Goal: Task Accomplishment & Management: Manage account settings

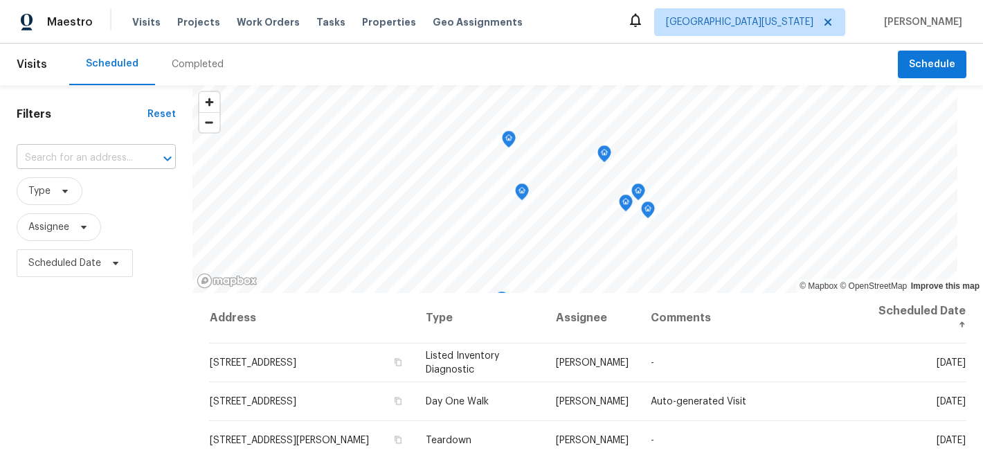
click at [107, 159] on input "text" at bounding box center [77, 157] width 120 height 21
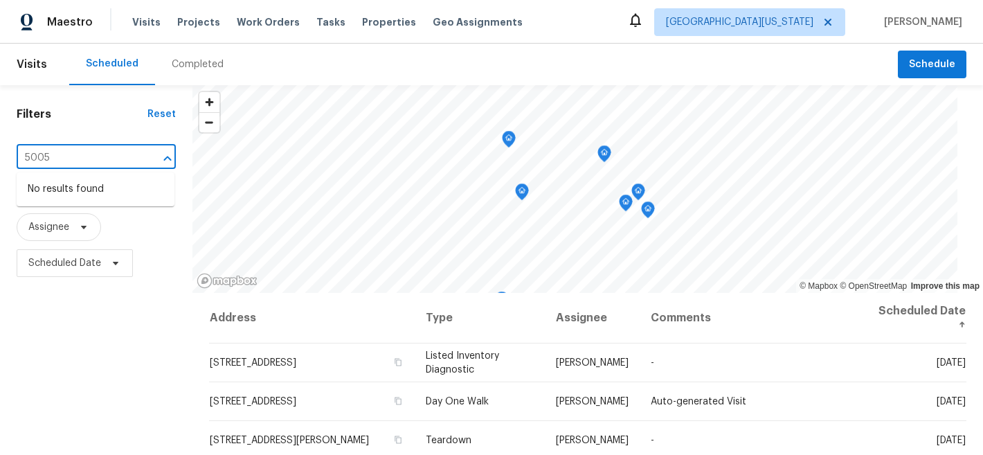
type input "5005"
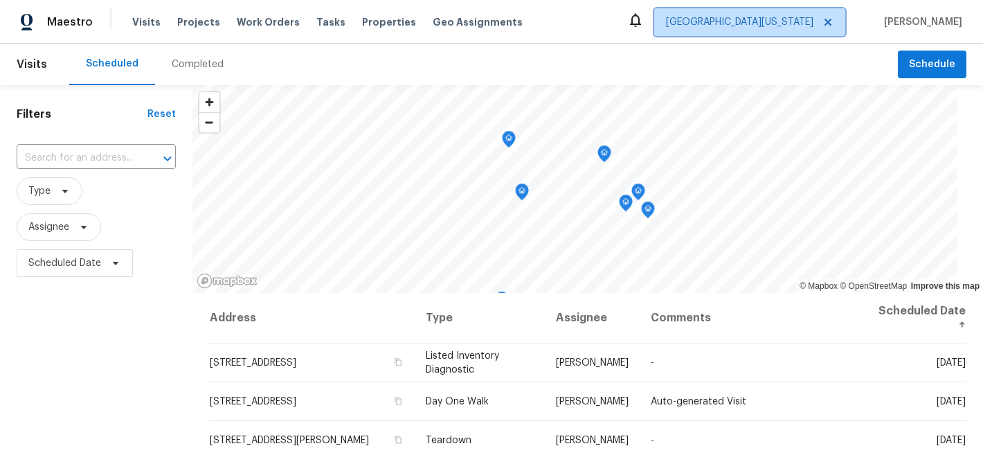
click at [793, 12] on span "[GEOGRAPHIC_DATA][US_STATE]" at bounding box center [749, 22] width 191 height 28
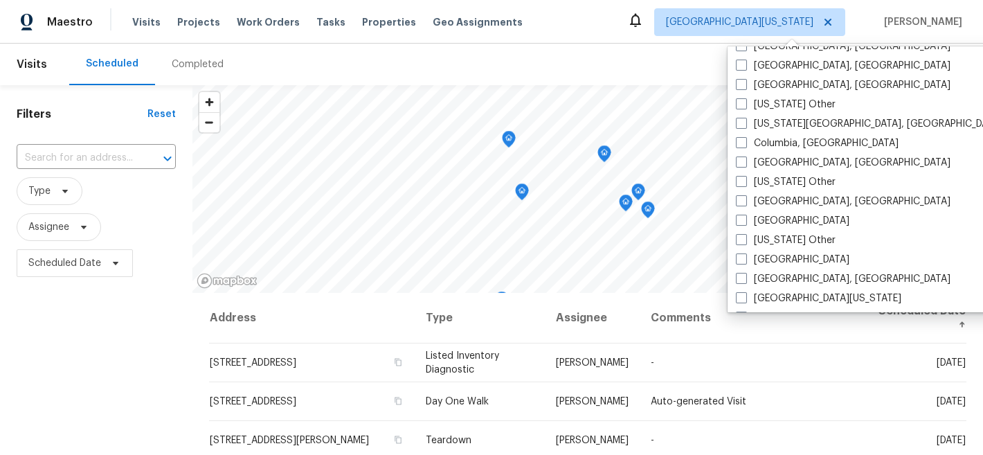
scroll to position [362, 0]
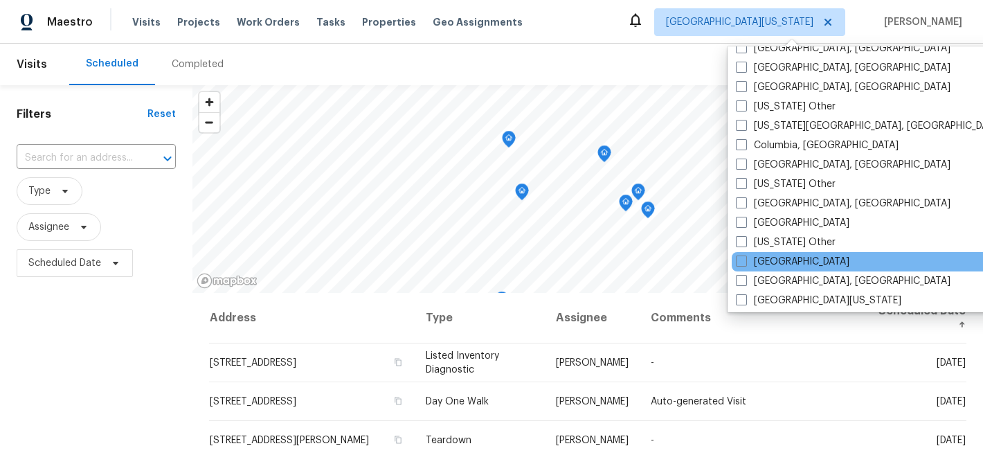
click at [790, 258] on div "Denver" at bounding box center [870, 261] width 279 height 19
click at [747, 261] on label "Denver" at bounding box center [792, 262] width 113 height 14
click at [745, 261] on input "Denver" at bounding box center [740, 259] width 9 height 9
checkbox input "true"
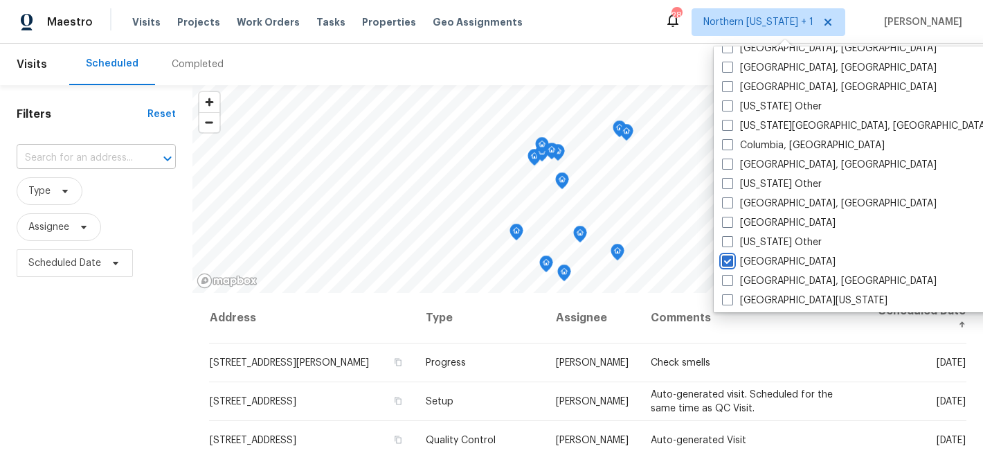
click at [144, 151] on div at bounding box center [158, 158] width 36 height 19
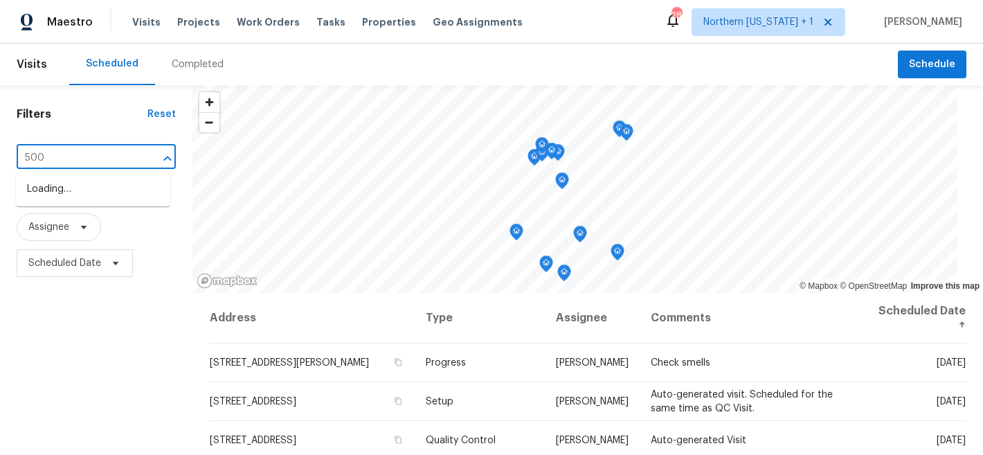
type input "5005"
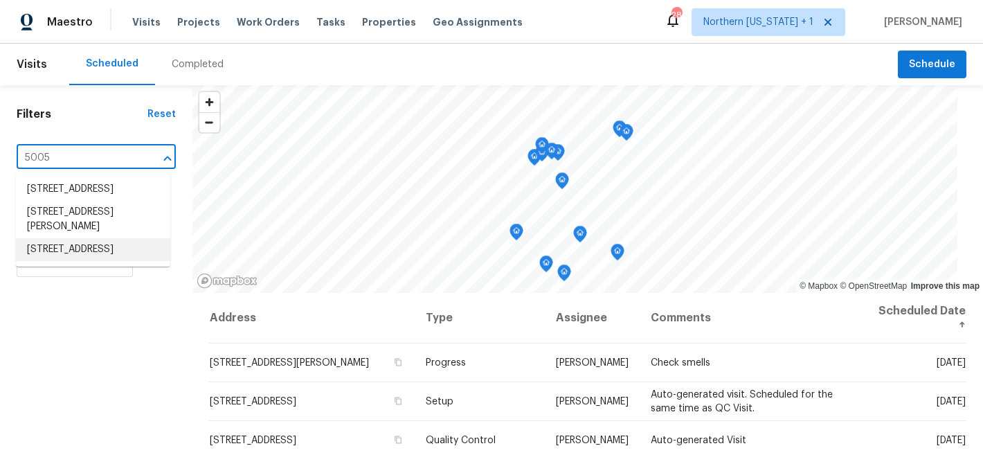
click at [55, 260] on li "5005 W 128th Pl, Broomfield, CO 80020" at bounding box center [93, 249] width 154 height 23
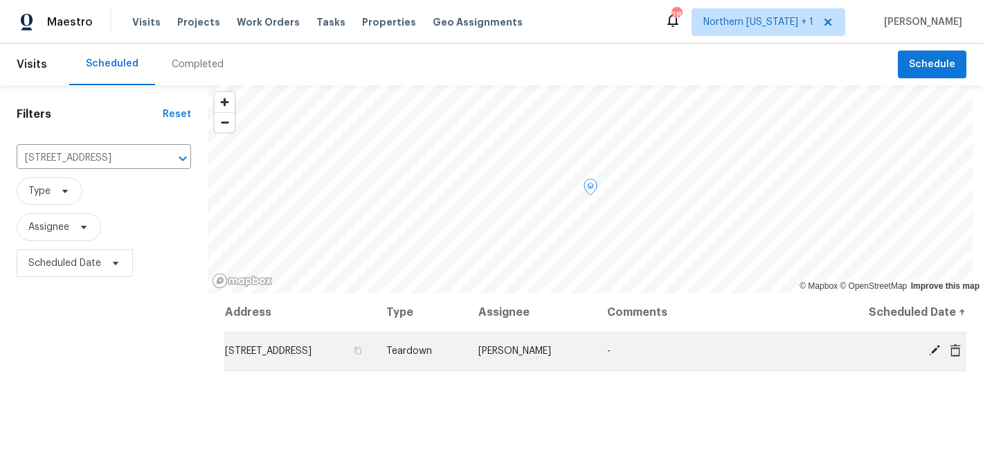
click at [928, 352] on icon at bounding box center [934, 350] width 12 height 12
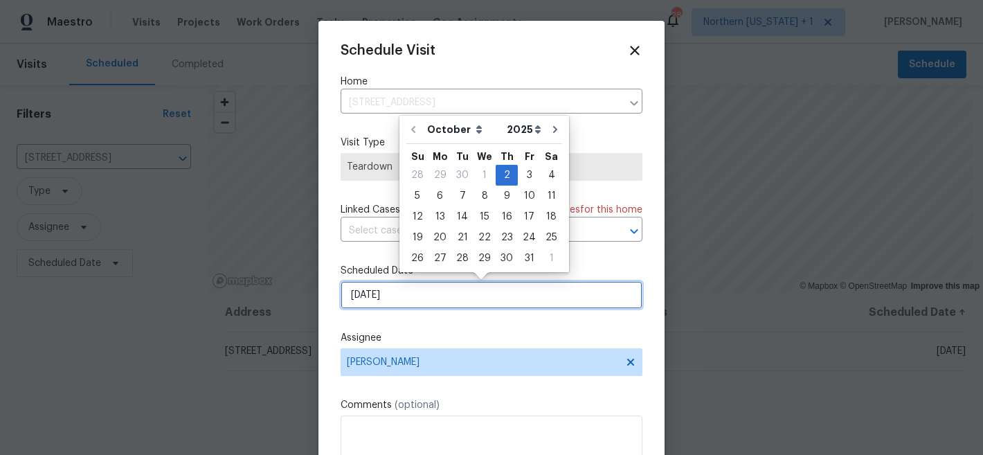
click at [485, 285] on input "[DATE]" at bounding box center [491, 295] width 302 height 28
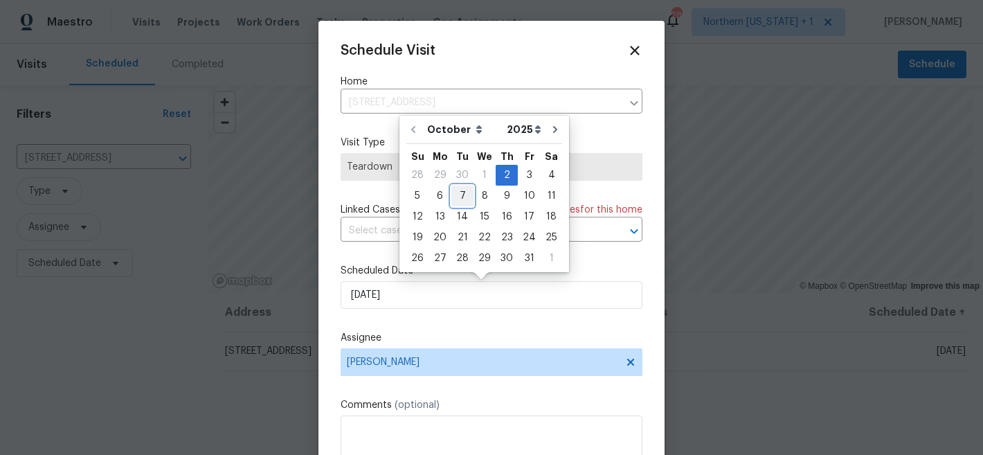
click at [461, 195] on div "7" at bounding box center [462, 195] width 22 height 19
type input "10/7/2025"
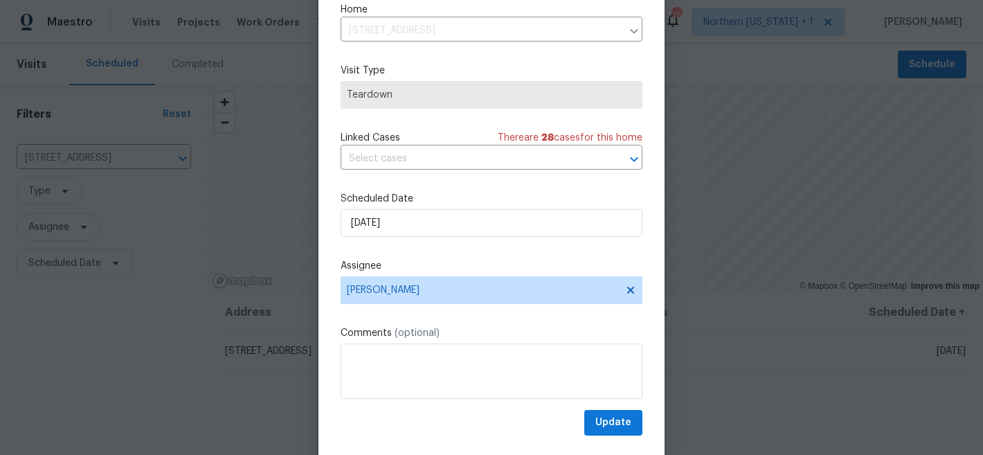
scroll to position [71, 0]
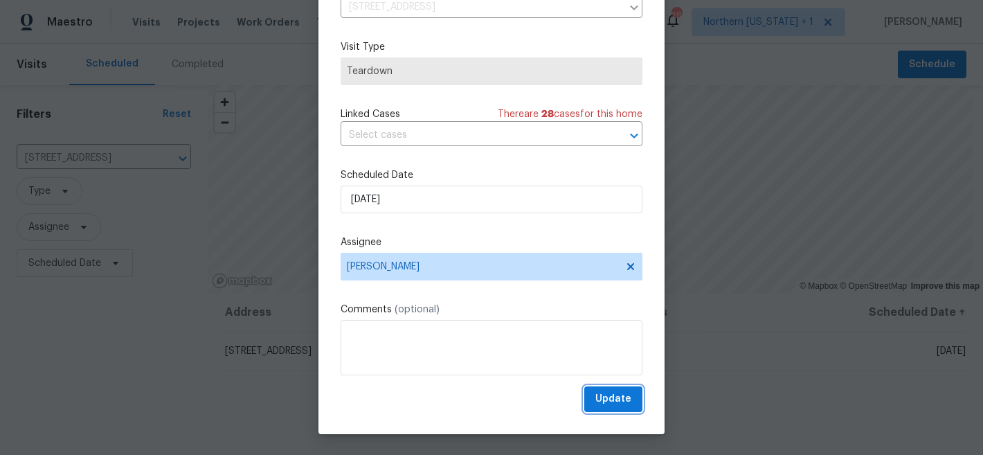
click at [601, 403] on span "Update" at bounding box center [613, 398] width 36 height 17
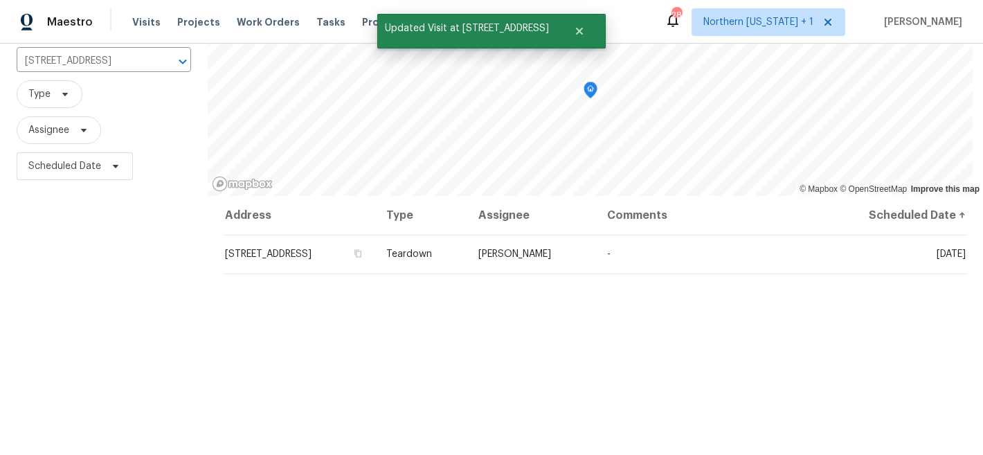
scroll to position [0, 0]
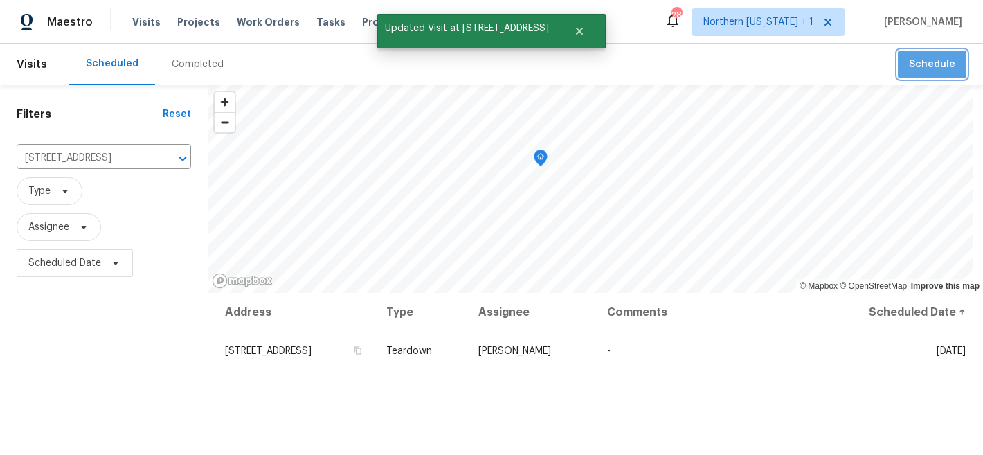
click at [932, 62] on span "Schedule" at bounding box center [932, 64] width 46 height 17
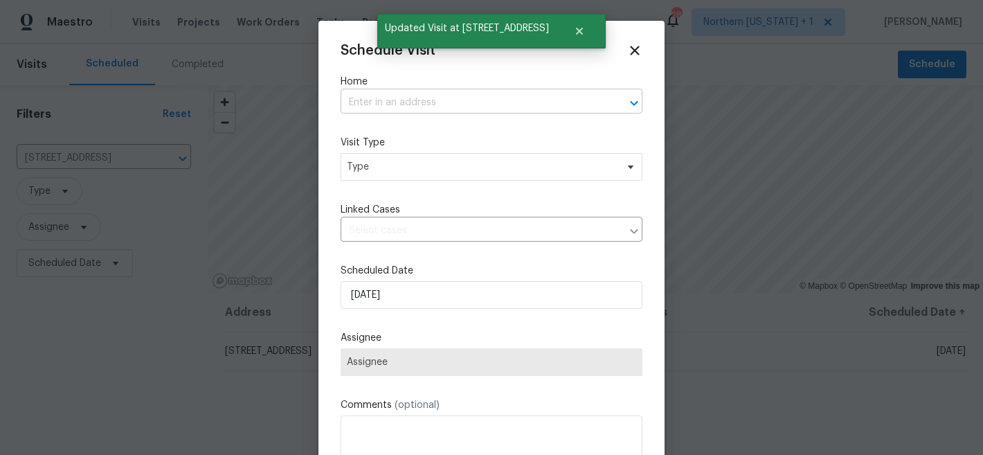
click at [520, 96] on input "text" at bounding box center [471, 102] width 263 height 21
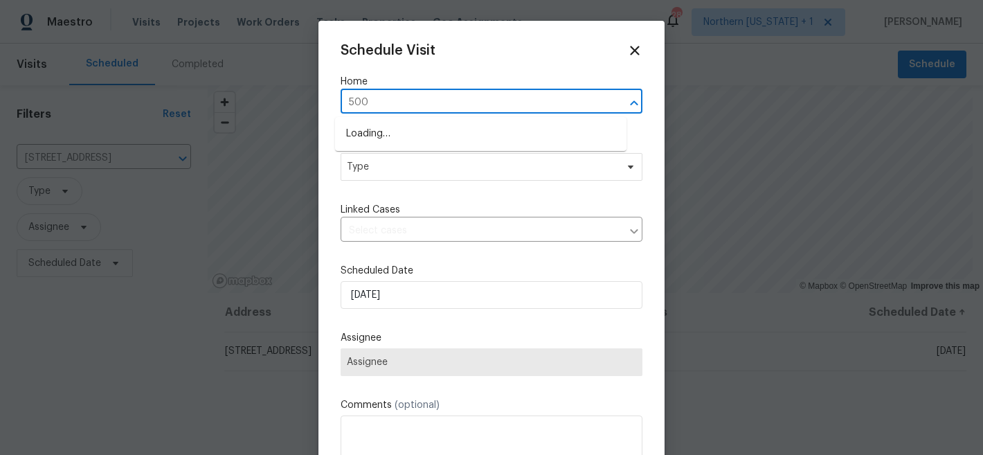
type input "5005"
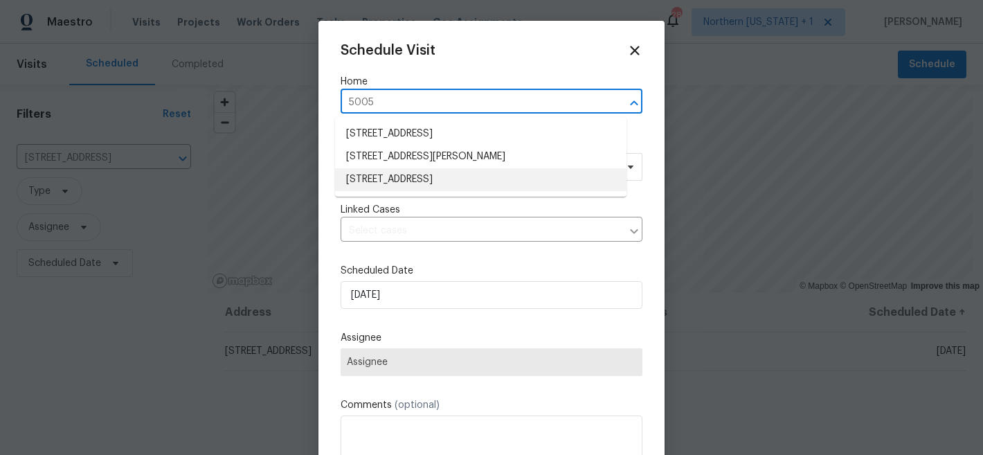
click at [507, 176] on li "5005 W 128th Pl, Broomfield, CO 80020" at bounding box center [480, 179] width 291 height 23
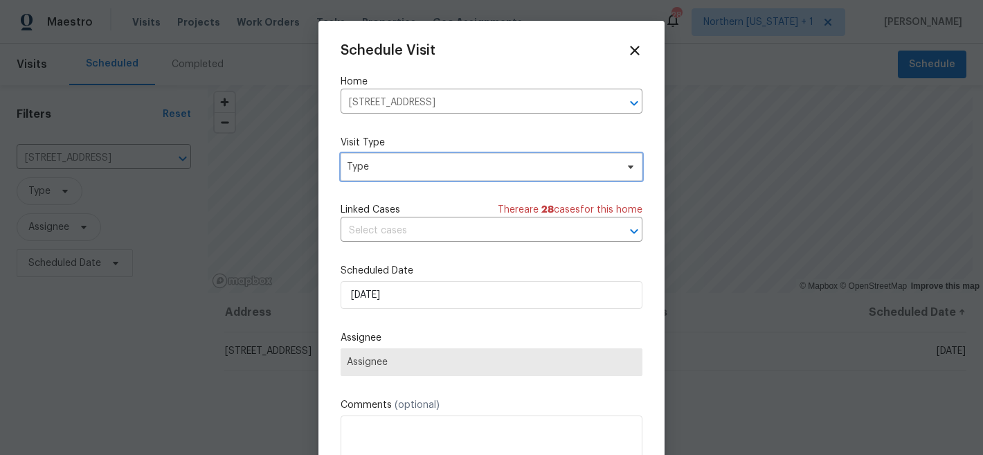
click at [507, 170] on span "Type" at bounding box center [481, 167] width 269 height 14
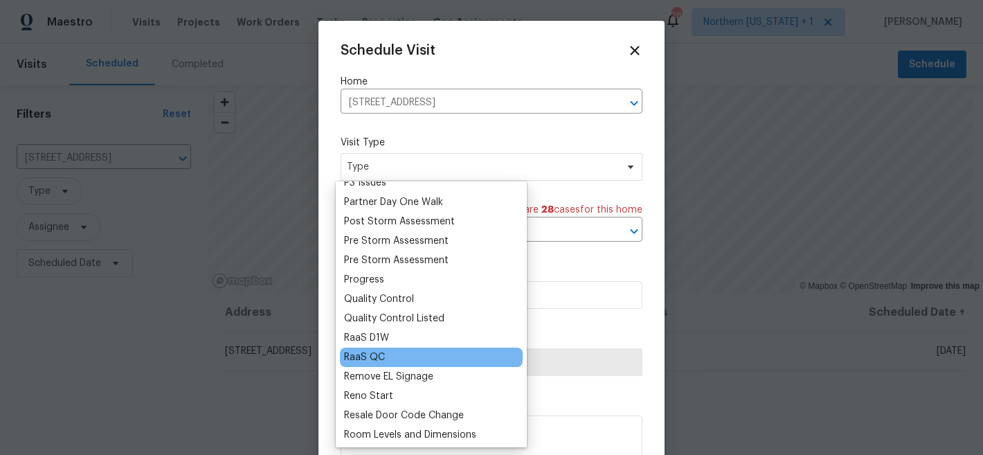
scroll to position [866, 0]
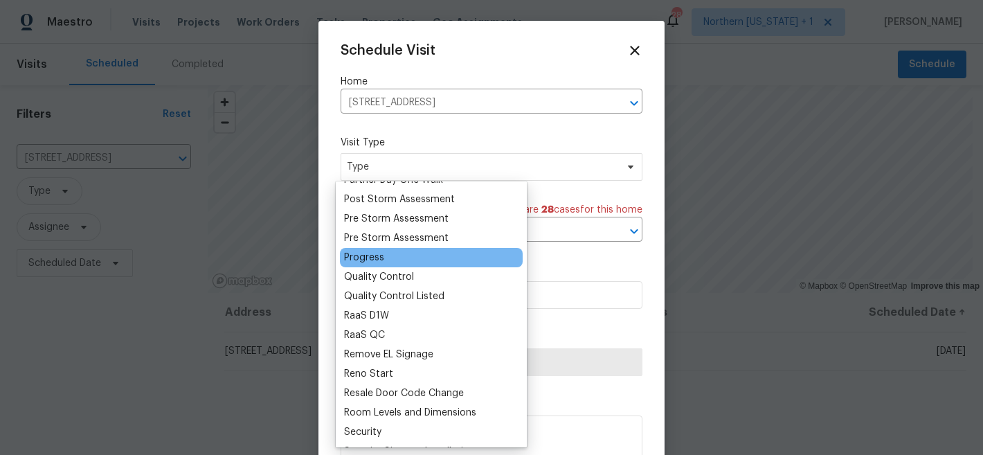
click at [357, 254] on div "Progress" at bounding box center [364, 258] width 40 height 14
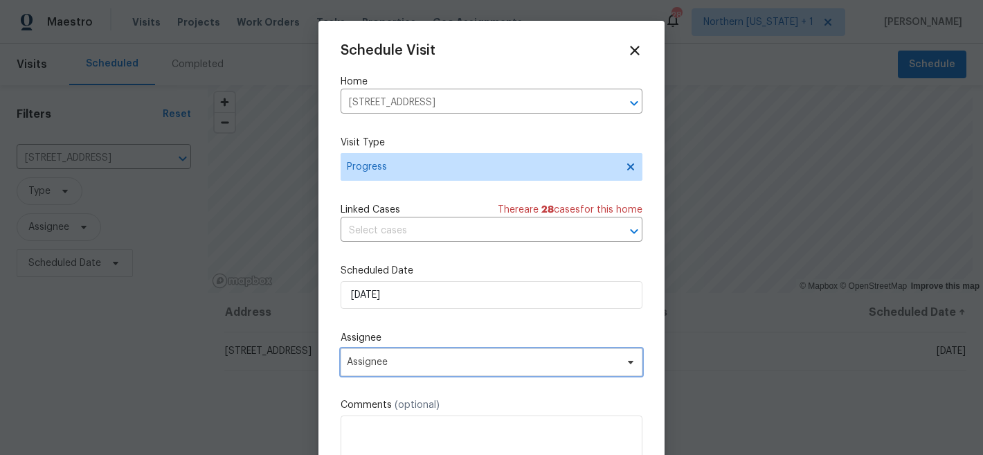
click at [448, 367] on span "Assignee" at bounding box center [482, 361] width 271 height 11
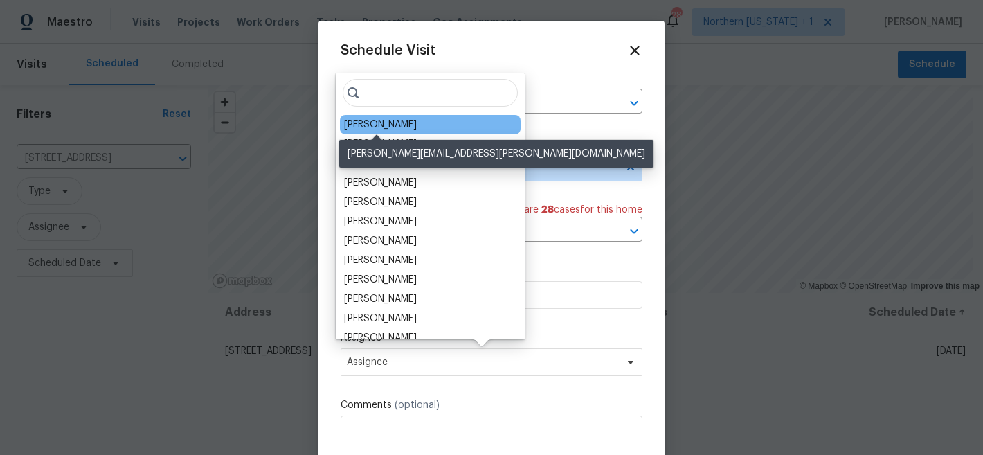
click at [409, 129] on div "[PERSON_NAME]" at bounding box center [380, 125] width 73 height 14
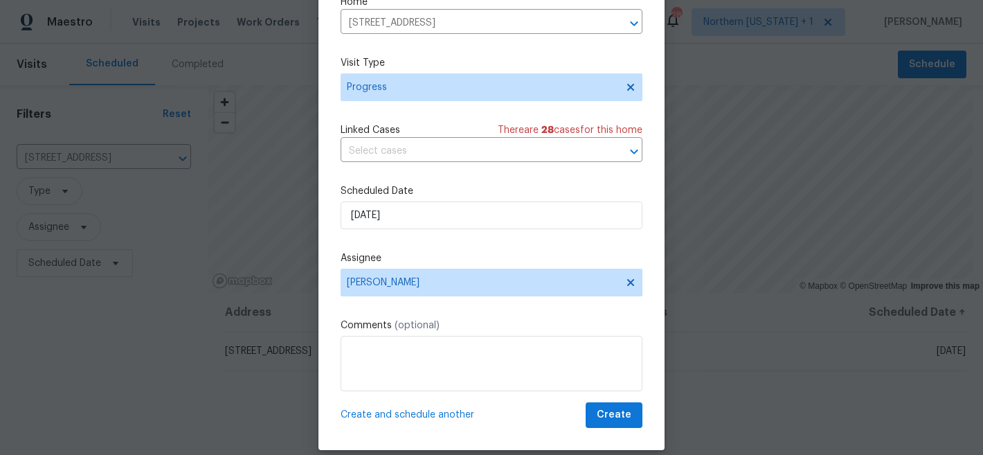
scroll to position [71, 0]
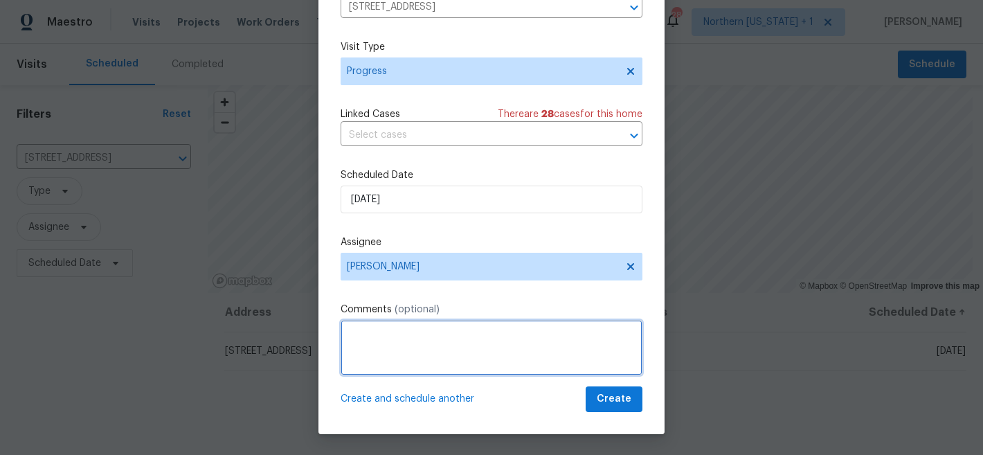
click at [567, 329] on textarea at bounding box center [491, 347] width 302 height 55
type textarea "Check on solar removal."
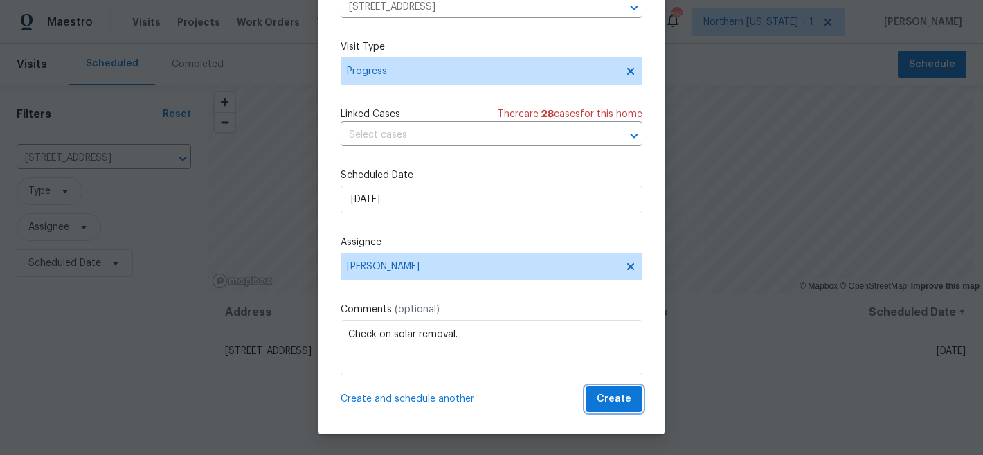
click at [622, 406] on button "Create" at bounding box center [613, 399] width 57 height 26
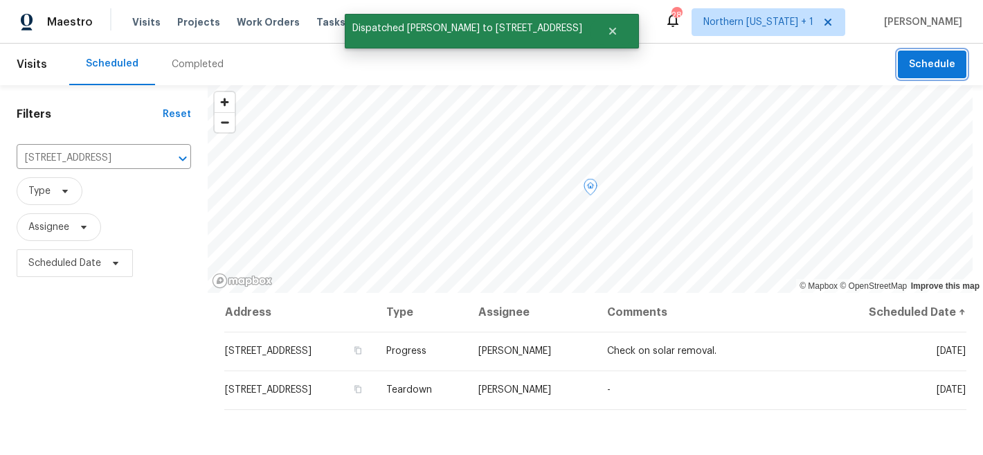
scroll to position [0, 0]
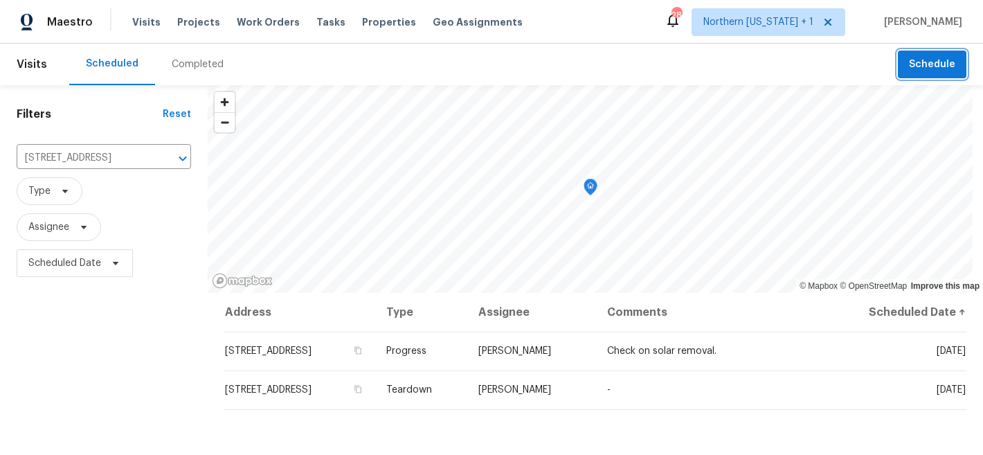
click at [928, 57] on span "Schedule" at bounding box center [932, 64] width 46 height 17
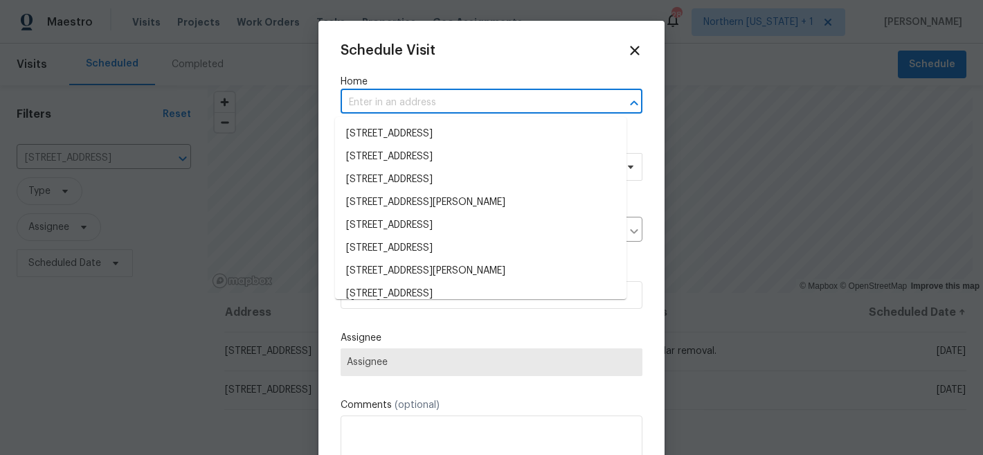
click at [392, 112] on input "text" at bounding box center [471, 102] width 263 height 21
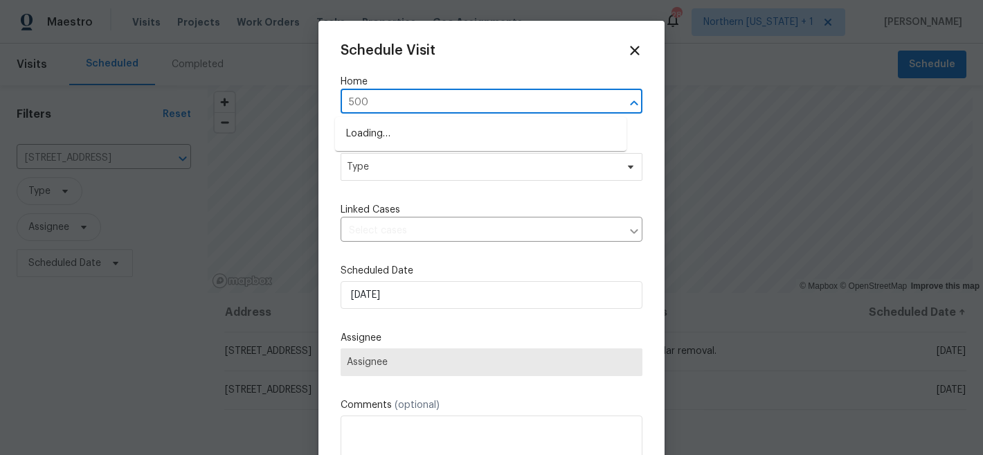
type input "5005"
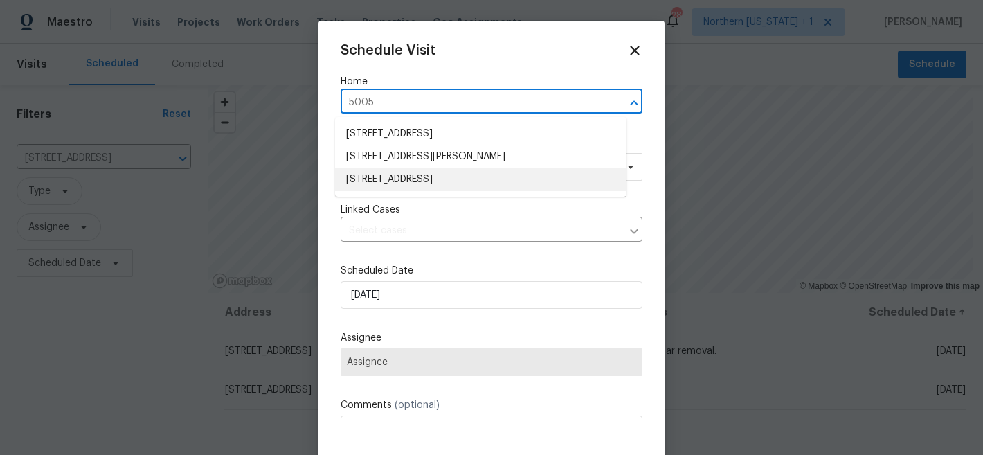
click at [388, 177] on li "5005 W 128th Pl, Broomfield, CO 80020" at bounding box center [480, 179] width 291 height 23
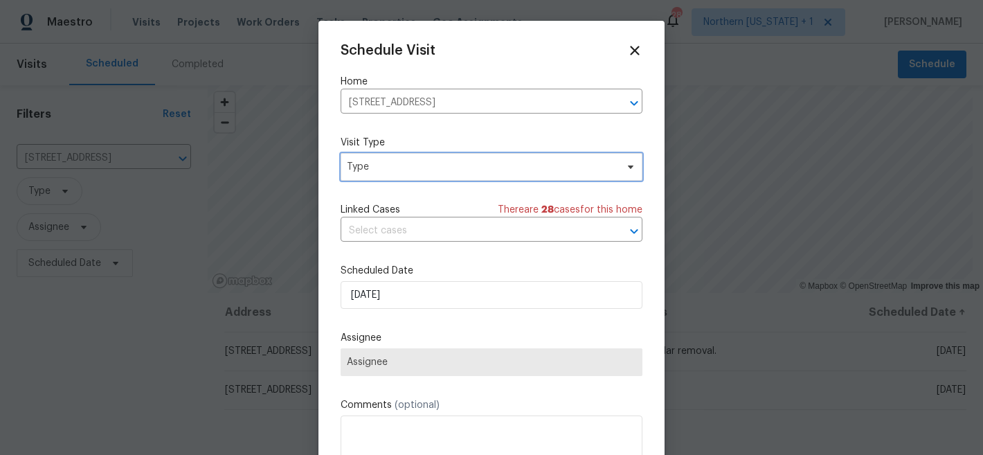
click at [390, 172] on span "Type" at bounding box center [481, 167] width 269 height 14
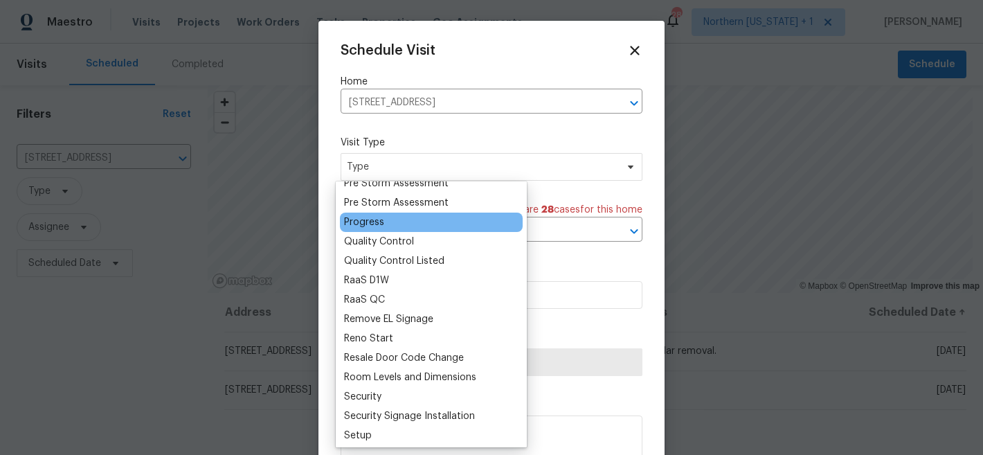
scroll to position [897, 0]
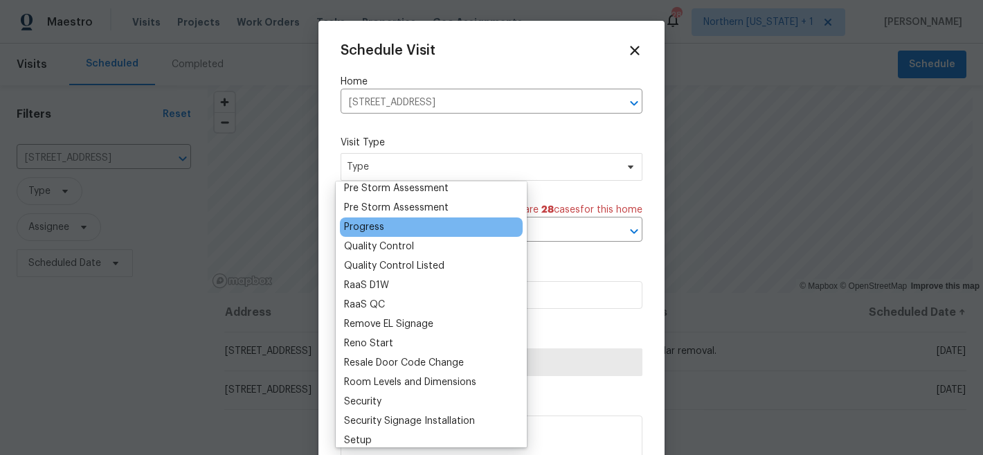
click at [373, 226] on div "Progress" at bounding box center [364, 227] width 40 height 14
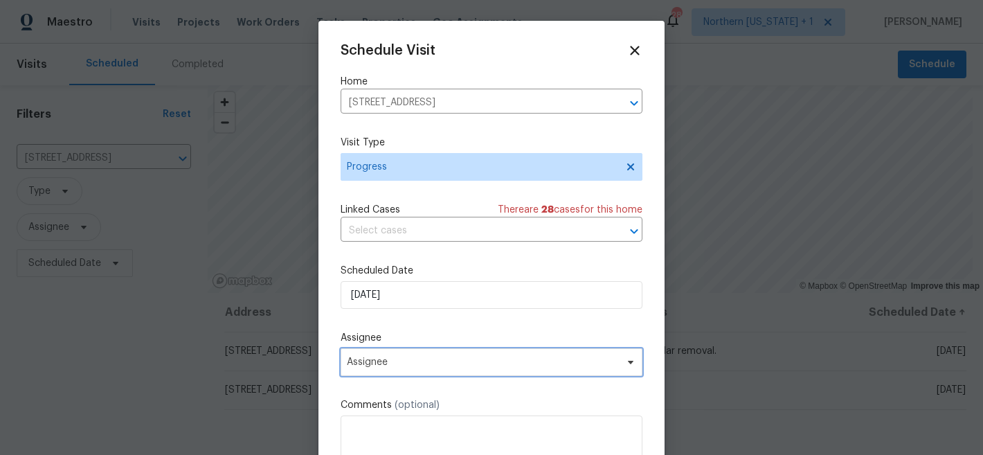
click at [407, 361] on span "Assignee" at bounding box center [482, 361] width 271 height 11
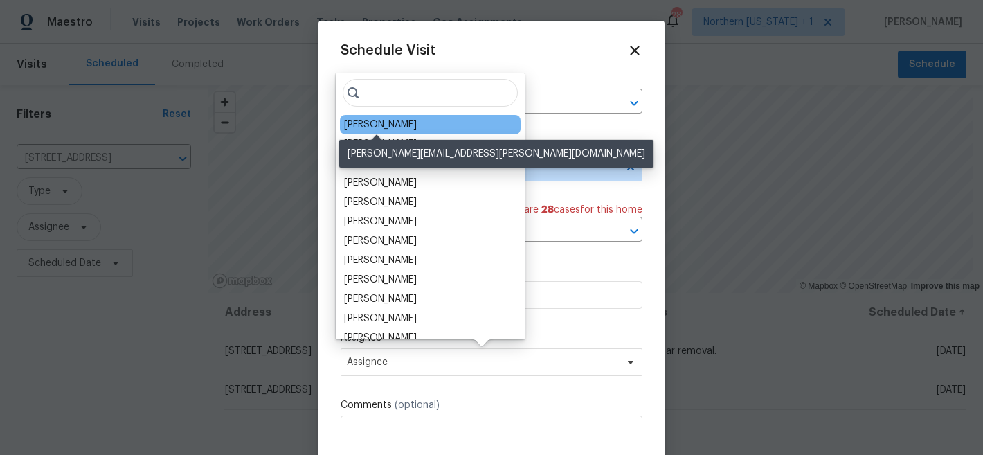
click at [388, 124] on div "[PERSON_NAME]" at bounding box center [380, 125] width 73 height 14
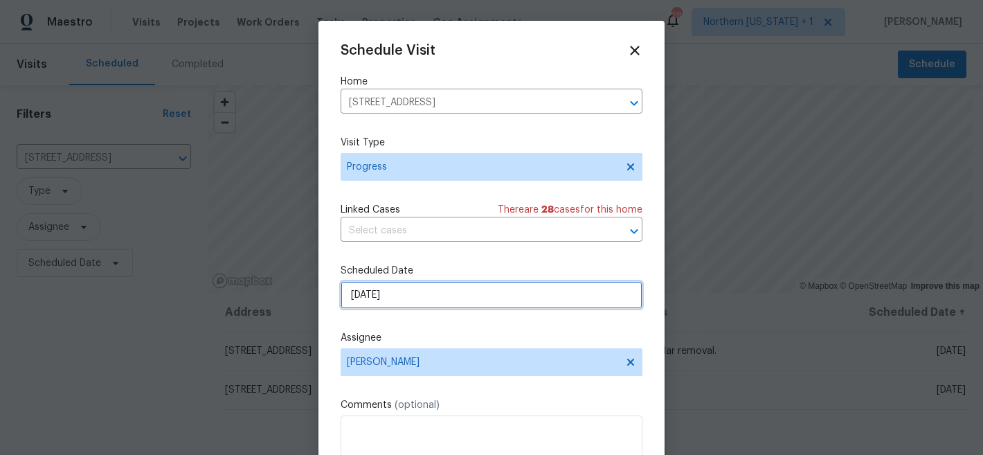
click at [462, 297] on input "10/2/2025" at bounding box center [491, 295] width 302 height 28
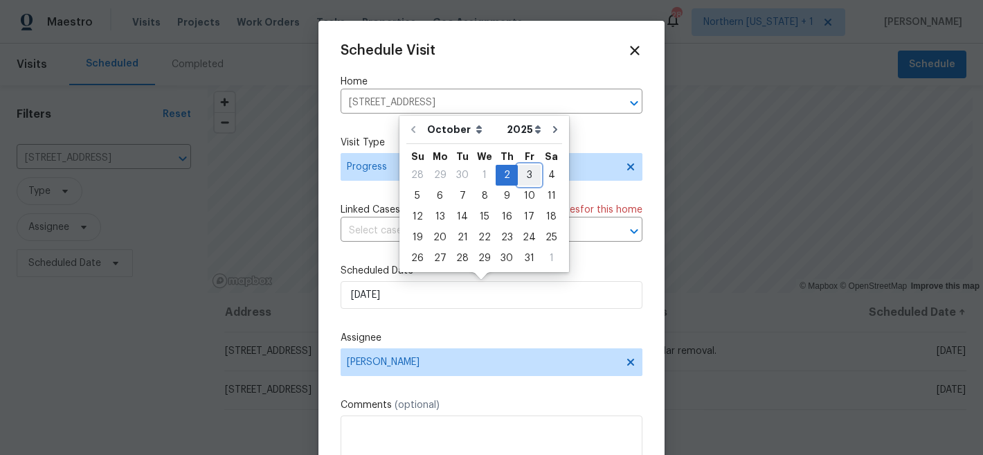
click at [520, 175] on div "3" at bounding box center [529, 174] width 23 height 19
type input "10/3/2025"
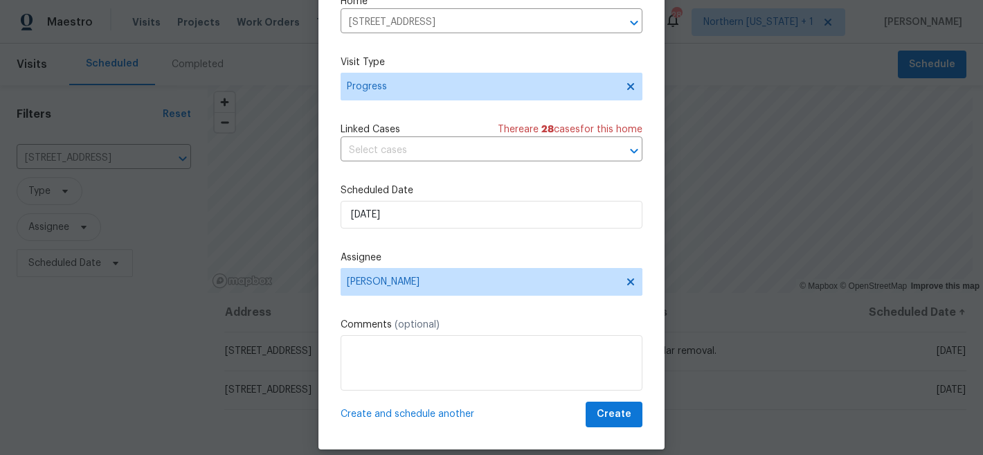
scroll to position [71, 0]
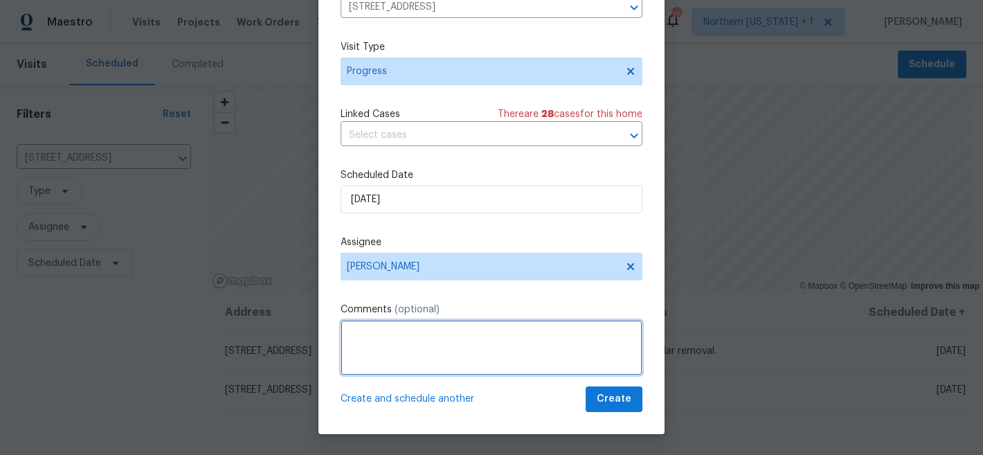
click at [543, 335] on textarea at bounding box center [491, 347] width 302 height 55
type textarea "Check on roof installation."
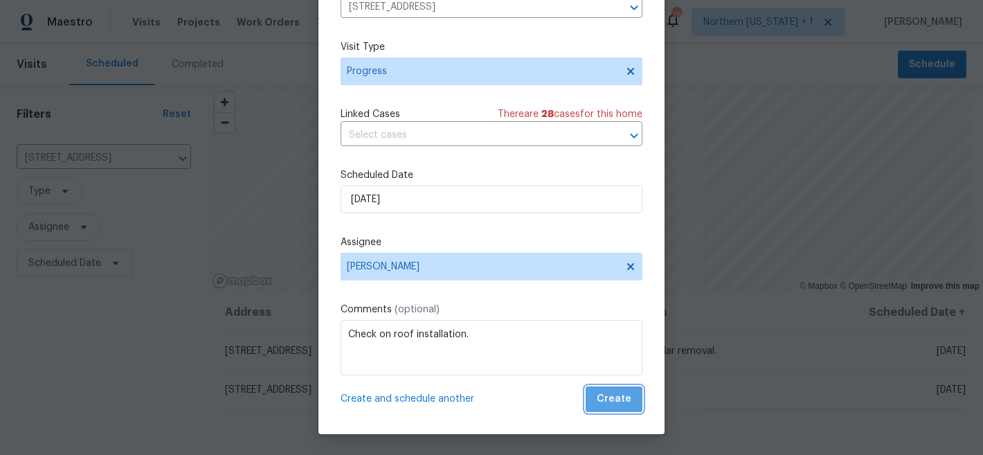
click at [609, 406] on span "Create" at bounding box center [614, 398] width 35 height 17
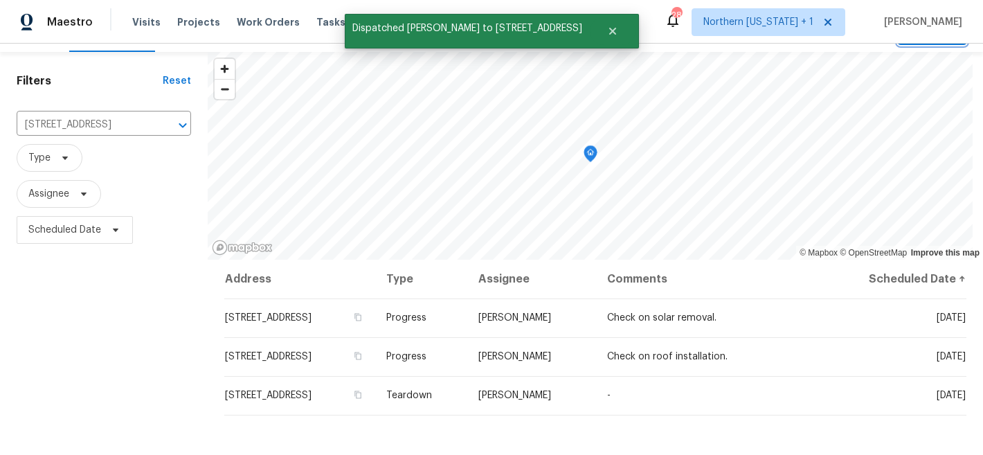
scroll to position [0, 0]
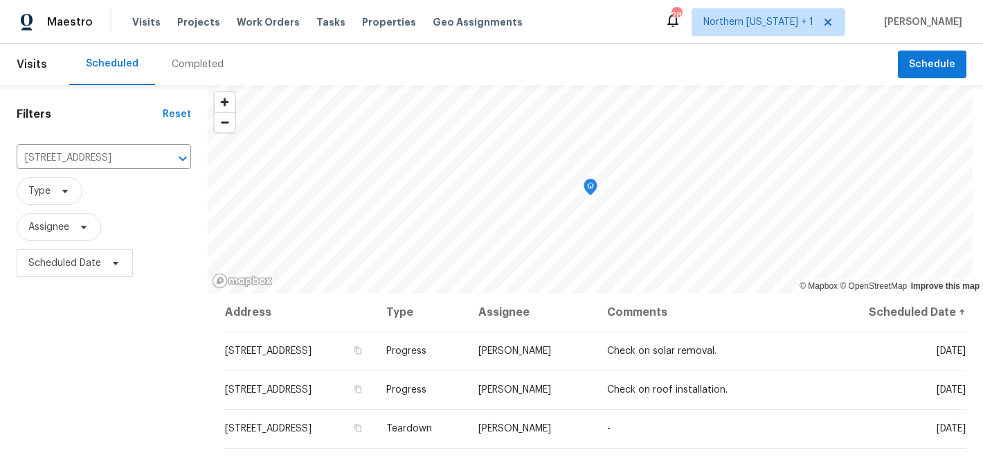
click at [107, 356] on div "Filters Reset 5005 W 128th Pl, Broomfield, CO 80020 ​ Type Assignee Scheduled D…" at bounding box center [104, 371] width 208 height 572
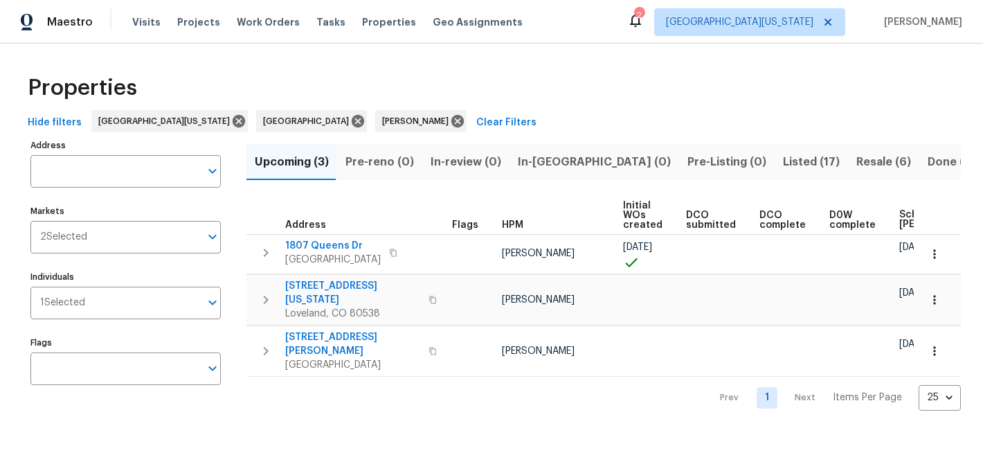
click at [570, 85] on div "Properties" at bounding box center [491, 88] width 938 height 44
click at [576, 73] on div "Properties" at bounding box center [491, 88] width 938 height 44
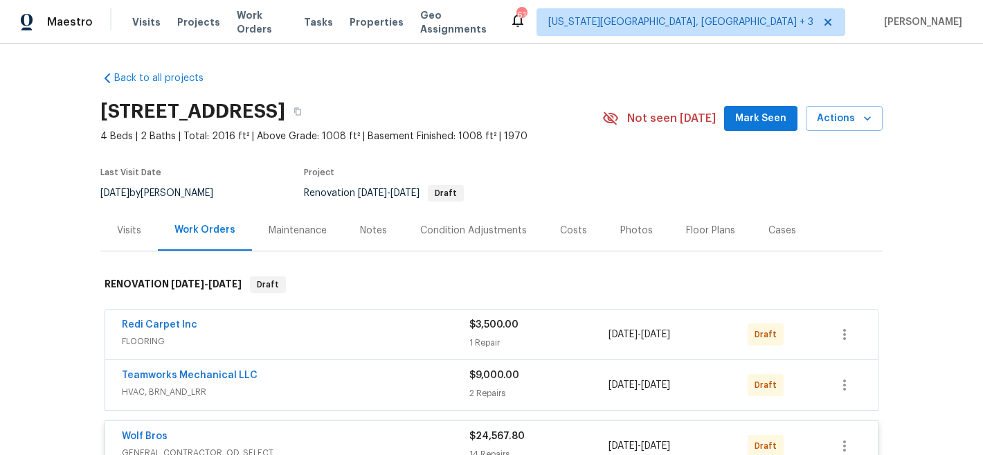
click at [602, 163] on section "1807 Queens Dr, Longmont, CO 80501 4 Beds | 2 Baths | Total: 2016 ft² | Above G…" at bounding box center [491, 151] width 782 height 116
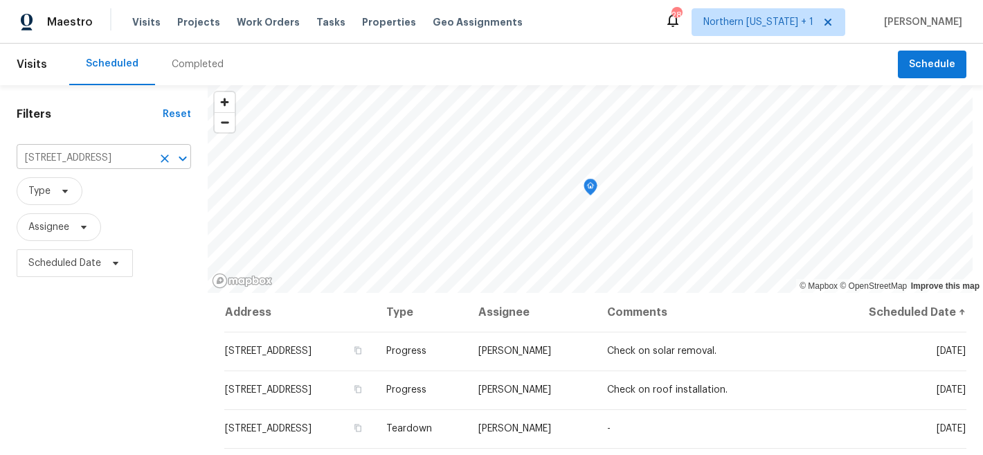
click at [165, 159] on icon "Clear" at bounding box center [165, 159] width 14 height 14
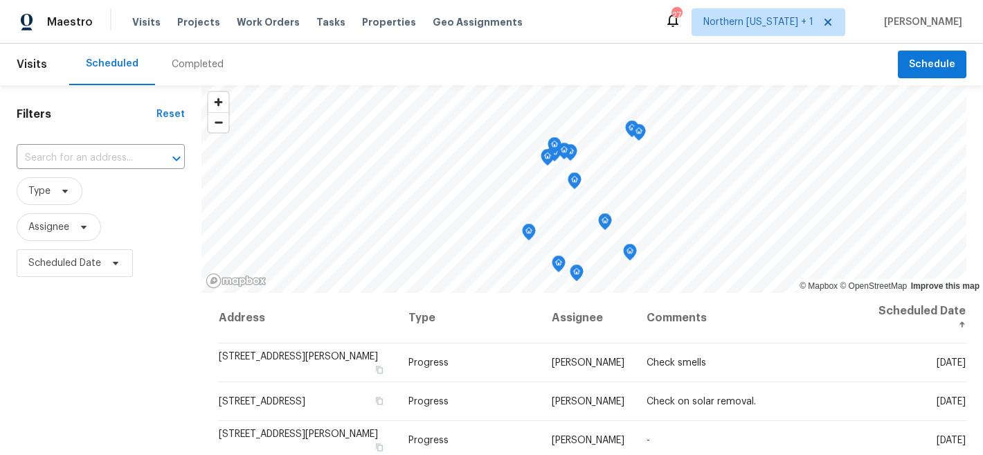
click at [394, 53] on div "Scheduled Completed" at bounding box center [483, 65] width 828 height 42
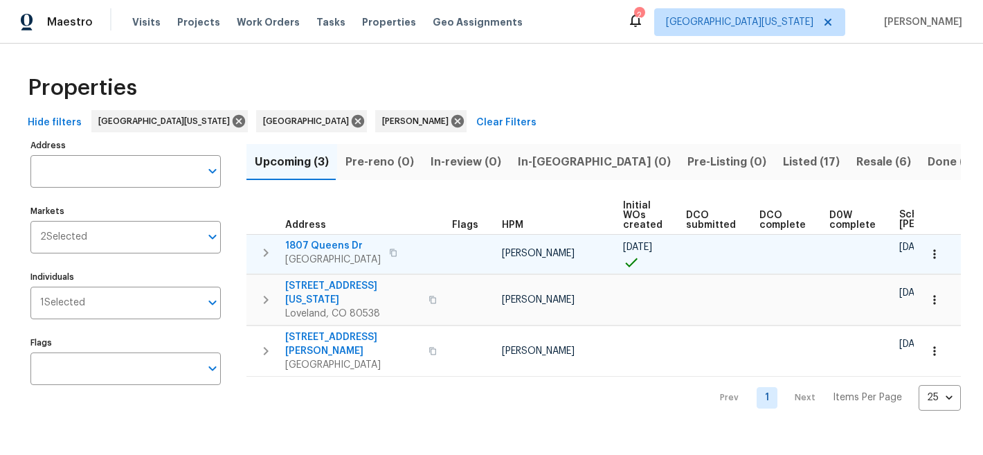
click at [325, 237] on td "[STREET_ADDRESS][PERSON_NAME]" at bounding box center [346, 253] width 200 height 36
click at [325, 242] on span "1807 Queens Dr" at bounding box center [332, 246] width 95 height 14
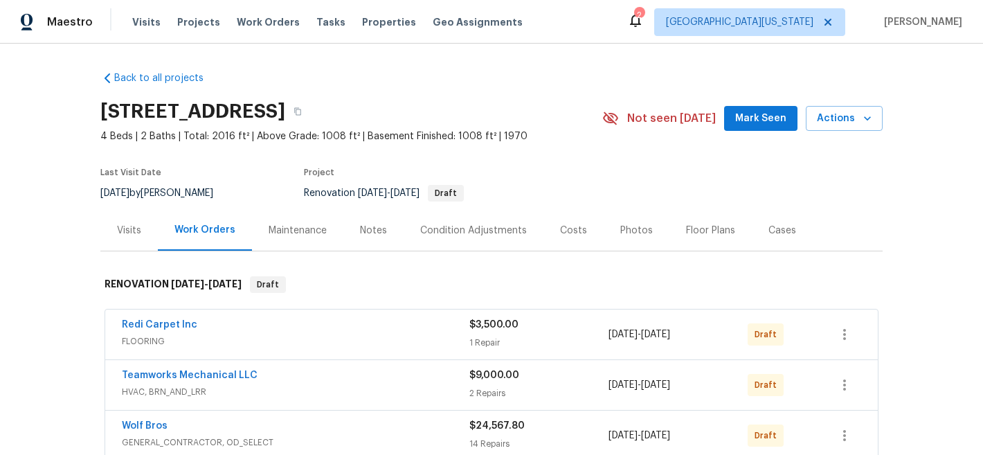
click at [120, 228] on div "Visits" at bounding box center [129, 231] width 24 height 14
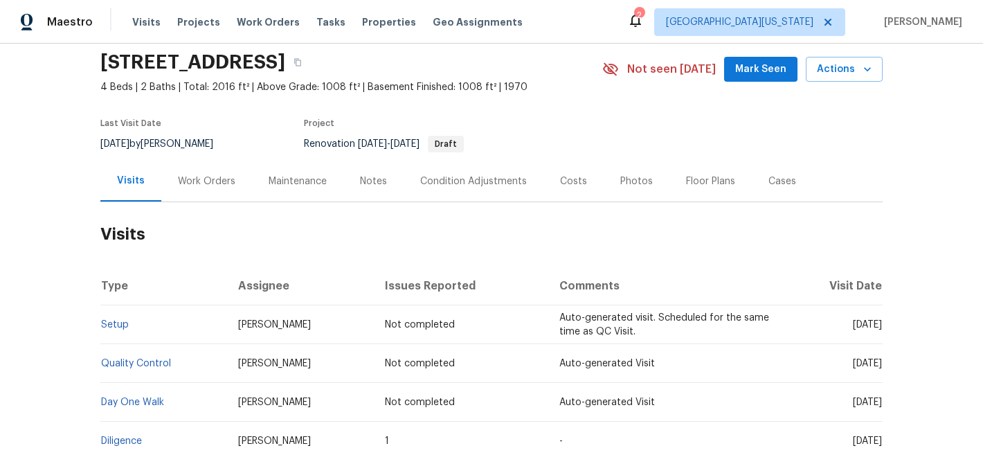
scroll to position [46, 0]
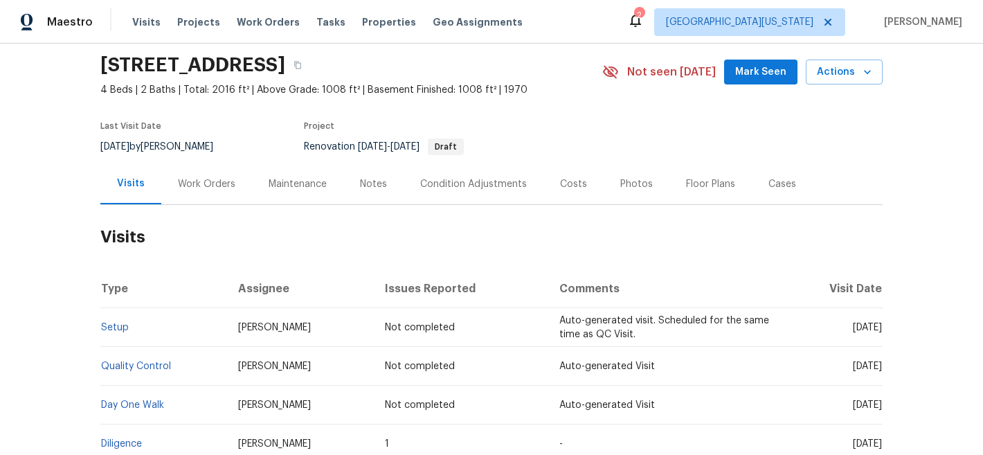
click at [191, 188] on div "Work Orders" at bounding box center [206, 184] width 57 height 14
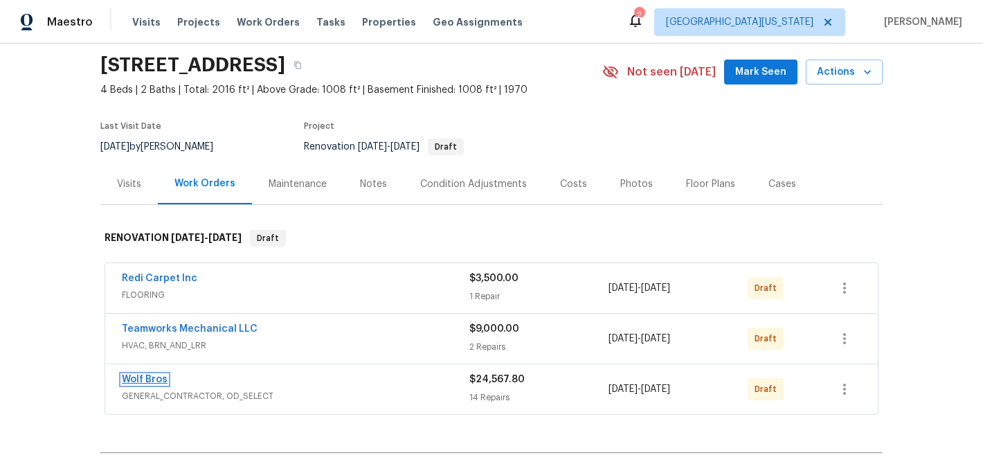
click at [138, 380] on link "Wolf Bros" at bounding box center [145, 379] width 46 height 10
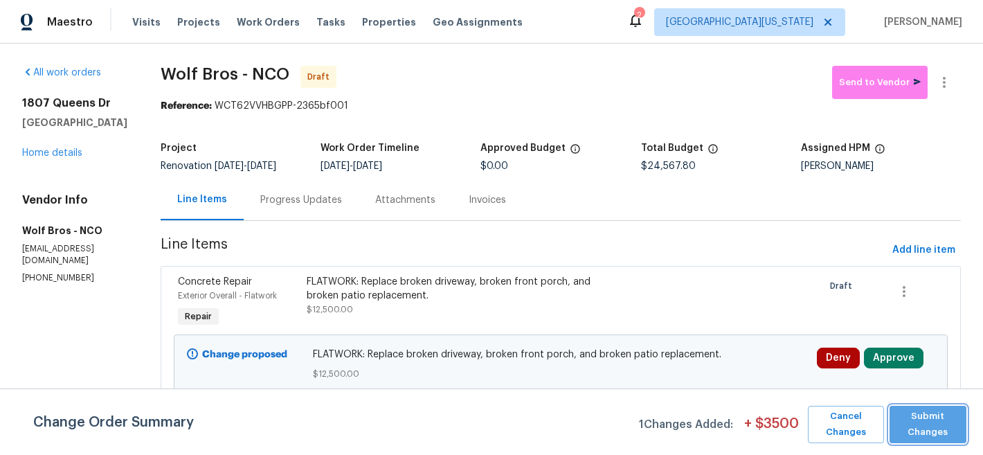
click at [938, 430] on span "Submit Changes" at bounding box center [927, 424] width 63 height 32
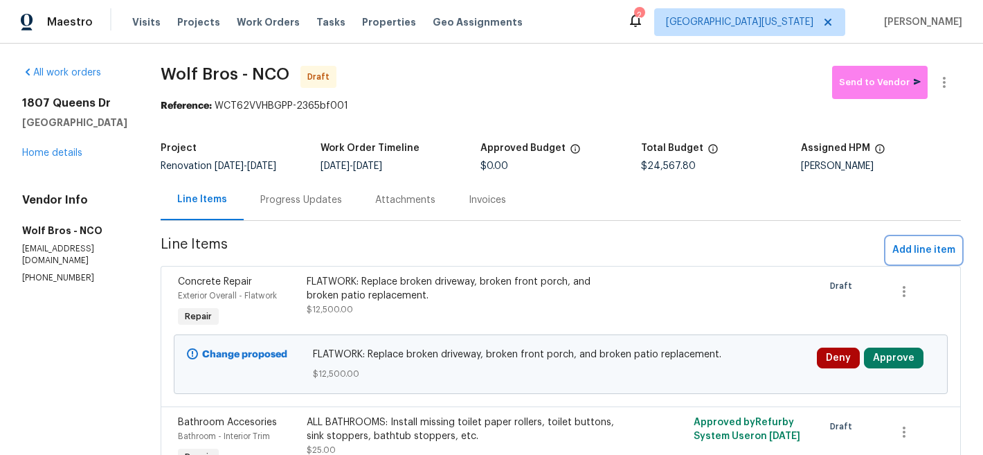
click at [907, 244] on span "Add line item" at bounding box center [923, 250] width 63 height 17
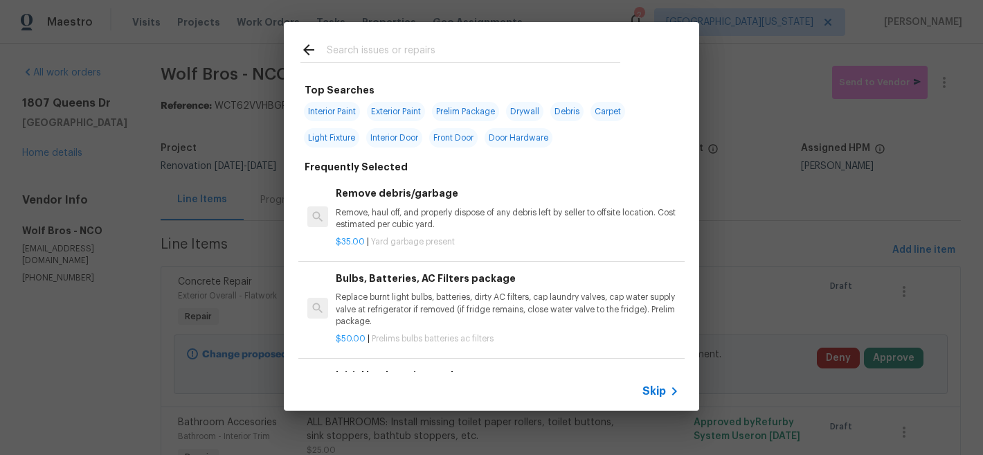
click at [347, 110] on span "Interior Paint" at bounding box center [332, 111] width 56 height 19
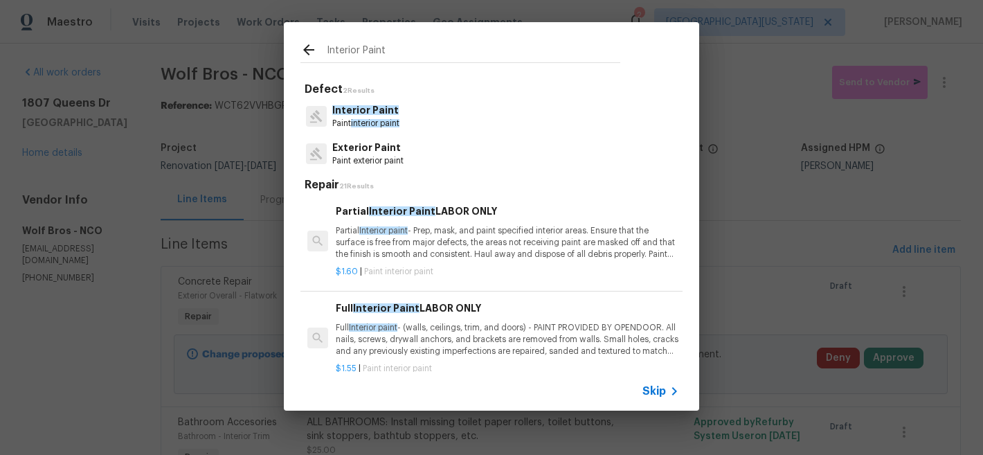
click at [464, 53] on input "Interior Paint" at bounding box center [473, 52] width 293 height 21
type input "I"
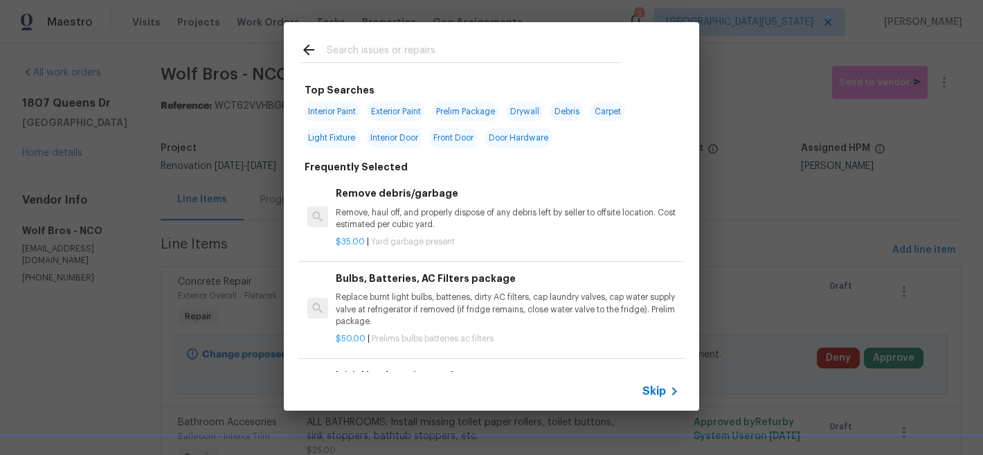
click at [650, 401] on div "Skip" at bounding box center [491, 391] width 415 height 39
click at [660, 387] on span "Skip" at bounding box center [654, 391] width 24 height 14
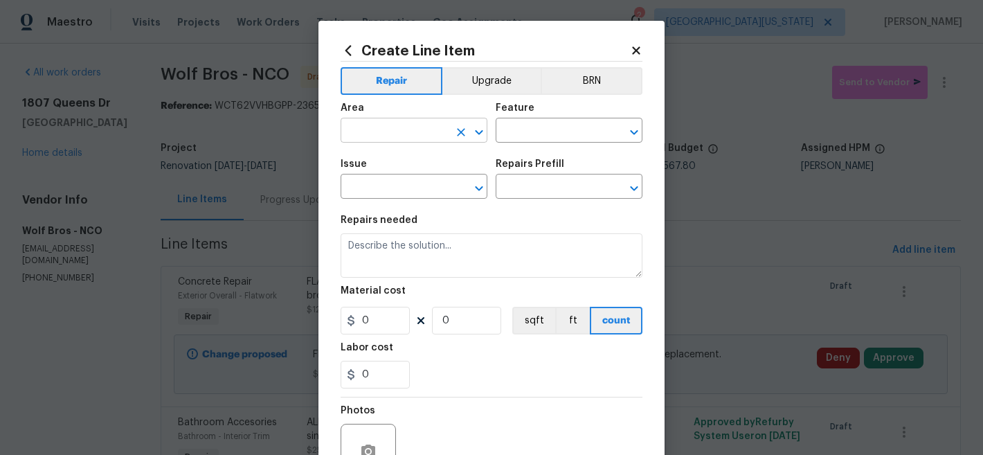
click at [433, 120] on figure "Area ​" at bounding box center [413, 122] width 147 height 39
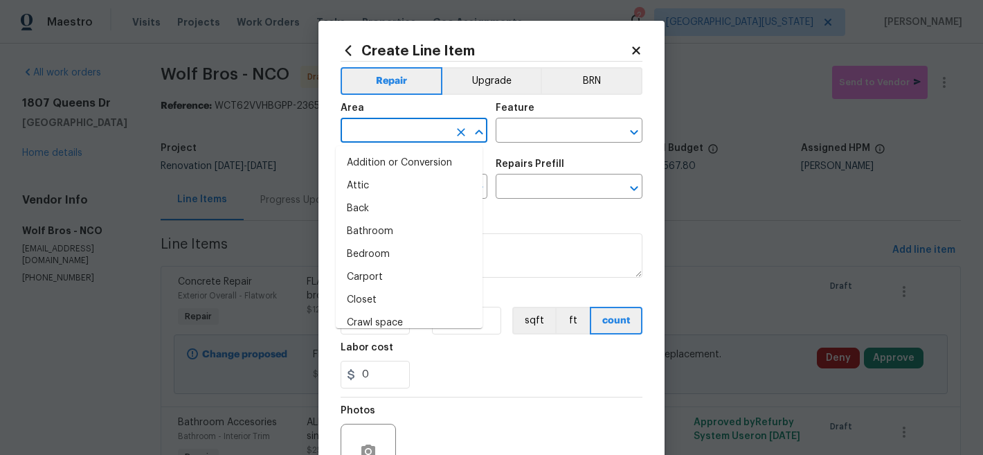
click at [433, 134] on input "text" at bounding box center [394, 131] width 108 height 21
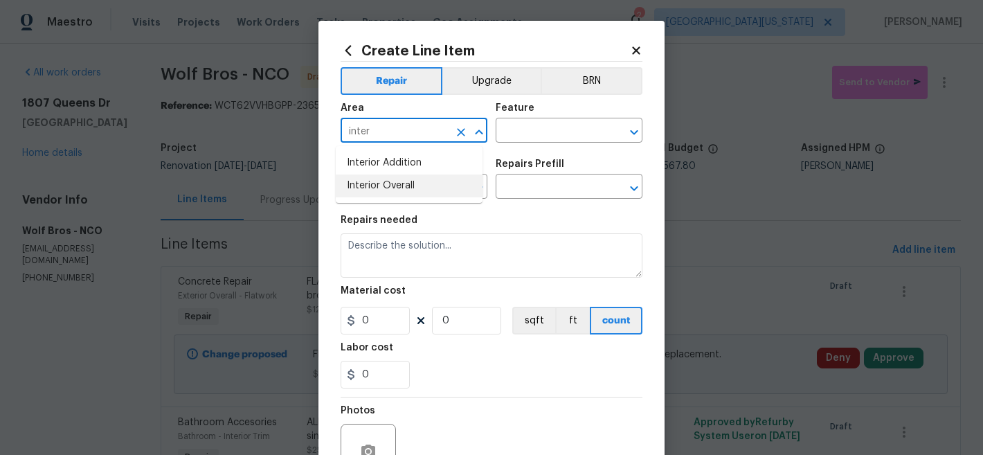
click at [439, 181] on li "Interior Overall" at bounding box center [409, 185] width 147 height 23
type input "Interior Overall"
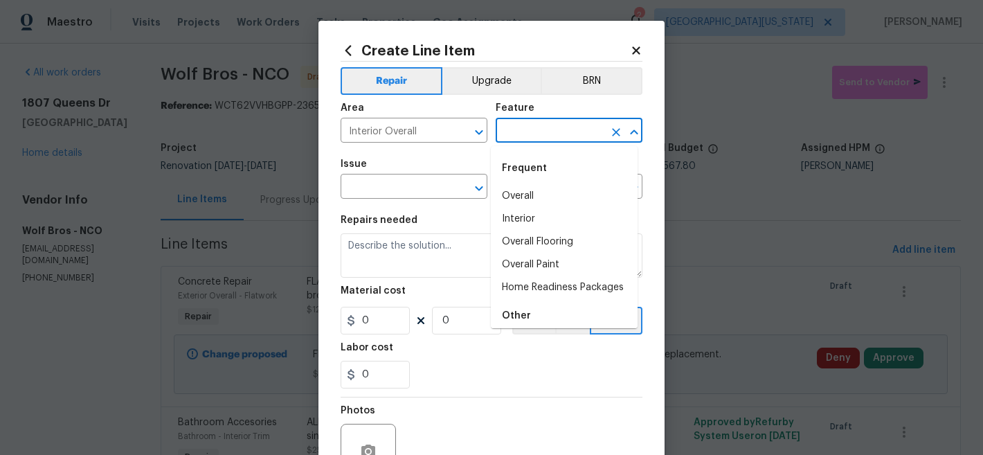
click at [524, 138] on input "text" at bounding box center [549, 131] width 108 height 21
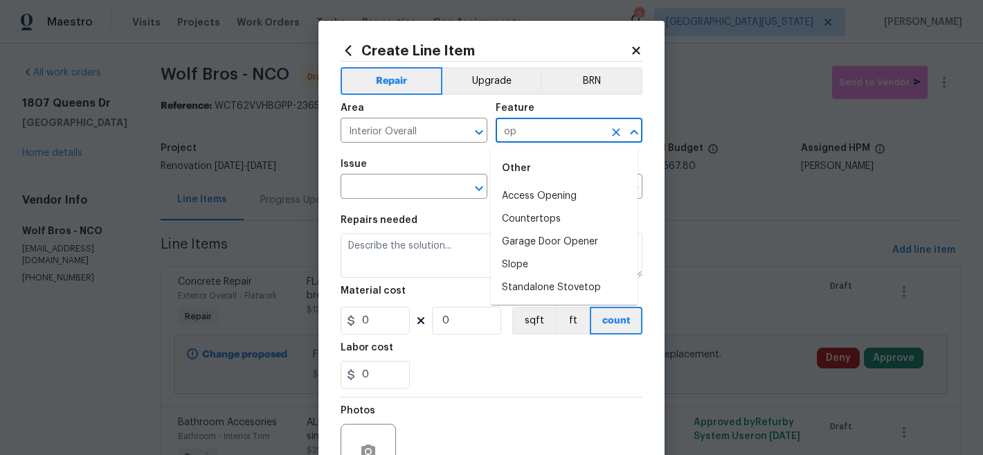
type input "o"
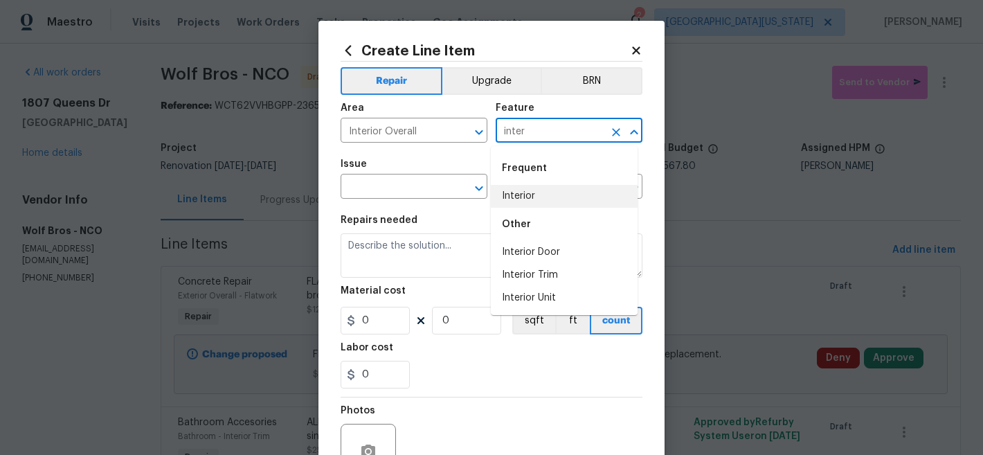
click at [524, 193] on li "Interior" at bounding box center [564, 196] width 147 height 23
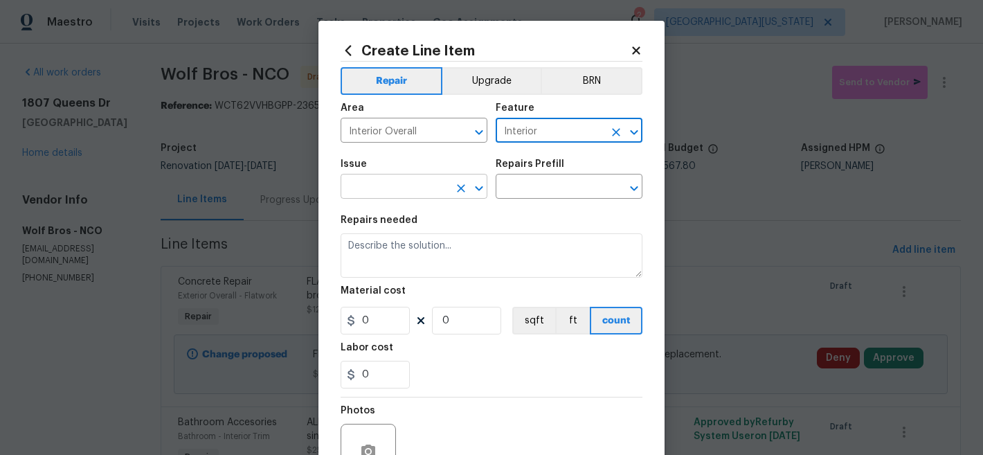
type input "Interior"
click at [428, 189] on input "text" at bounding box center [394, 187] width 108 height 21
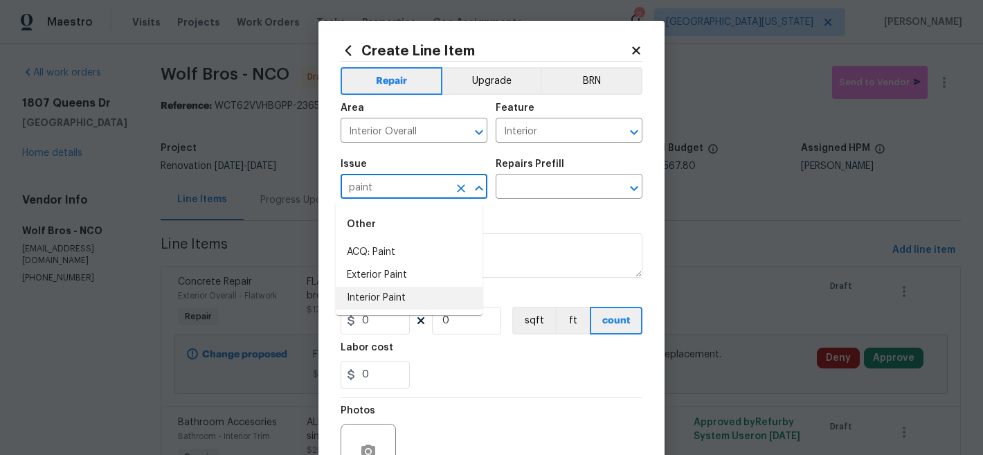
click at [404, 295] on li "Interior Paint" at bounding box center [409, 297] width 147 height 23
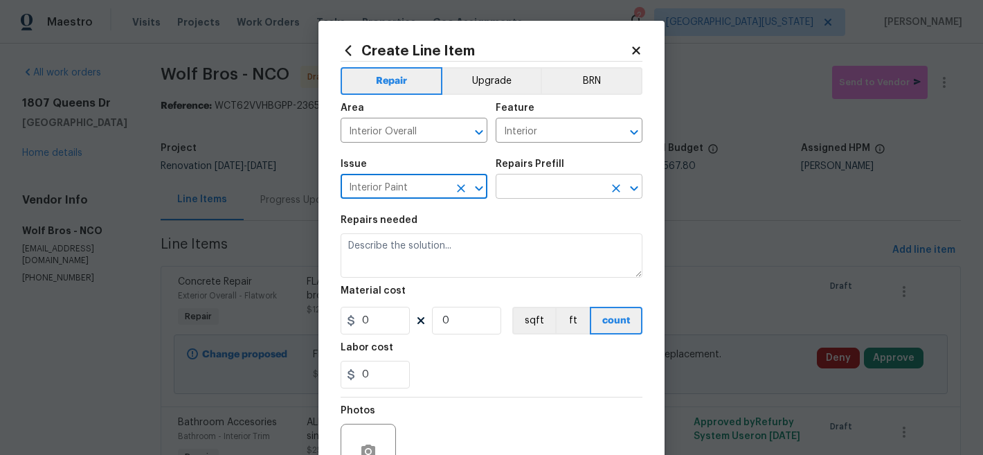
type input "Interior Paint"
click at [531, 190] on input "text" at bounding box center [549, 187] width 108 height 21
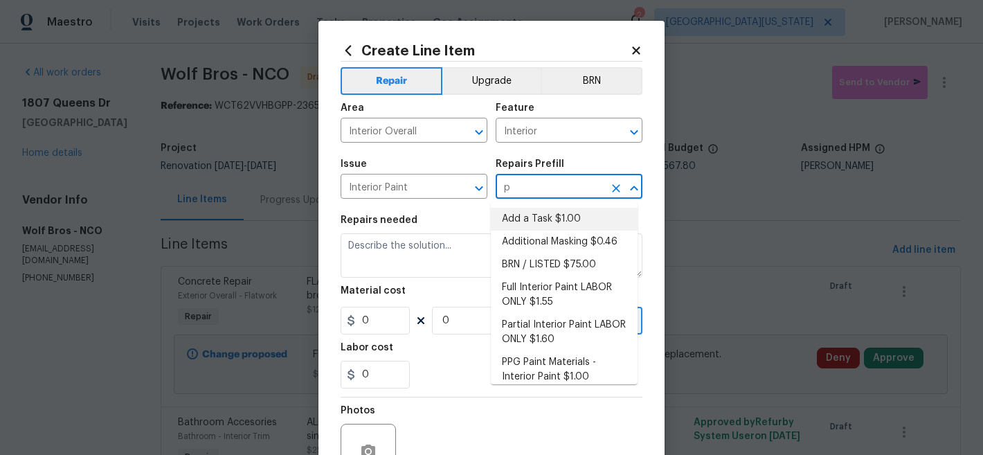
type input "pr"
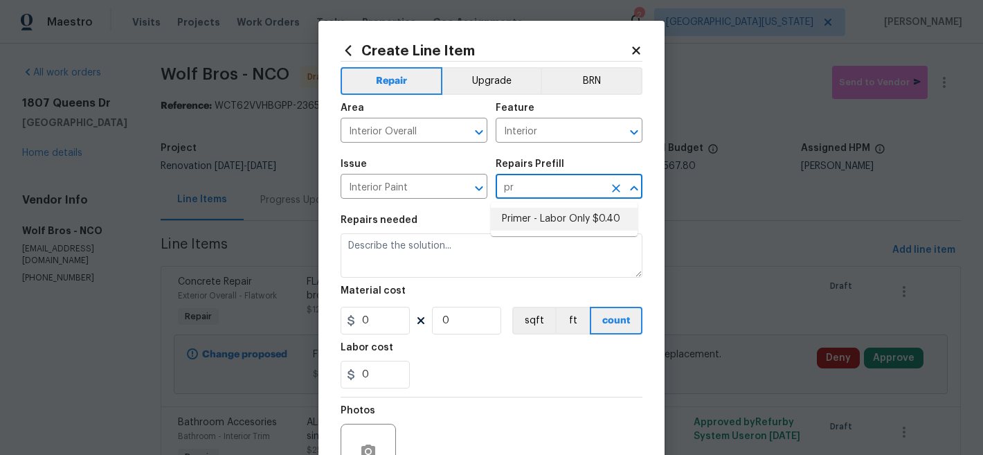
click at [553, 221] on li "Primer - Labor Only $0.40" at bounding box center [564, 219] width 147 height 23
type input "Overall Paint"
type input "Primer - Labor Only $0.40"
type textarea "Interior primer - PRIMER PROVIDED BY OPENDOOR - All nails, screws, drywall anch…"
type input "0.4"
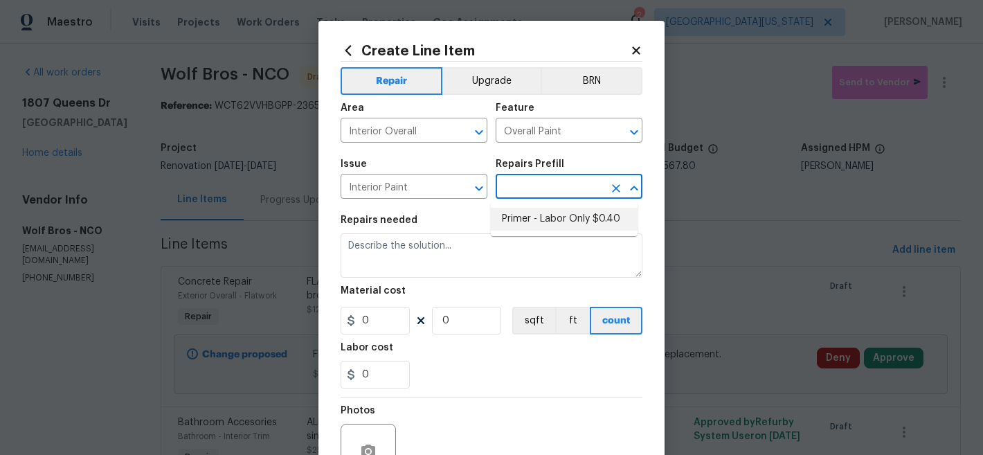
type input "1"
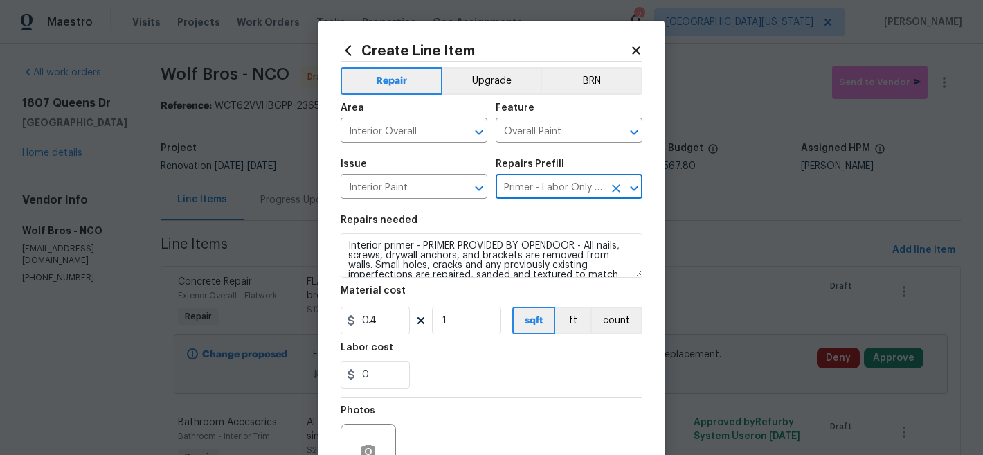
type input "Primer - Labor Only $0.40"
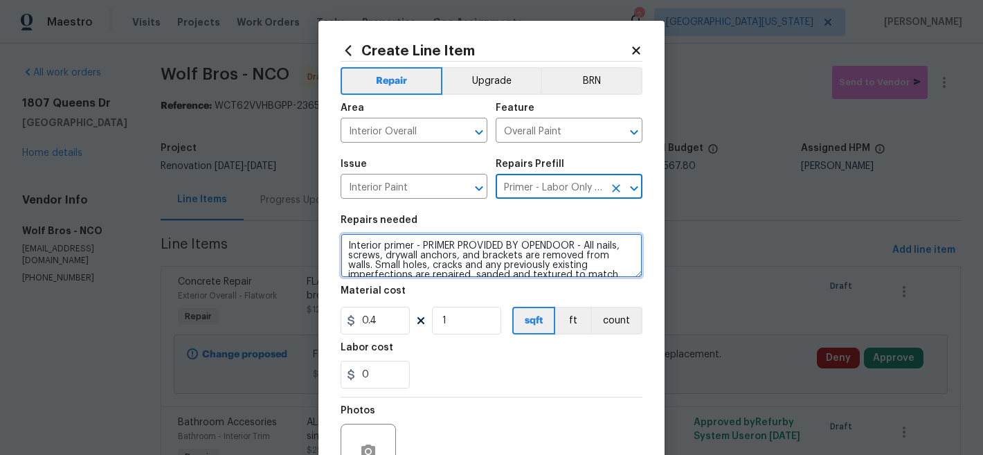
click at [343, 248] on textarea "Interior primer - PRIMER PROVIDED BY OPENDOOR - All nails, screws, drywall anch…" at bounding box center [491, 255] width 302 height 44
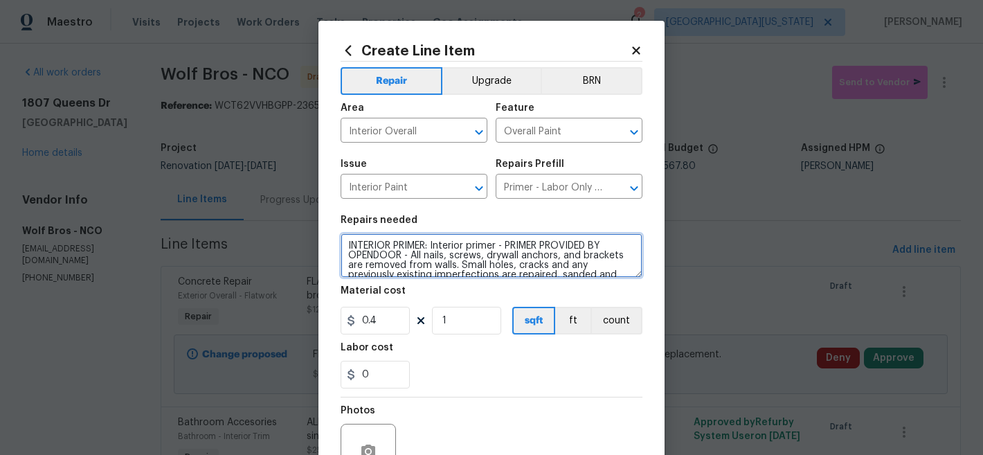
type textarea "INTERIOR PRIMER: Interior primer - PRIMER PROVIDED BY OPENDOOR - All nails, scr…"
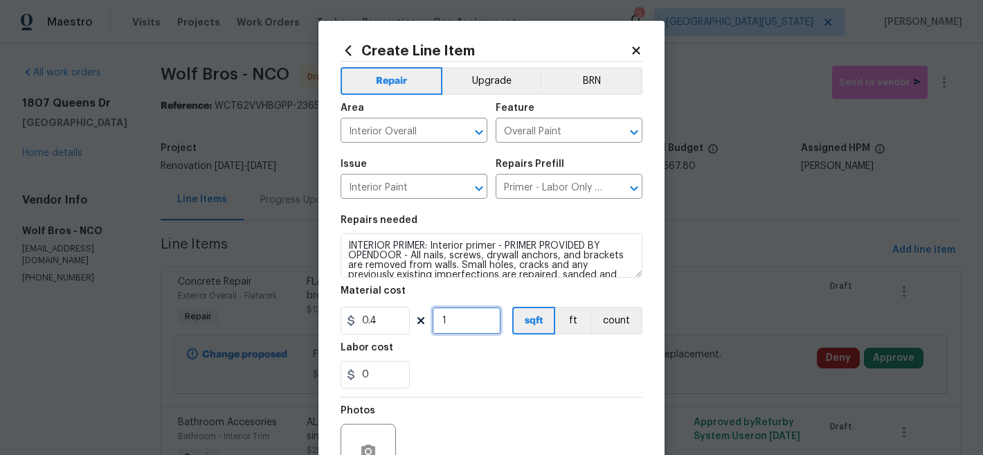
click at [473, 321] on input "1" at bounding box center [466, 321] width 69 height 28
click at [472, 320] on input "1" at bounding box center [466, 321] width 69 height 28
type input "2016"
click at [519, 383] on div "0" at bounding box center [491, 375] width 302 height 28
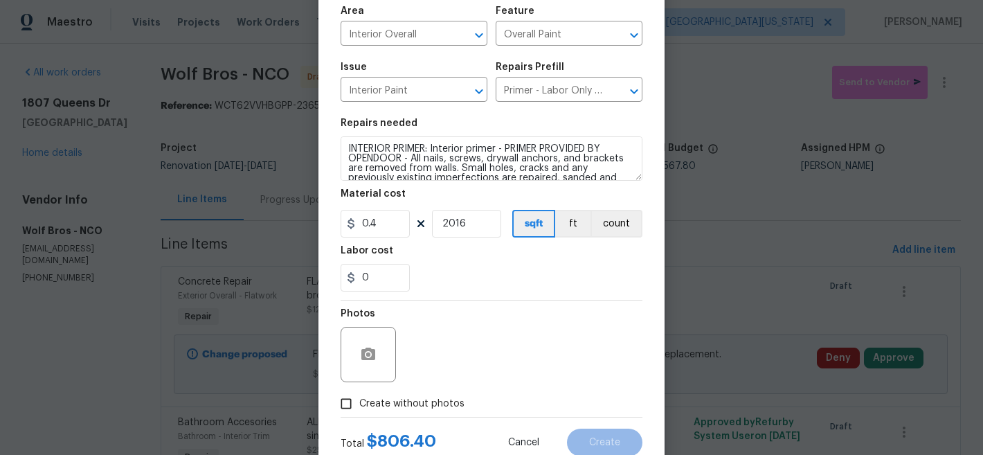
scroll to position [142, 0]
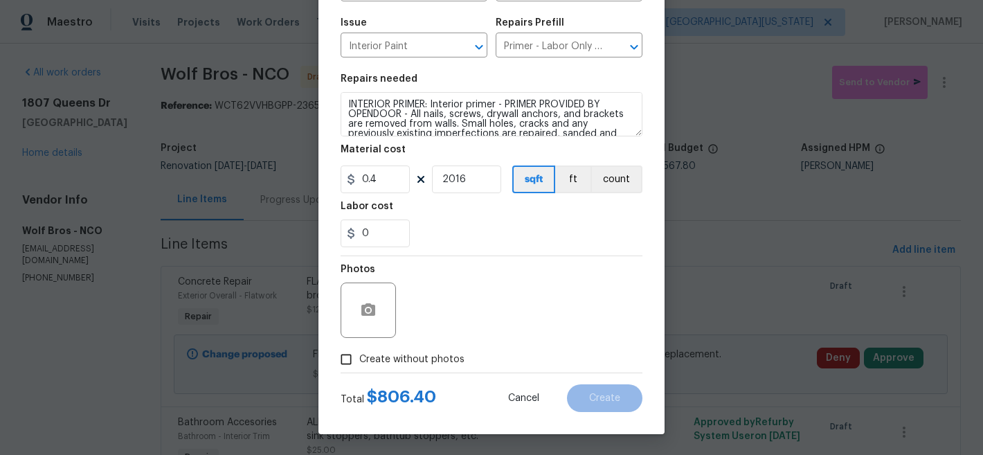
click at [381, 360] on span "Create without photos" at bounding box center [411, 359] width 105 height 15
click at [359, 360] on input "Create without photos" at bounding box center [346, 359] width 26 height 26
checkbox input "true"
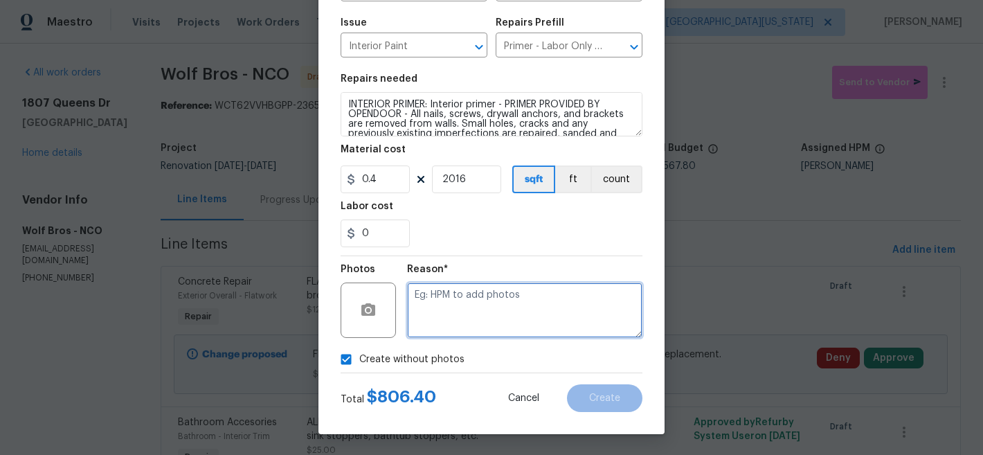
click at [540, 307] on textarea at bounding box center [524, 309] width 235 height 55
type textarea "Later"
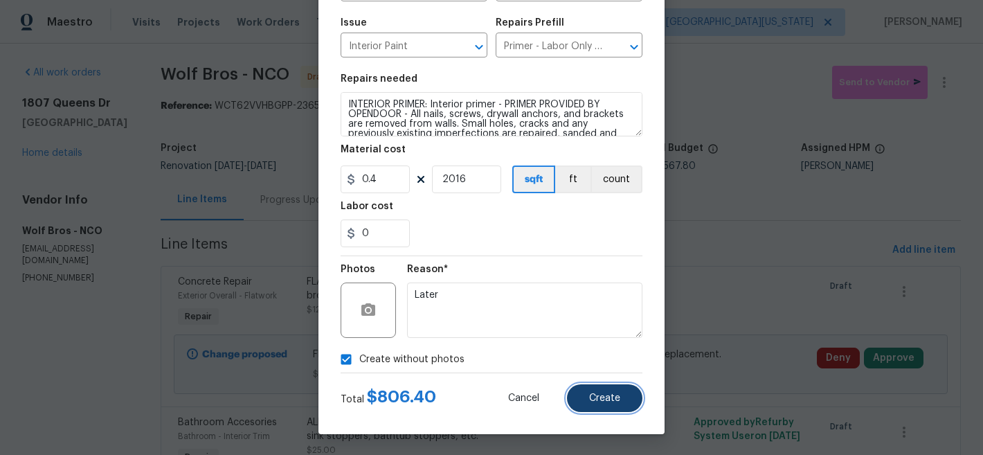
click at [623, 399] on button "Create" at bounding box center [604, 398] width 75 height 28
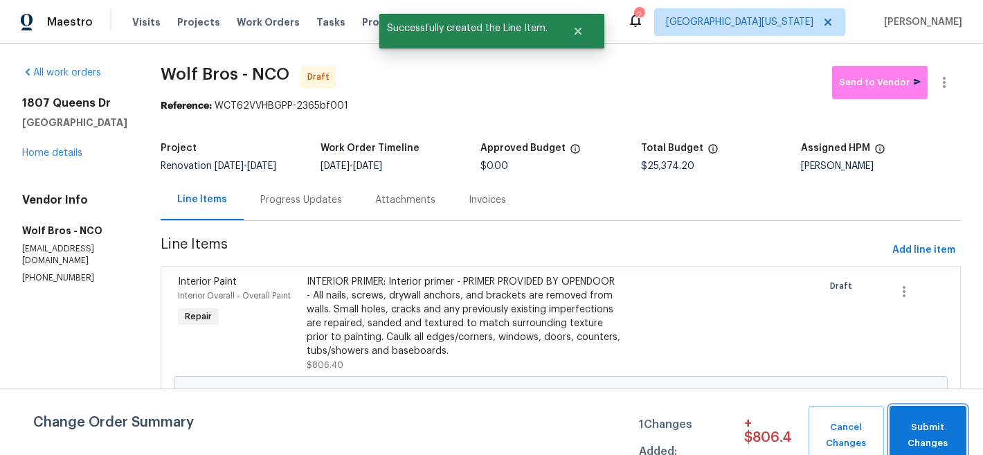
click at [936, 432] on span "Submit Changes" at bounding box center [927, 435] width 63 height 32
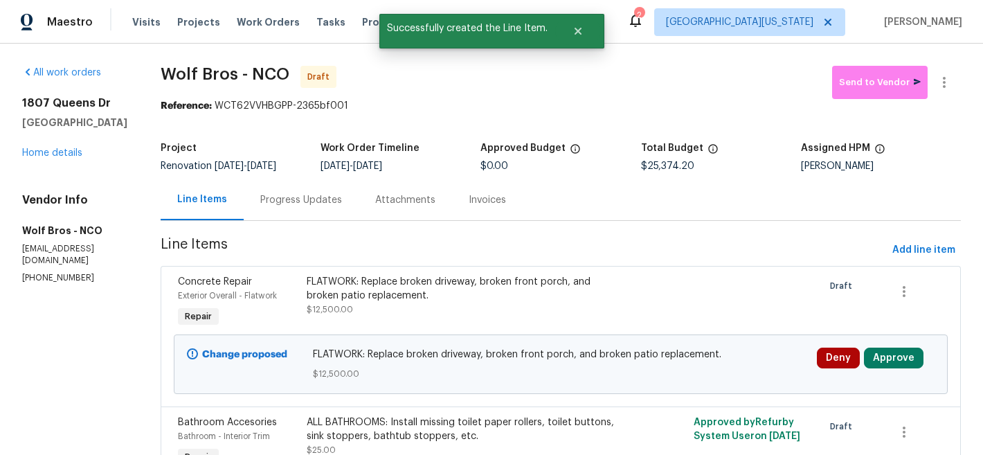
scroll to position [737, 0]
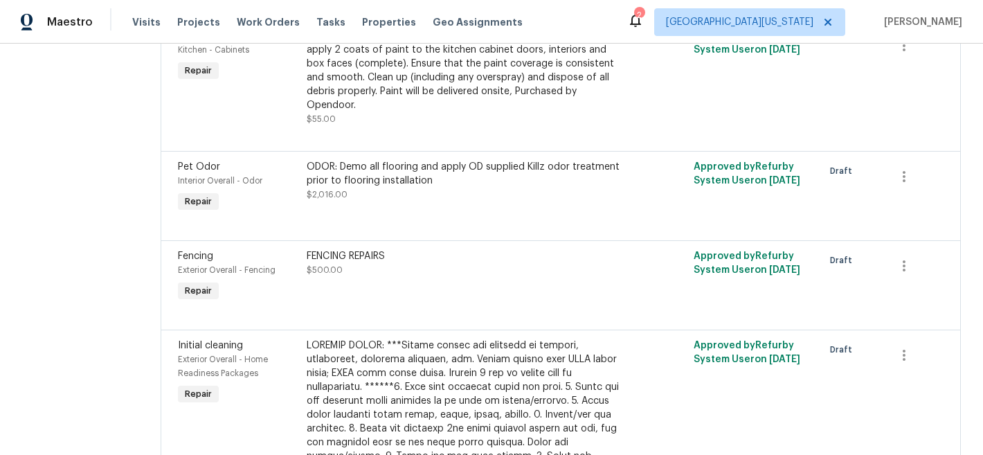
click at [383, 258] on div "FENCING REPAIRS $500.00" at bounding box center [464, 263] width 314 height 28
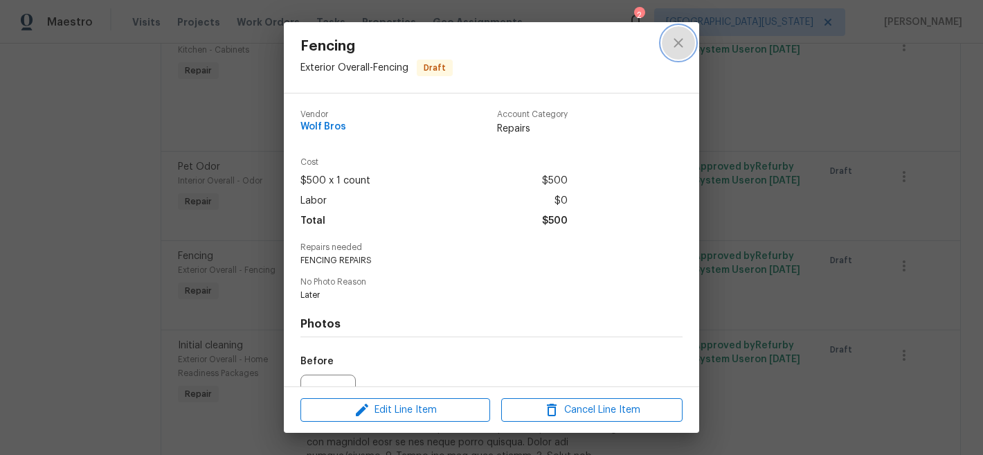
click at [679, 42] on icon "close" at bounding box center [678, 43] width 17 height 17
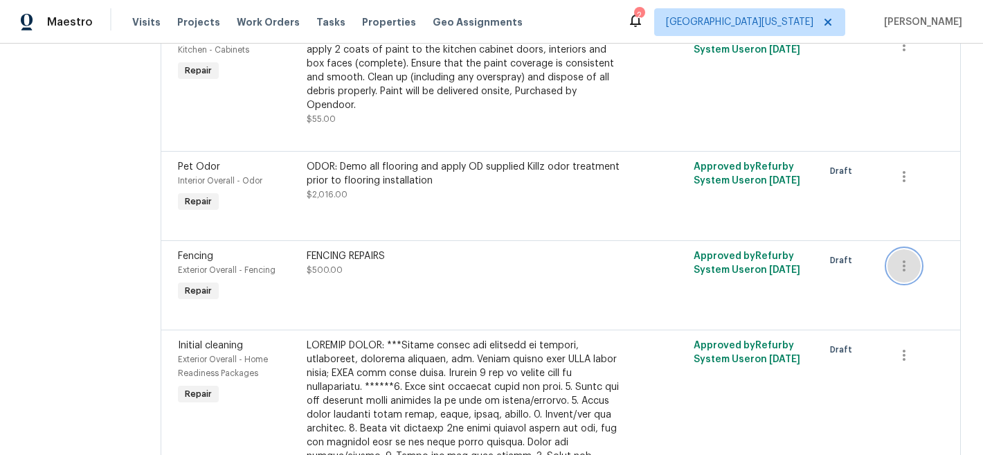
click at [900, 257] on icon "button" at bounding box center [903, 265] width 17 height 17
click at [900, 252] on li "Cancel" at bounding box center [903, 253] width 53 height 23
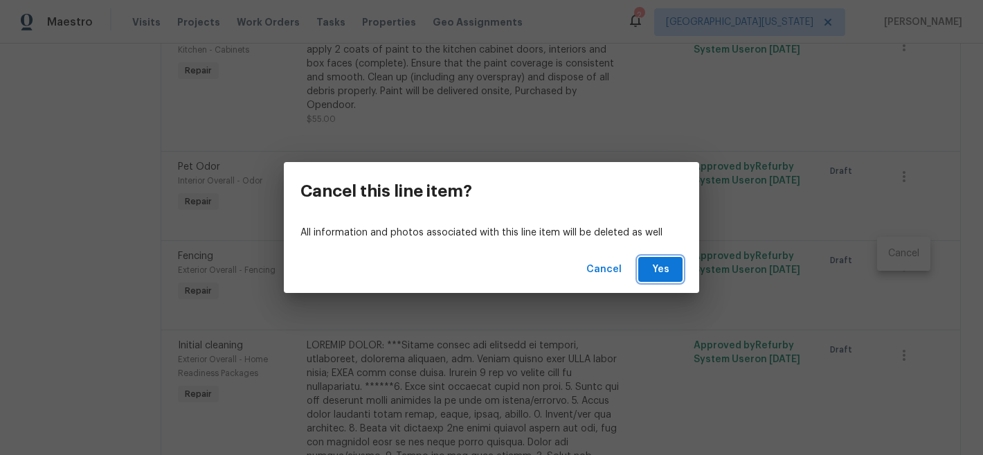
click at [657, 269] on span "Yes" at bounding box center [660, 269] width 22 height 17
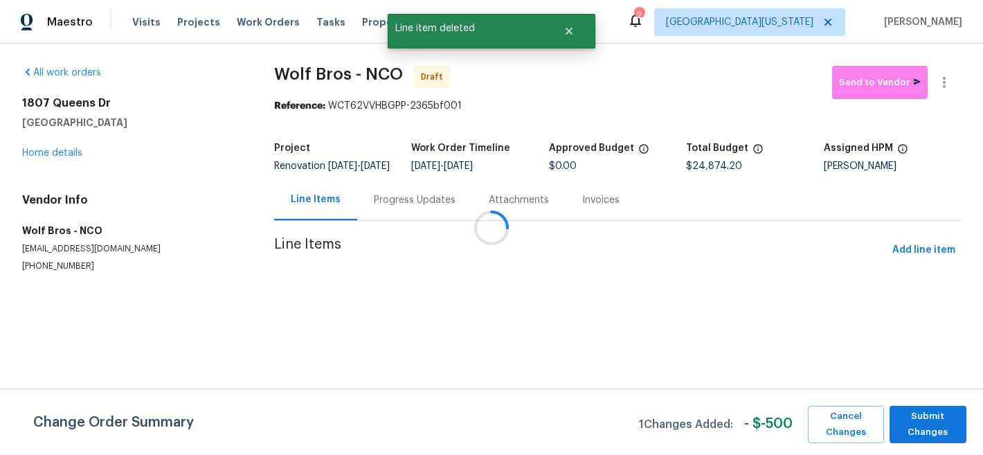
scroll to position [0, 0]
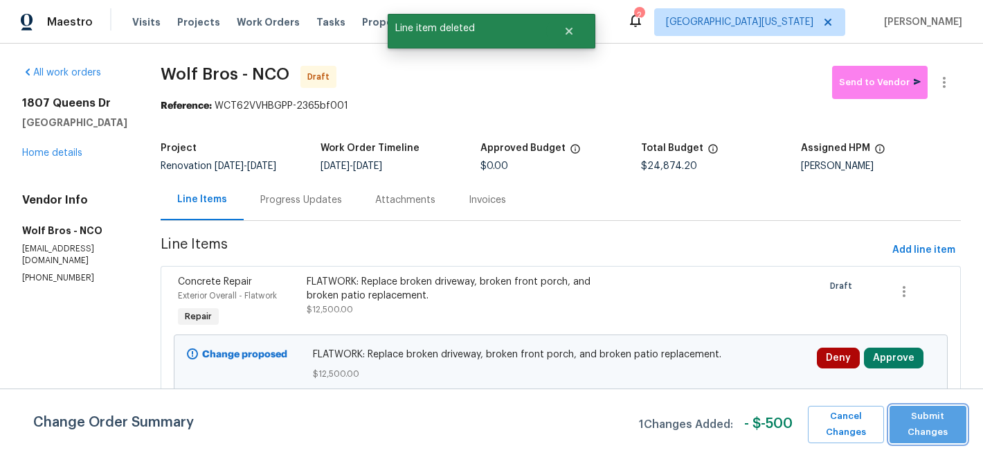
click at [927, 423] on span "Submit Changes" at bounding box center [927, 424] width 63 height 32
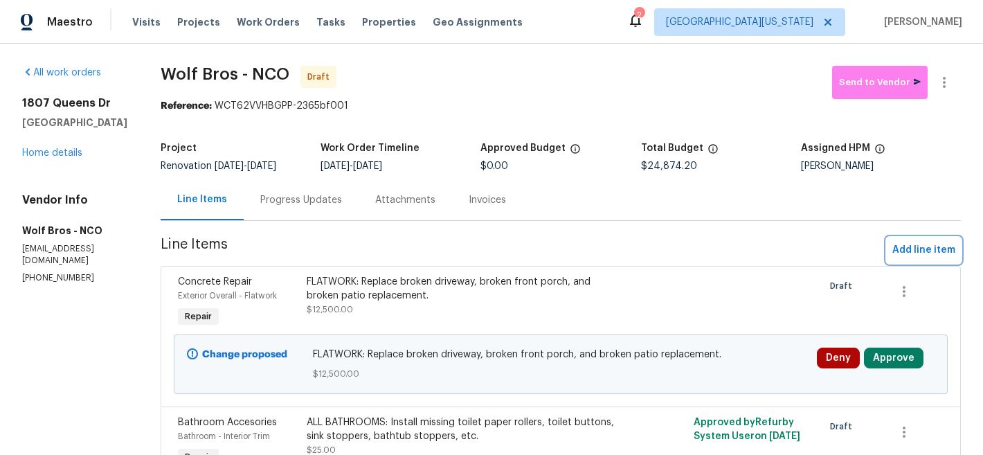
click at [917, 240] on button "Add line item" at bounding box center [923, 250] width 74 height 26
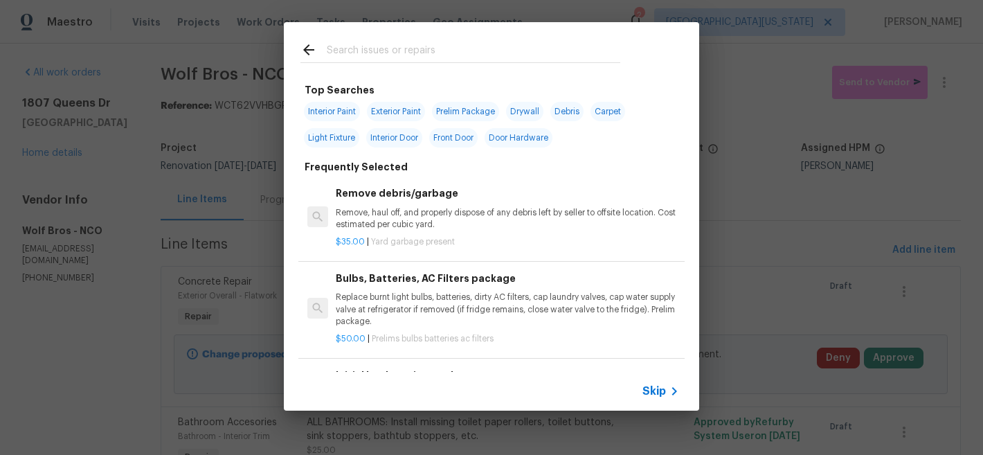
click at [498, 47] on input "text" at bounding box center [473, 52] width 293 height 21
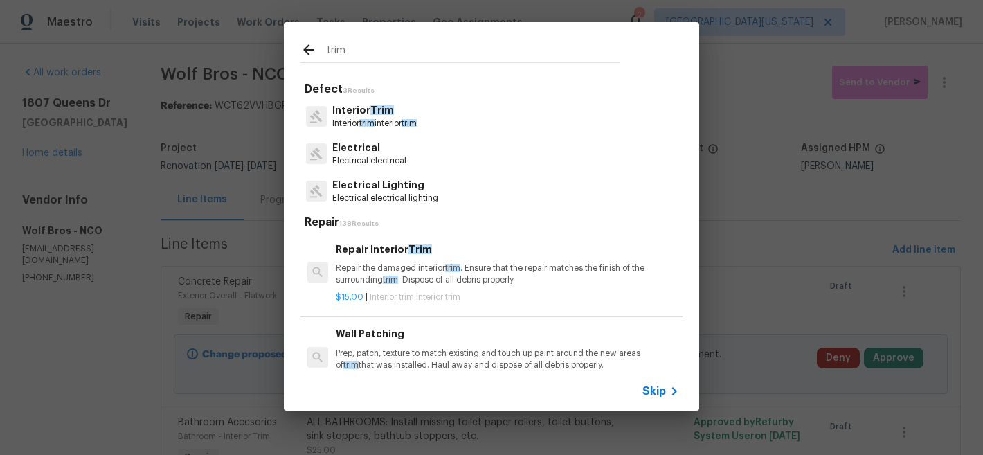
type input "trim"
click at [358, 120] on p "Interior trim interior trim" at bounding box center [374, 124] width 84 height 12
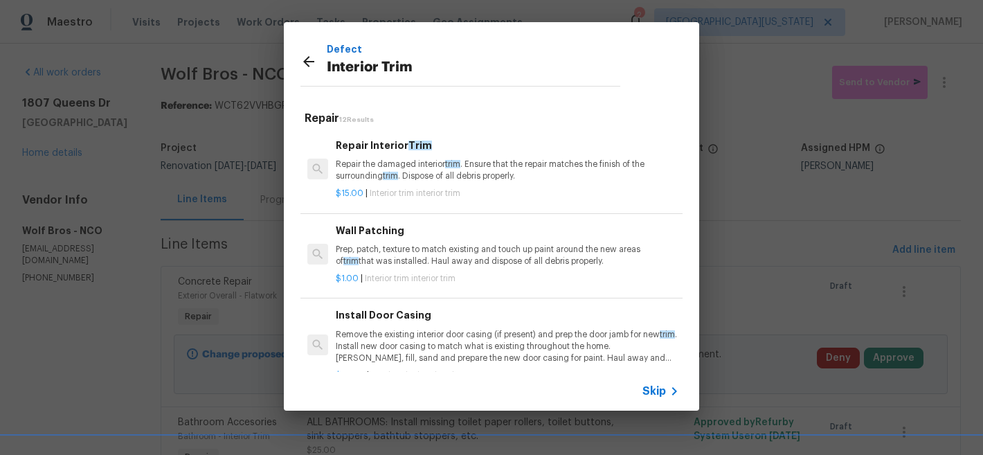
click at [400, 166] on p "Repair the damaged interior trim . Ensure that the repair matches the finish of…" at bounding box center [507, 170] width 343 height 24
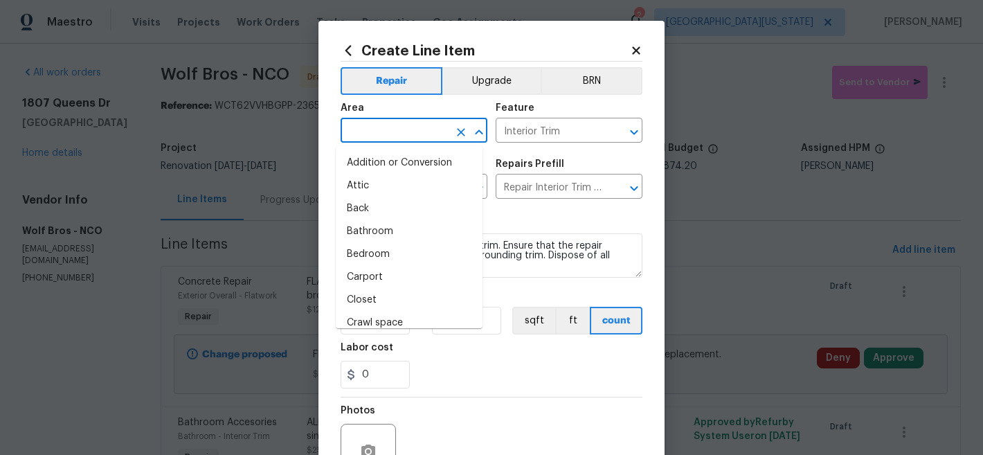
click at [402, 140] on input "text" at bounding box center [394, 131] width 108 height 21
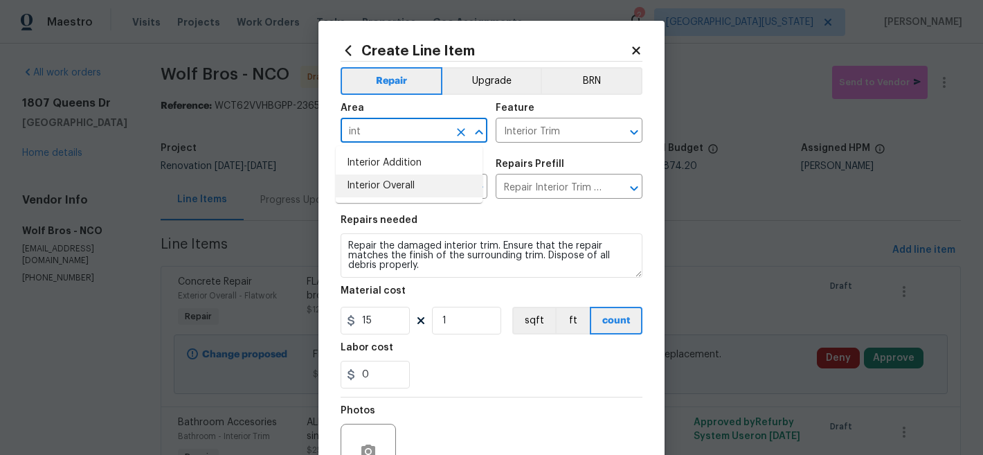
click at [433, 190] on li "Interior Overall" at bounding box center [409, 185] width 147 height 23
type input "Interior Overall"
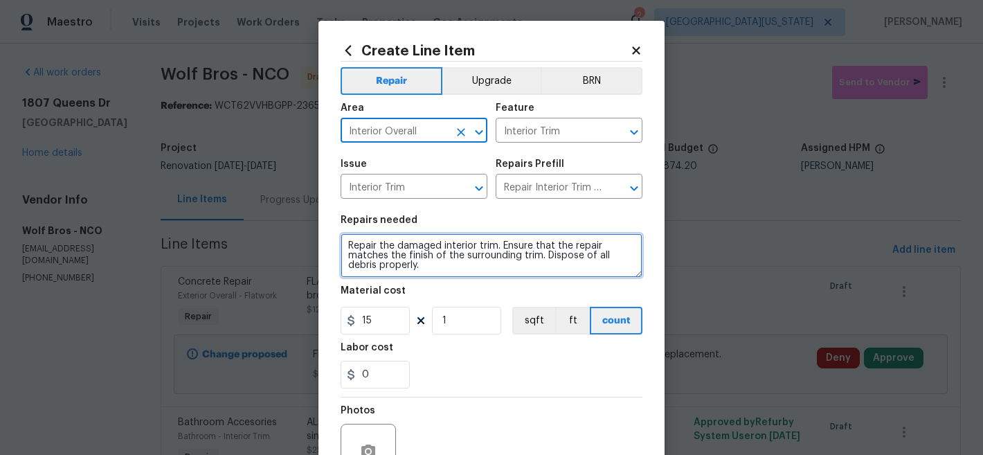
click at [380, 256] on textarea "Repair the damaged interior trim. Ensure that the repair matches the finish of …" at bounding box center [491, 255] width 302 height 44
click at [341, 246] on textarea "Repair the damaged interior trim. Ensure that the repair matches the finish of …" at bounding box center [491, 255] width 302 height 44
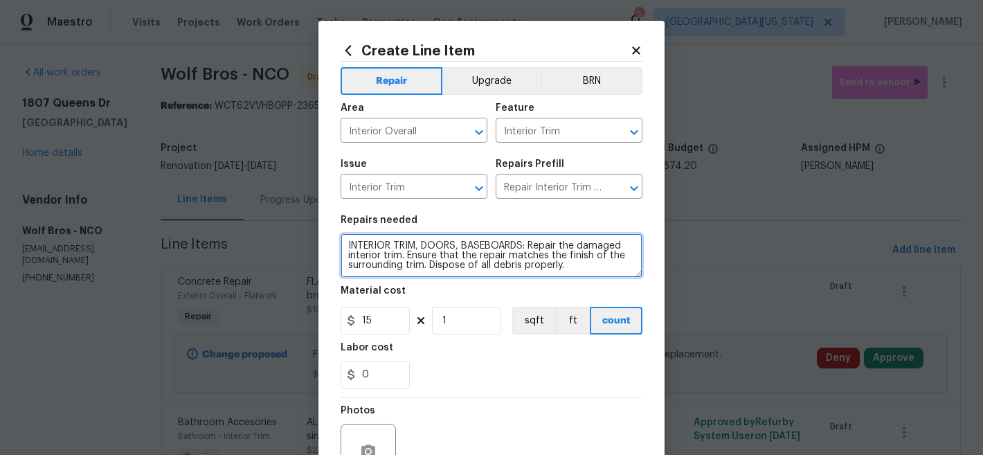
scroll to position [3, 0]
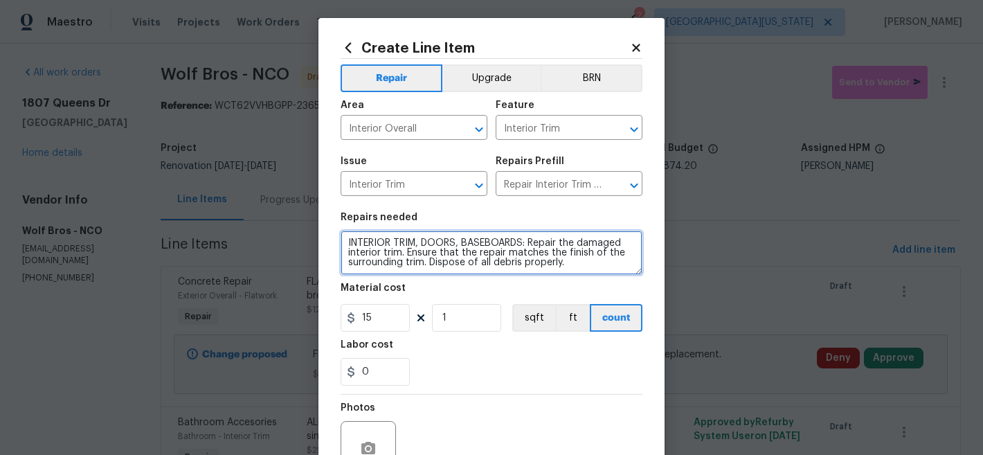
type textarea "INTERIOR TRIM, DOORS, BASEBOARDS: Repair the damaged interior trim. Ensure that…"
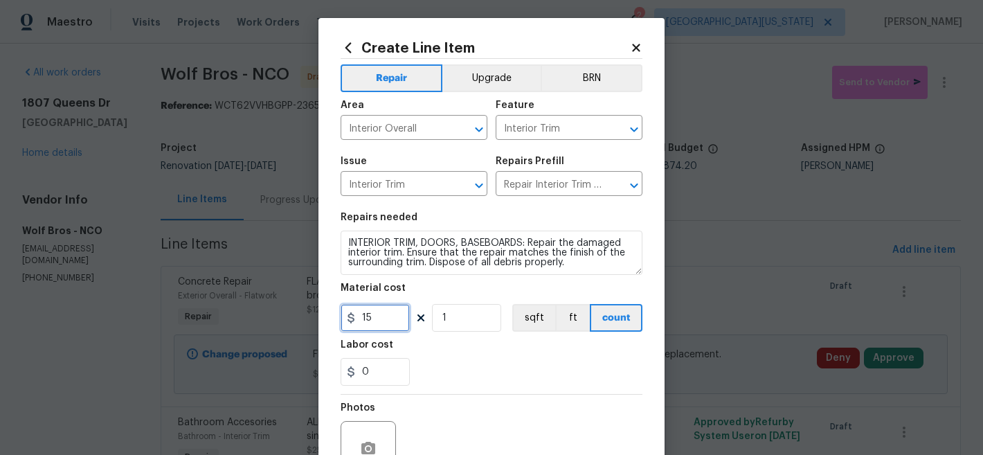
click at [387, 318] on input "15" at bounding box center [374, 318] width 69 height 28
type input "250"
click at [529, 352] on div "Labor cost" at bounding box center [491, 349] width 302 height 18
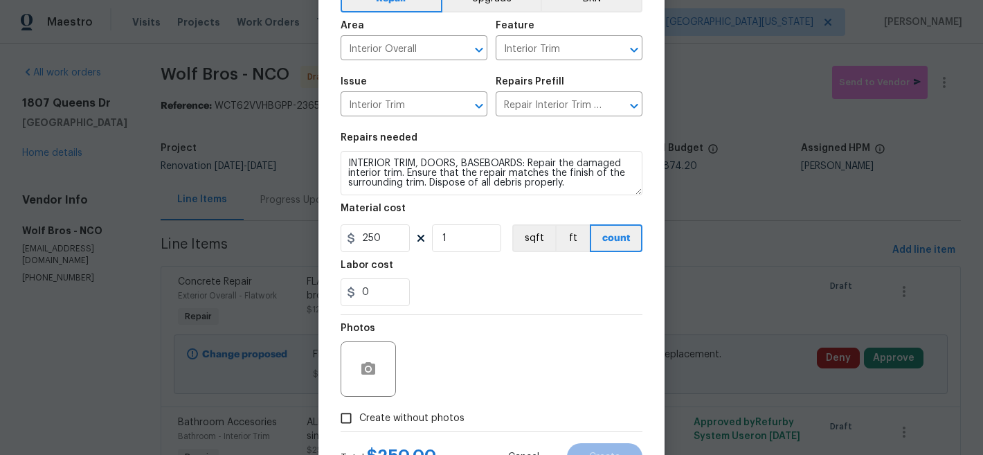
scroll to position [142, 0]
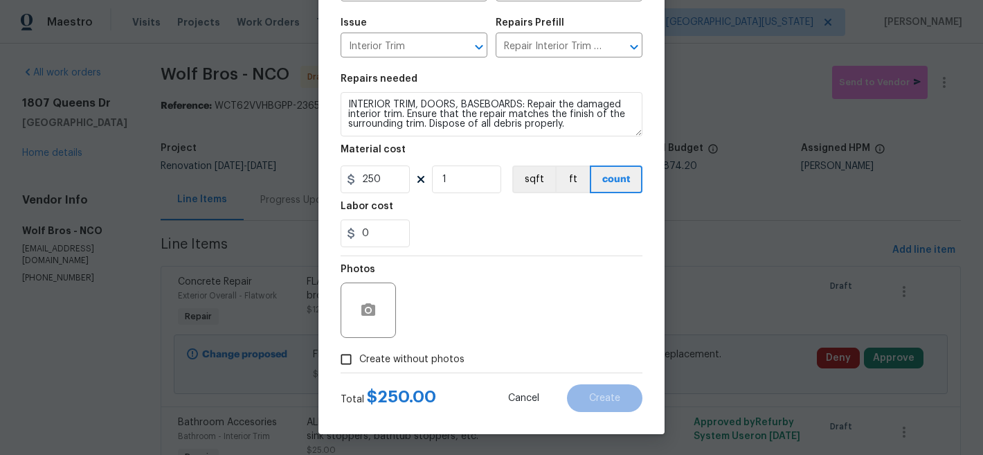
click at [409, 366] on label "Create without photos" at bounding box center [398, 359] width 131 height 26
click at [359, 366] on input "Create without photos" at bounding box center [346, 359] width 26 height 26
checkbox input "true"
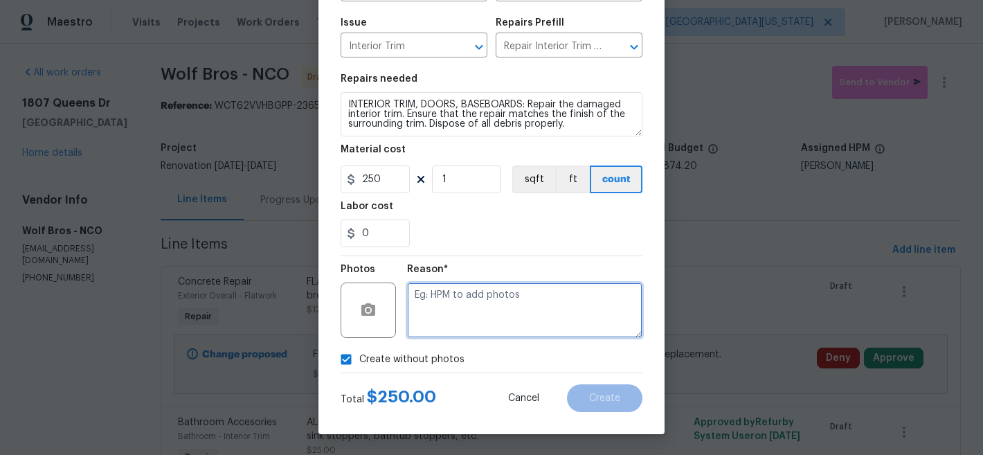
click at [532, 313] on textarea at bounding box center [524, 309] width 235 height 55
type textarea "Later"
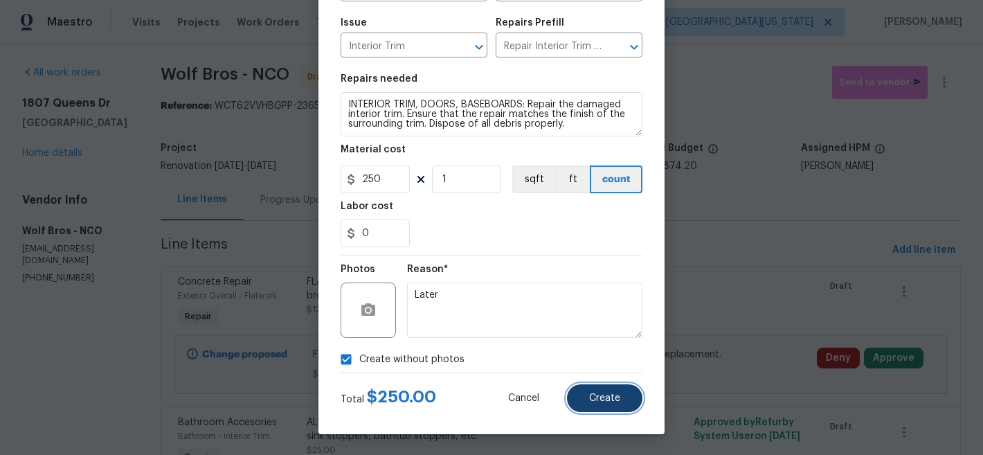
click at [607, 398] on span "Create" at bounding box center [604, 398] width 31 height 10
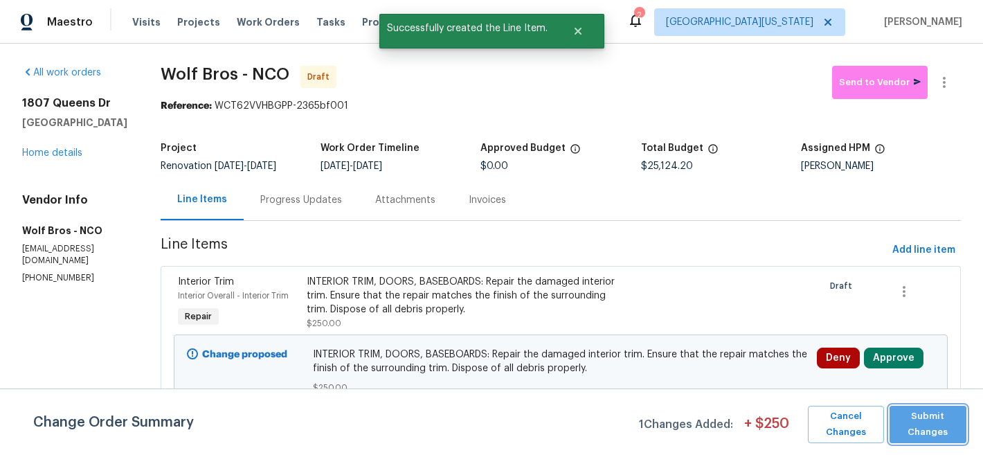
click at [934, 425] on span "Submit Changes" at bounding box center [927, 424] width 63 height 32
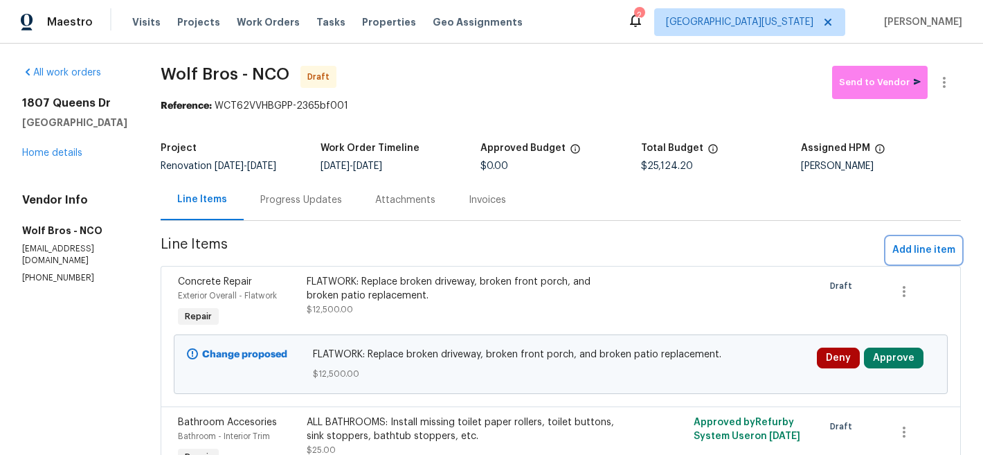
click at [931, 250] on span "Add line item" at bounding box center [923, 250] width 63 height 17
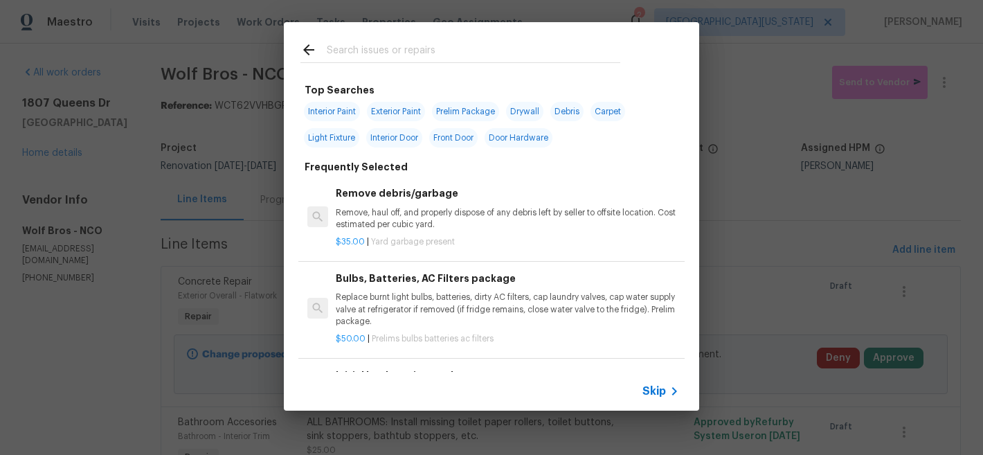
click at [664, 395] on span "Skip" at bounding box center [654, 391] width 24 height 14
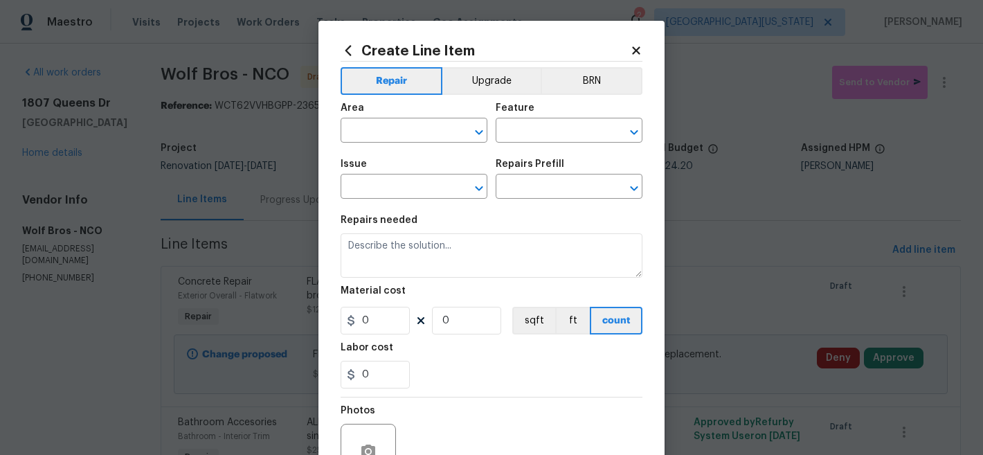
click at [634, 48] on icon at bounding box center [636, 50] width 8 height 8
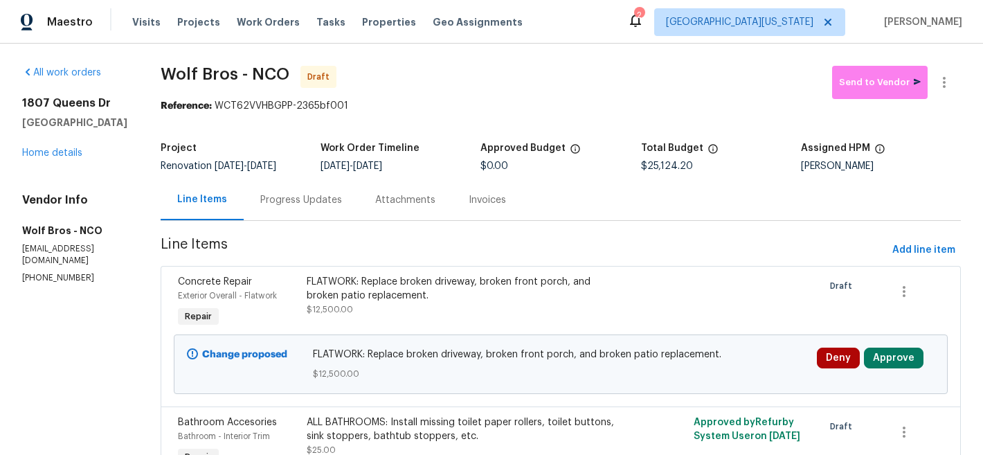
scroll to position [268, 0]
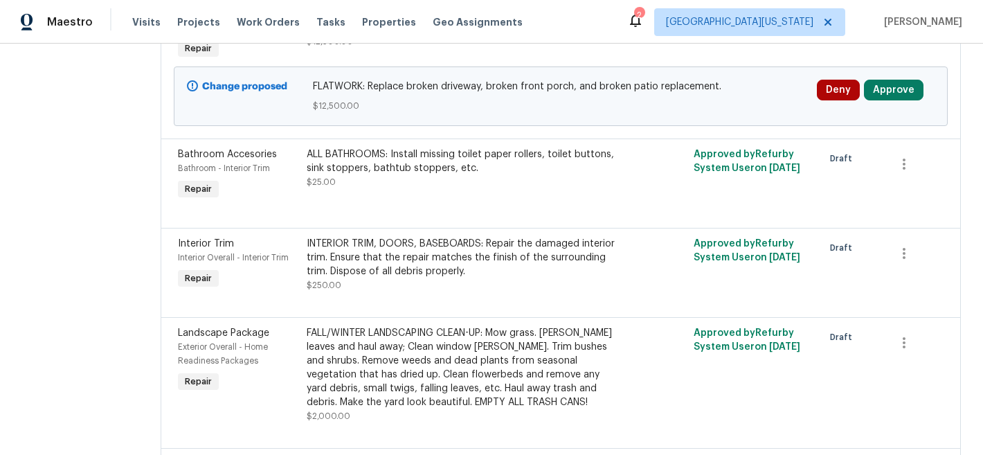
click at [489, 246] on div "INTERIOR TRIM, DOORS, BASEBOARDS: Repair the damaged interior trim. Ensure that…" at bounding box center [464, 258] width 314 height 42
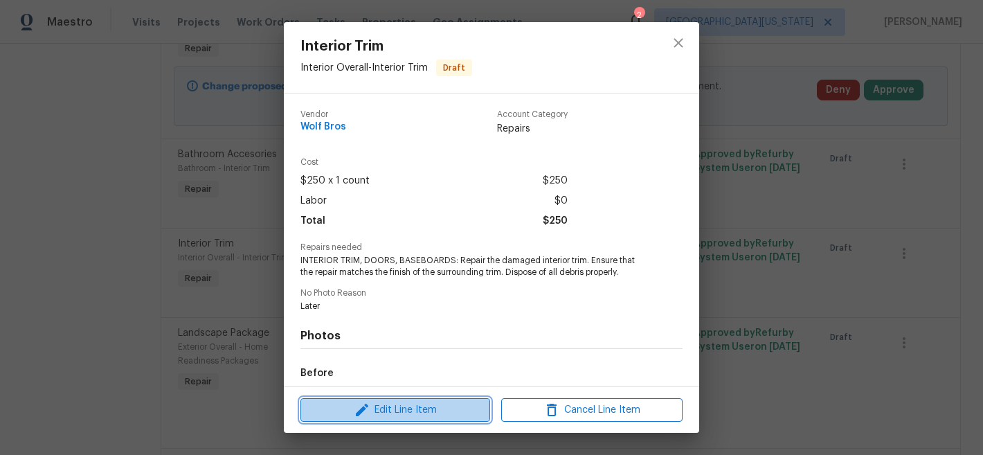
click at [392, 402] on span "Edit Line Item" at bounding box center [394, 409] width 181 height 17
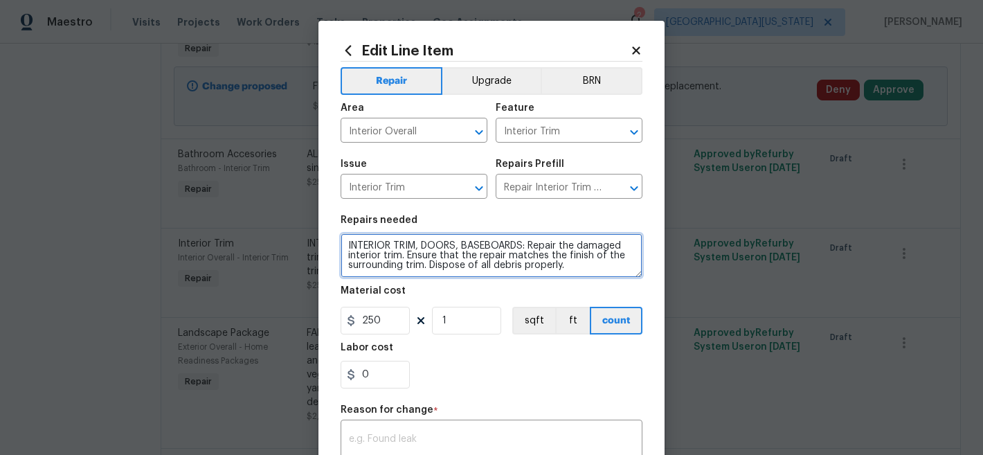
click at [514, 246] on textarea "INTERIOR TRIM, DOORS, BASEBOARDS: Repair the damaged interior trim. Ensure that…" at bounding box center [491, 255] width 302 height 44
type textarea "INTERIOR TRIM, DOORS, BASEBOARDS, HVAC GRILLS: Repair the damaged interior trim…"
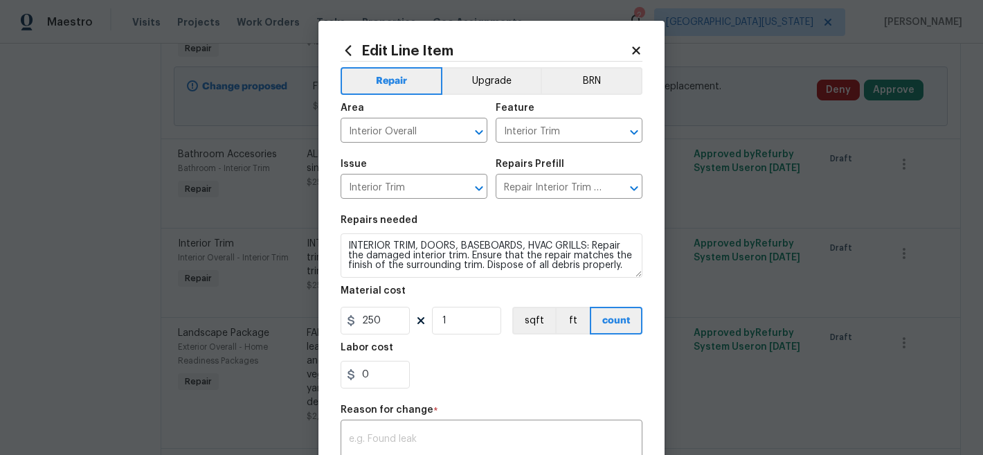
click at [496, 392] on section "Repairs needed INTERIOR TRIM, DOORS, BASEBOARDS, HVAC GRILLS: Repair the damage…" at bounding box center [491, 302] width 302 height 190
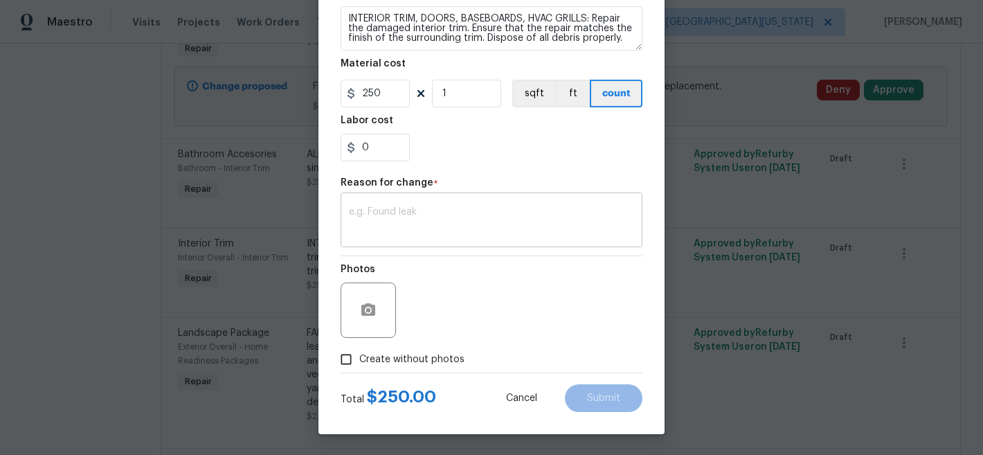
click at [478, 216] on textarea at bounding box center [491, 221] width 285 height 29
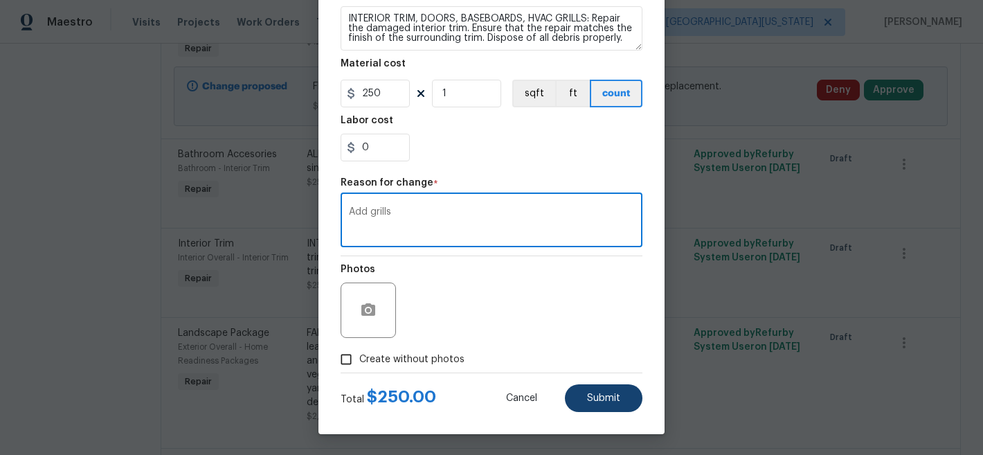
type textarea "Add grills"
click at [597, 396] on span "Submit" at bounding box center [603, 398] width 33 height 10
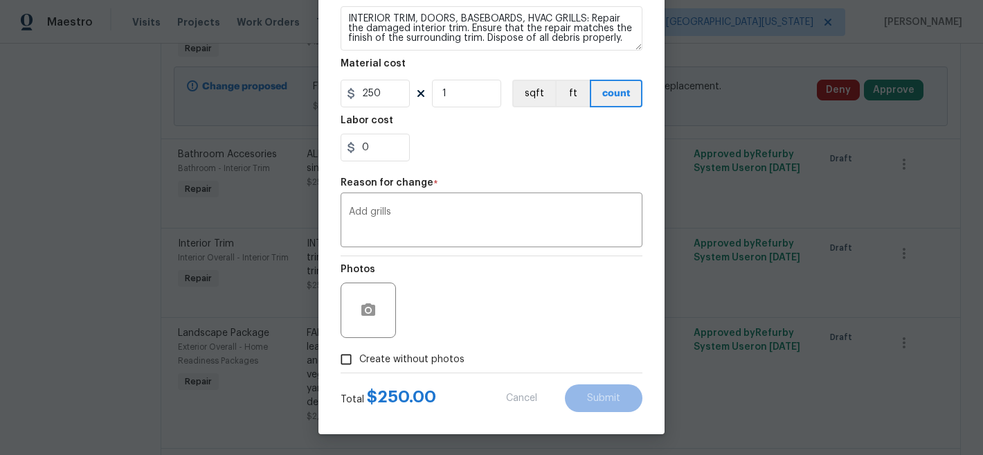
type textarea "INTERIOR TRIM, DOORS, BASEBOARDS: Repair the damaged interior trim. Ensure that…"
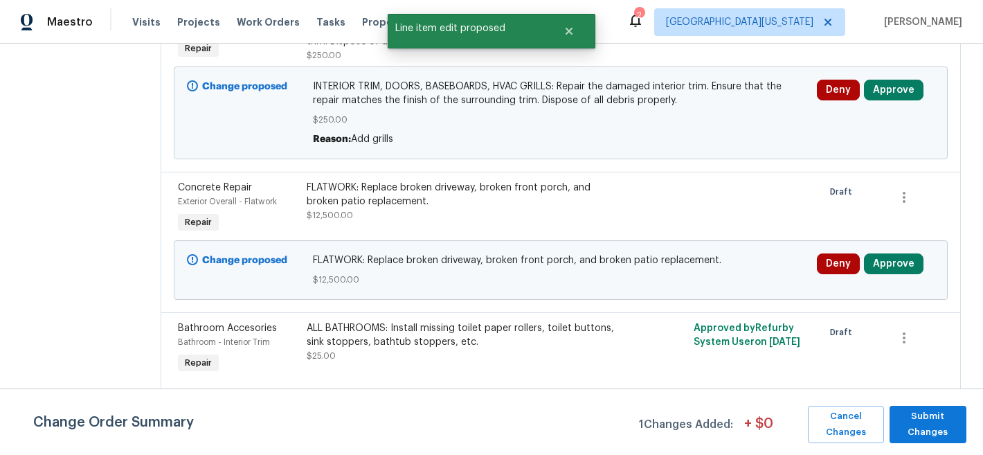
scroll to position [37, 0]
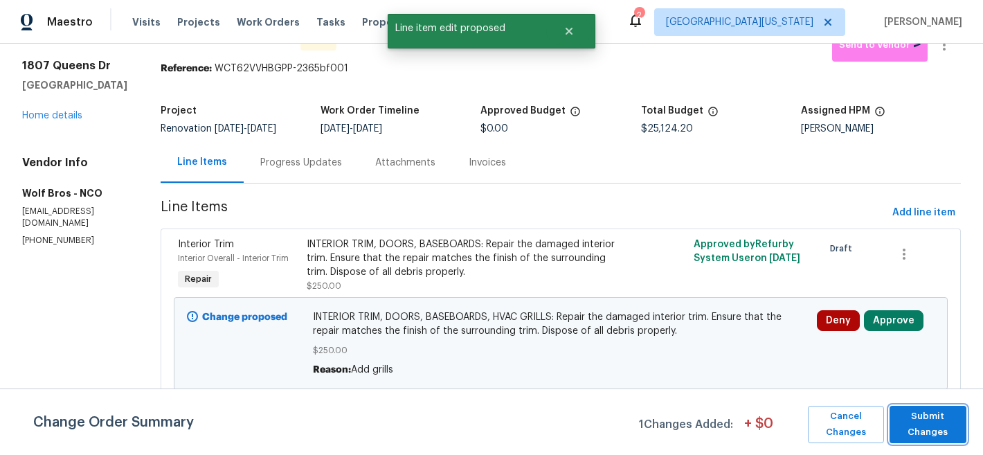
click at [940, 427] on span "Submit Changes" at bounding box center [927, 424] width 63 height 32
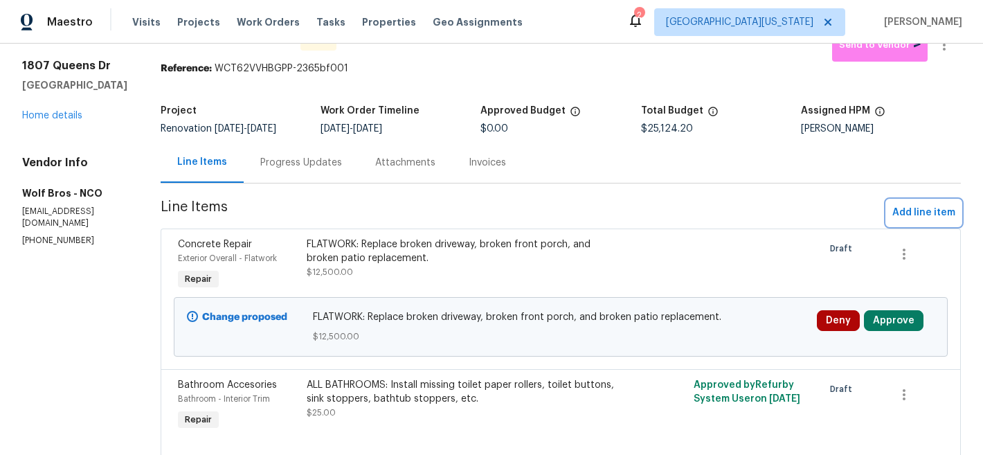
click at [935, 212] on span "Add line item" at bounding box center [923, 212] width 63 height 17
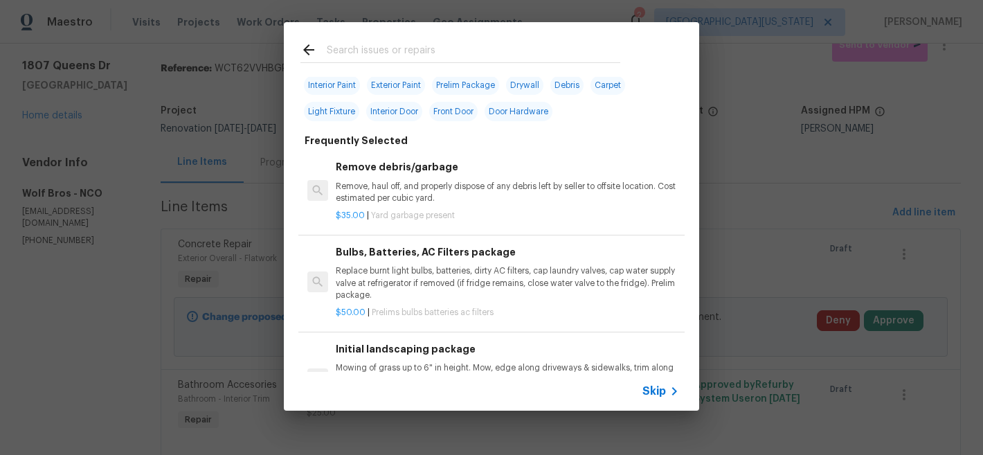
scroll to position [0, 0]
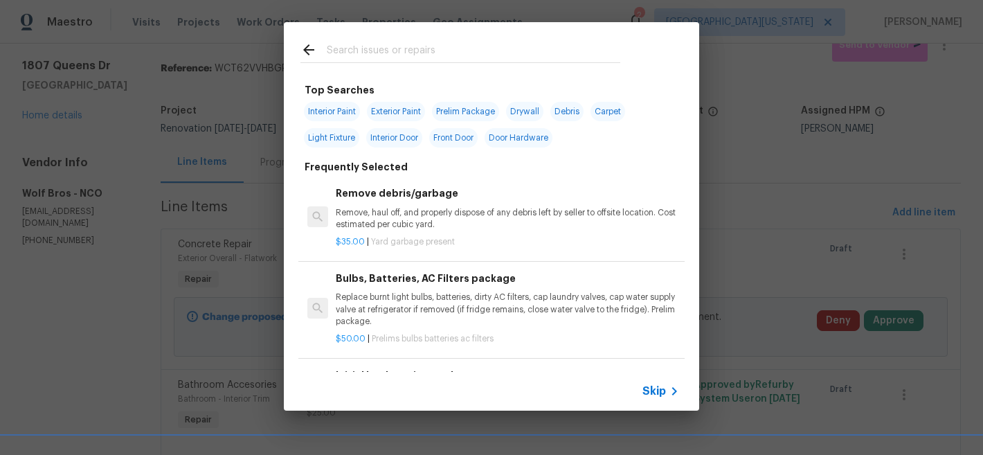
click at [650, 392] on span "Skip" at bounding box center [654, 391] width 24 height 14
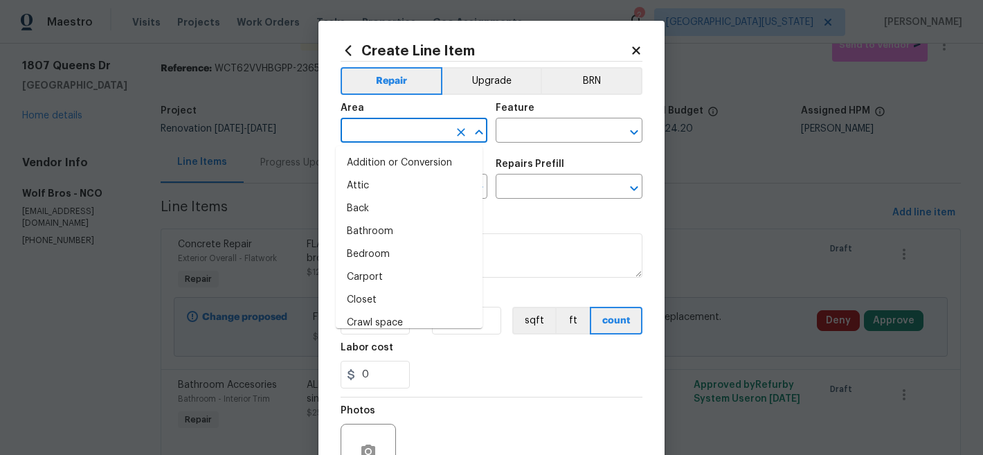
click at [441, 134] on input "text" at bounding box center [394, 131] width 108 height 21
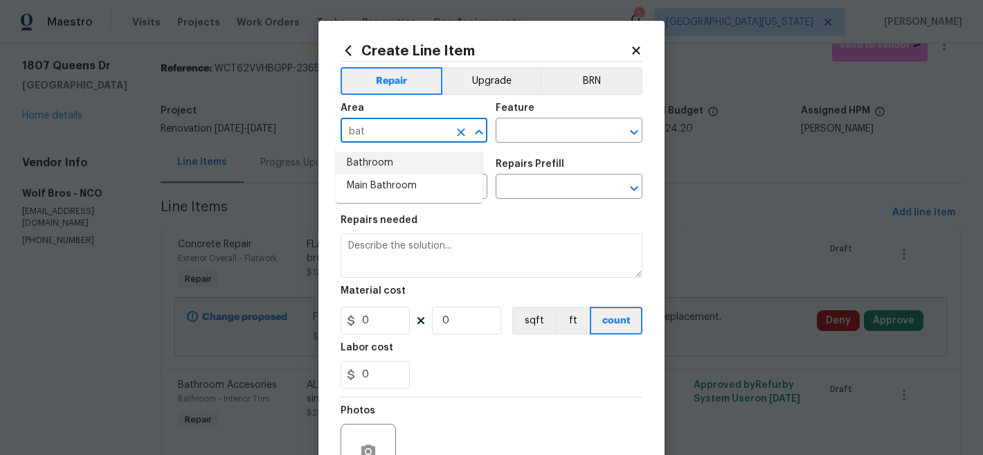
drag, startPoint x: 399, startPoint y: 162, endPoint x: 480, endPoint y: 138, distance: 83.8
click at [399, 162] on li "Bathroom" at bounding box center [409, 163] width 147 height 23
type input "Bathroom"
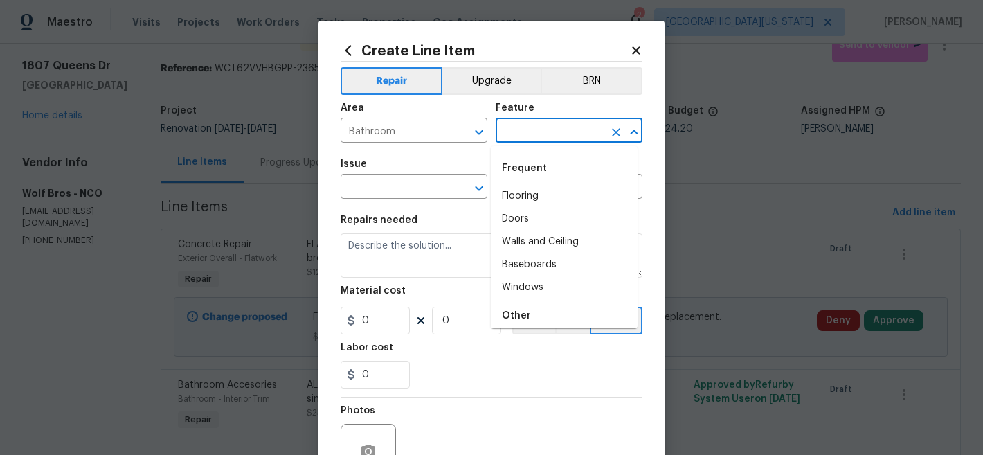
click at [535, 124] on input "text" at bounding box center [549, 131] width 108 height 21
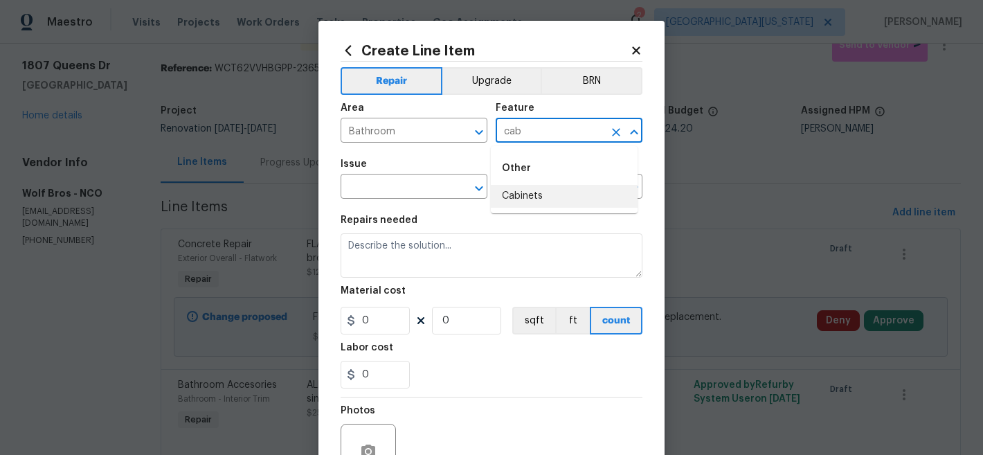
click at [540, 196] on li "Cabinets" at bounding box center [564, 196] width 147 height 23
type input "Cabinets"
click at [401, 199] on span "Issue ​" at bounding box center [413, 179] width 147 height 56
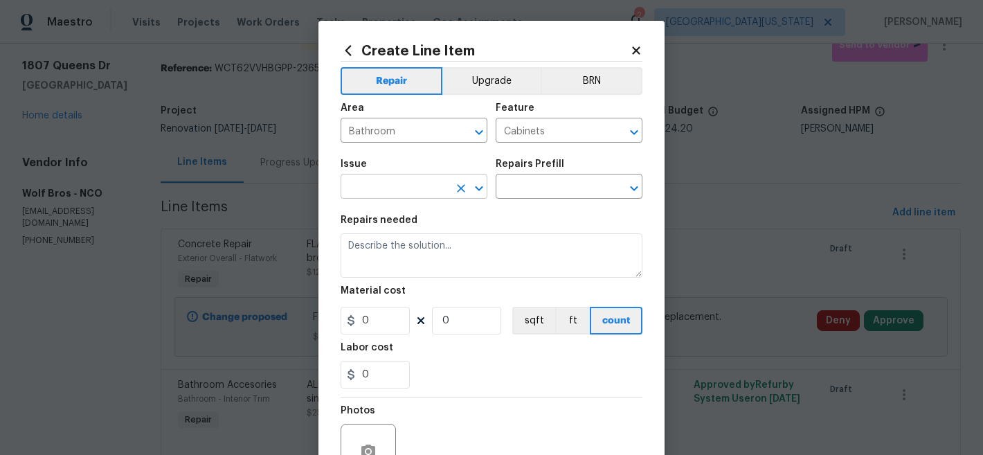
click at [408, 190] on input "text" at bounding box center [394, 187] width 108 height 21
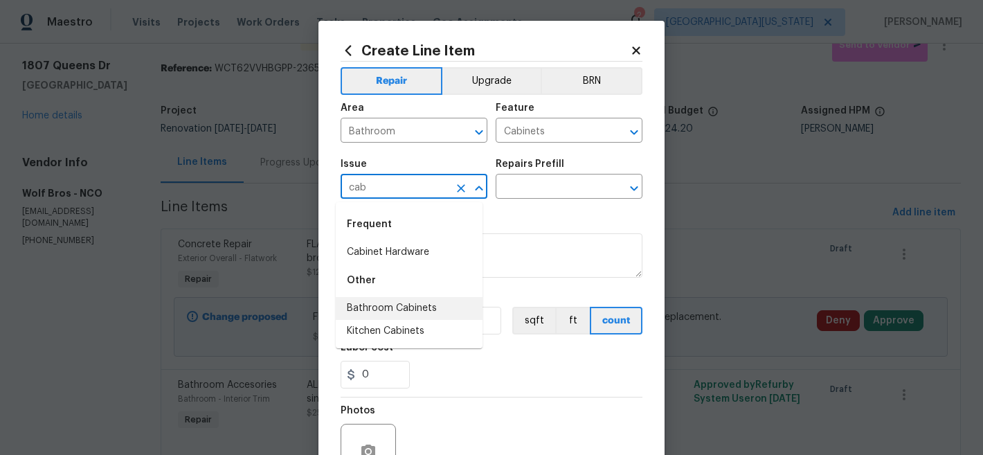
click at [419, 307] on li "Bathroom Cabinets" at bounding box center [409, 308] width 147 height 23
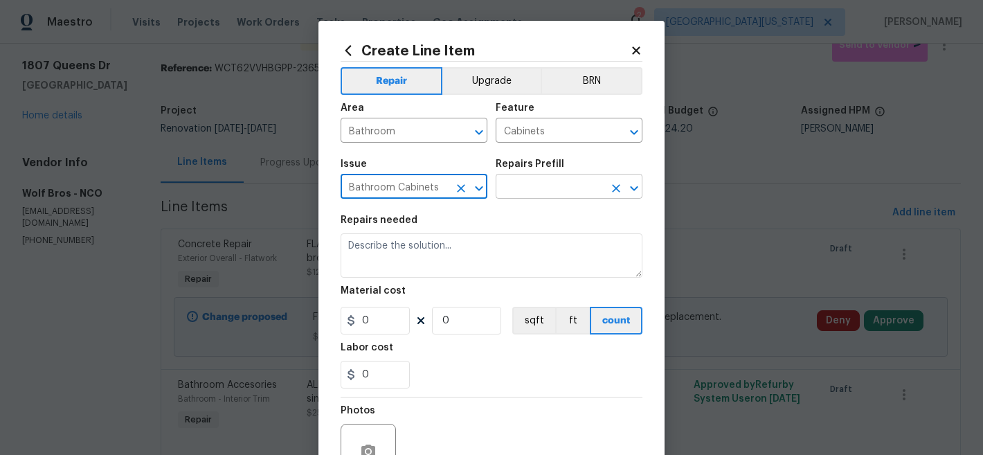
type input "Bathroom Cabinets"
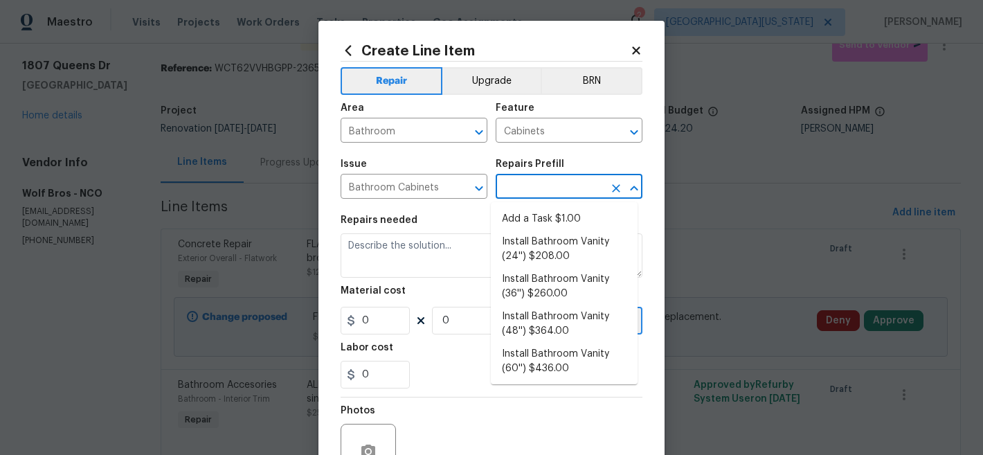
click at [537, 197] on input "text" at bounding box center [549, 187] width 108 height 21
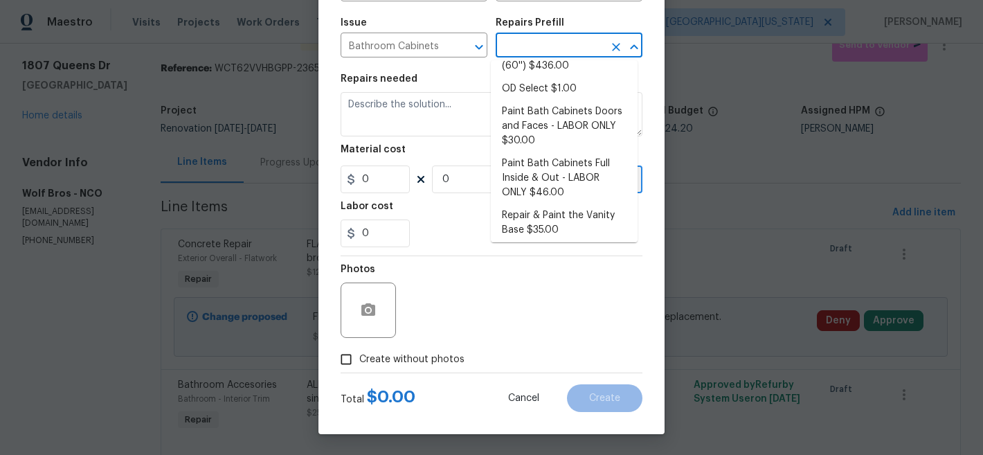
scroll to position [159, 0]
click at [590, 183] on li "Paint Bath Cabinets Full Inside & Out - LABOR ONLY $46.00" at bounding box center [564, 180] width 147 height 52
type input "Paint Bath Cabinets Full Inside & Out - LABOR ONLY $46.00"
type textarea "Prep, sand, mask and apply 2 coats of paint to the bathroom cabinet doors, inte…"
type input "46"
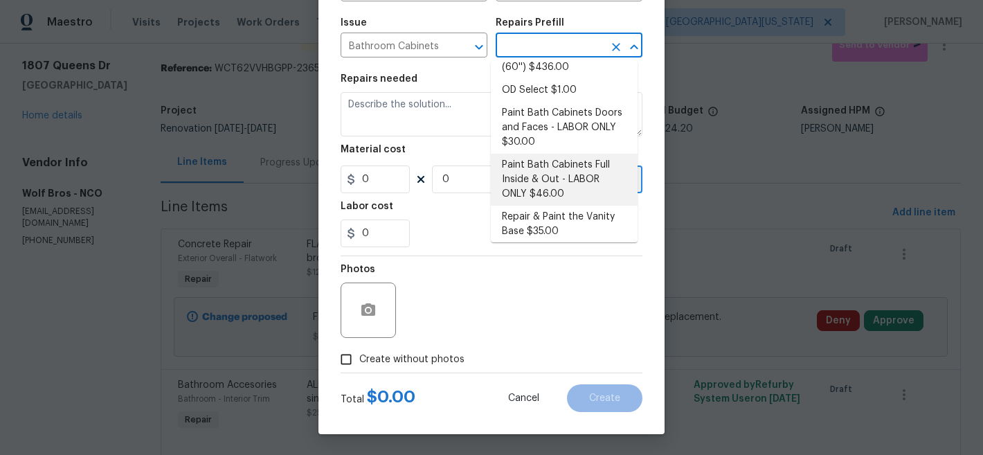
type input "1"
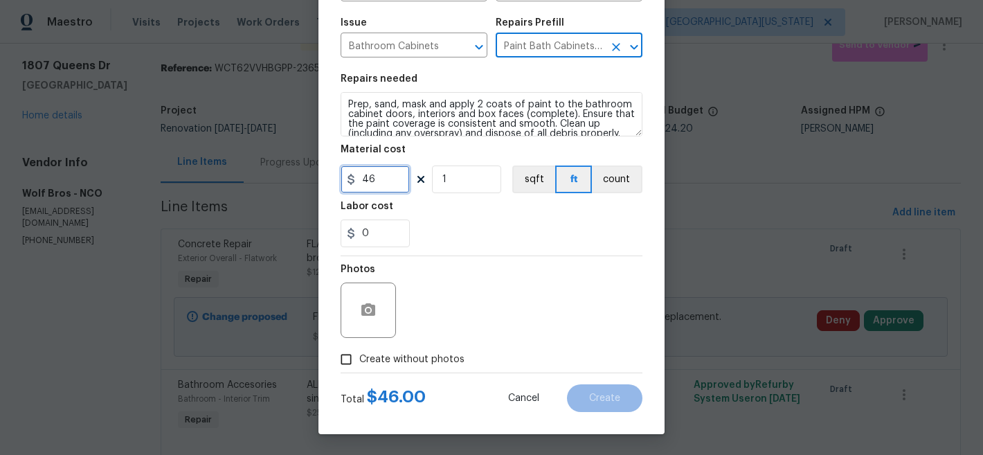
click at [374, 179] on input "46" at bounding box center [374, 179] width 69 height 28
type input "55"
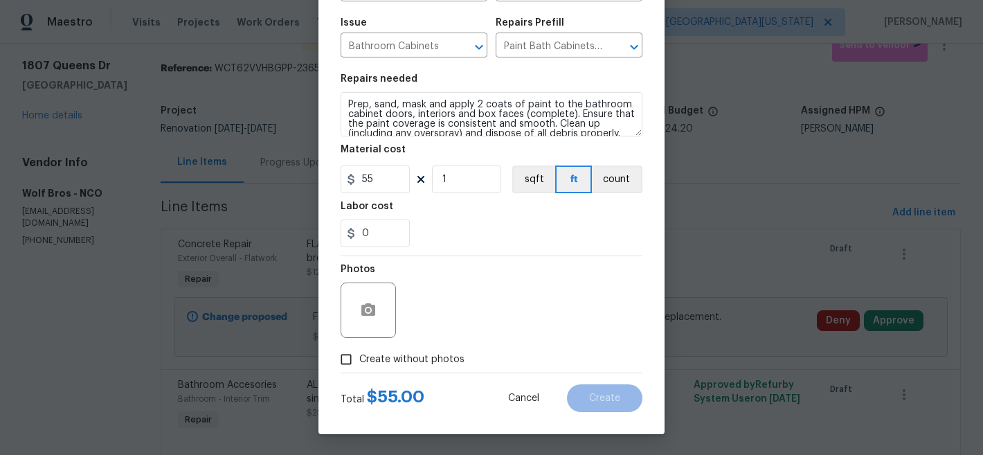
click at [472, 230] on div "0" at bounding box center [491, 233] width 302 height 28
click at [394, 347] on label "Create without photos" at bounding box center [398, 359] width 131 height 26
click at [359, 347] on input "Create without photos" at bounding box center [346, 359] width 26 height 26
checkbox input "true"
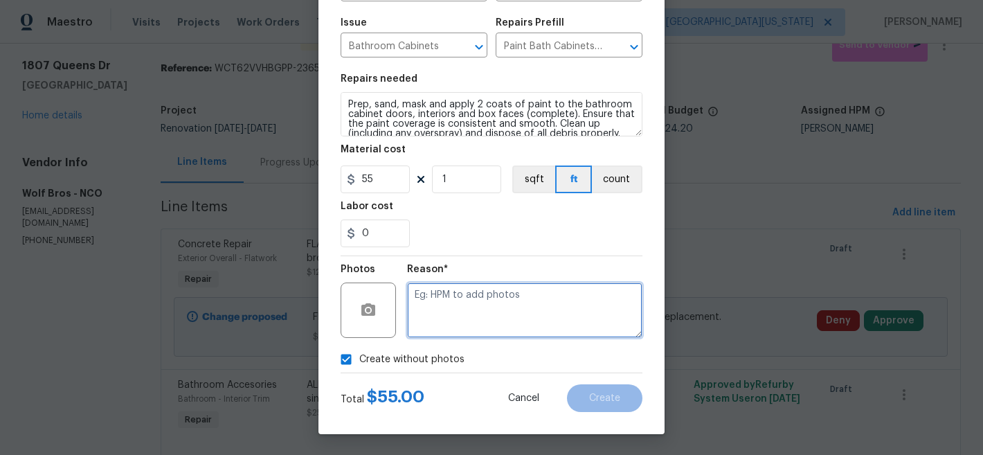
click at [522, 307] on textarea at bounding box center [524, 309] width 235 height 55
type textarea "Later"
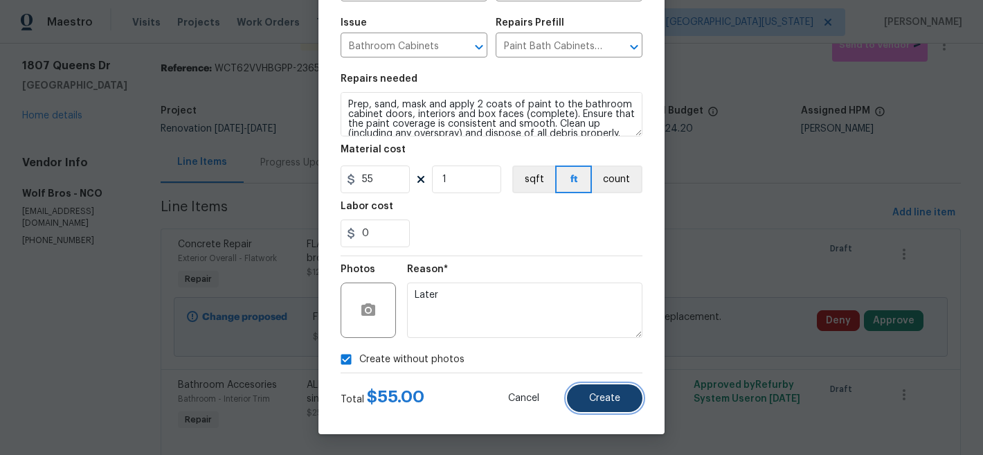
click at [586, 385] on button "Create" at bounding box center [604, 398] width 75 height 28
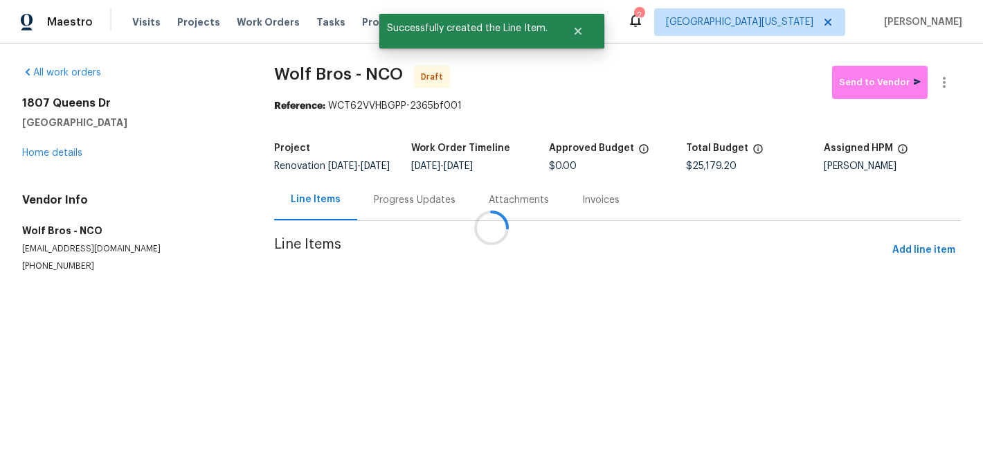
scroll to position [0, 0]
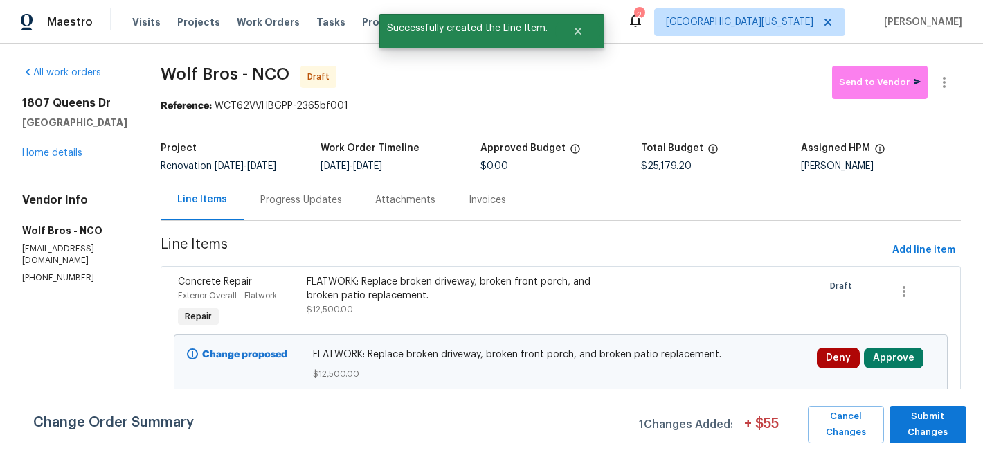
drag, startPoint x: 967, startPoint y: 426, endPoint x: 959, endPoint y: 425, distance: 7.6
click at [966, 426] on div "Change Order Summary 1 Changes Added: + $ 55 Cancel Changes Submit Changes" at bounding box center [491, 424] width 983 height 37
click at [951, 425] on span "Submit Changes" at bounding box center [927, 424] width 63 height 32
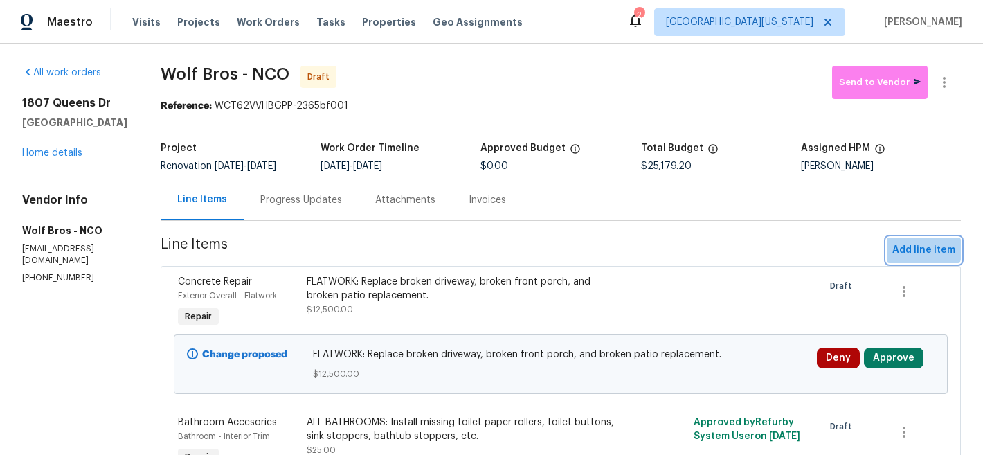
click at [894, 244] on span "Add line item" at bounding box center [923, 250] width 63 height 17
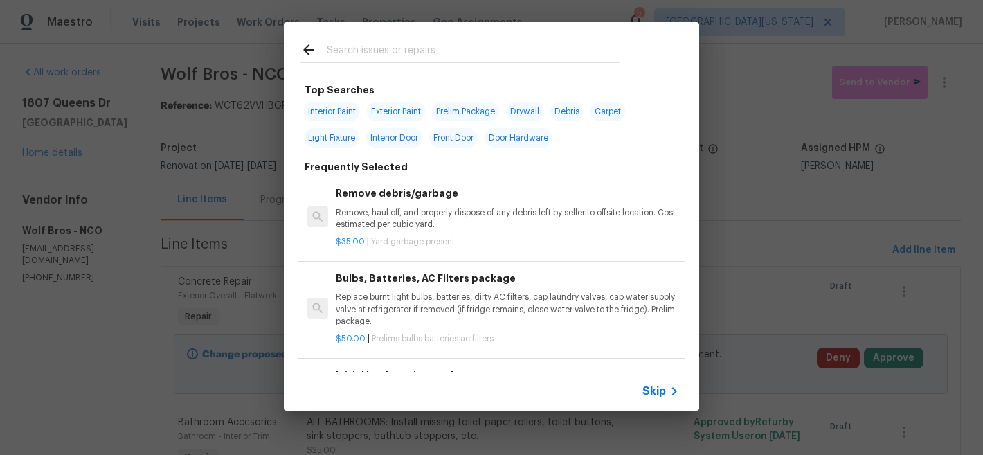
click at [442, 57] on input "text" at bounding box center [473, 52] width 293 height 21
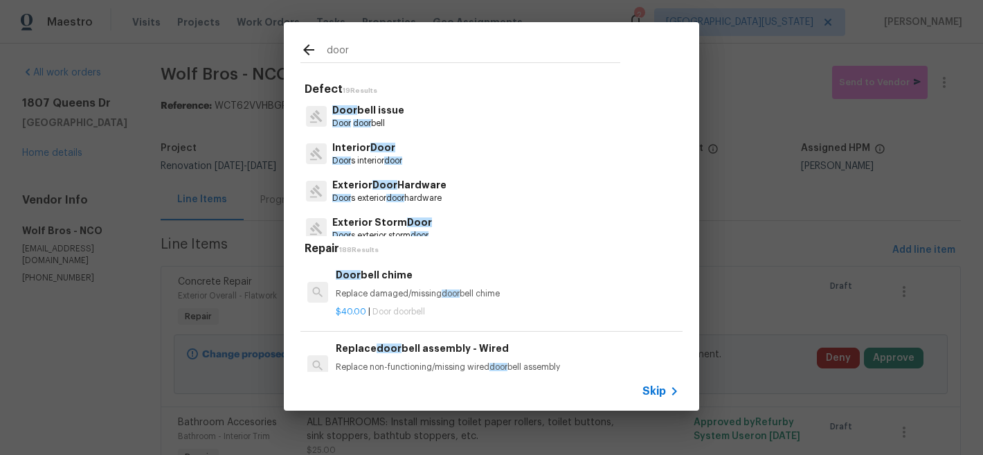
type input "door"
click at [406, 153] on div "Interior Door Door s interior door" at bounding box center [491, 153] width 382 height 37
click at [332, 154] on p "Interior Door" at bounding box center [367, 147] width 70 height 15
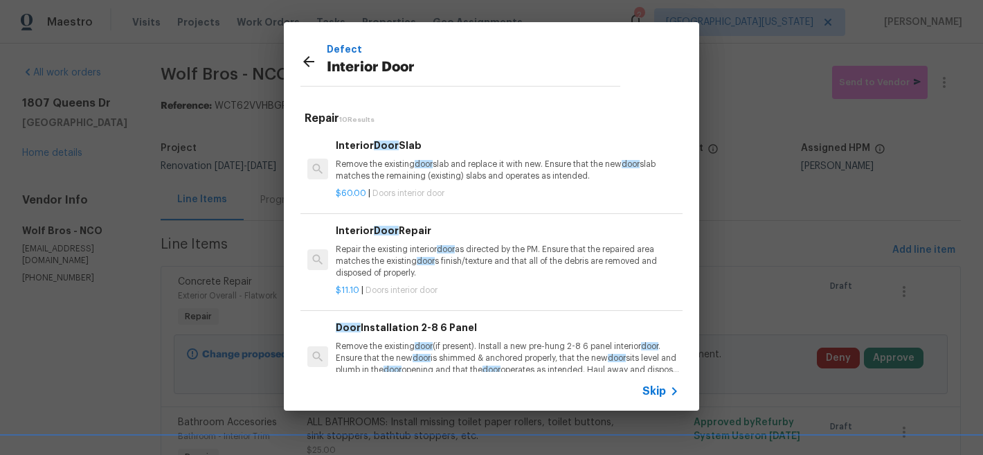
click at [408, 158] on div "Interior Door Slab Remove the existing door slab and replace it with new. Ensur…" at bounding box center [507, 160] width 343 height 45
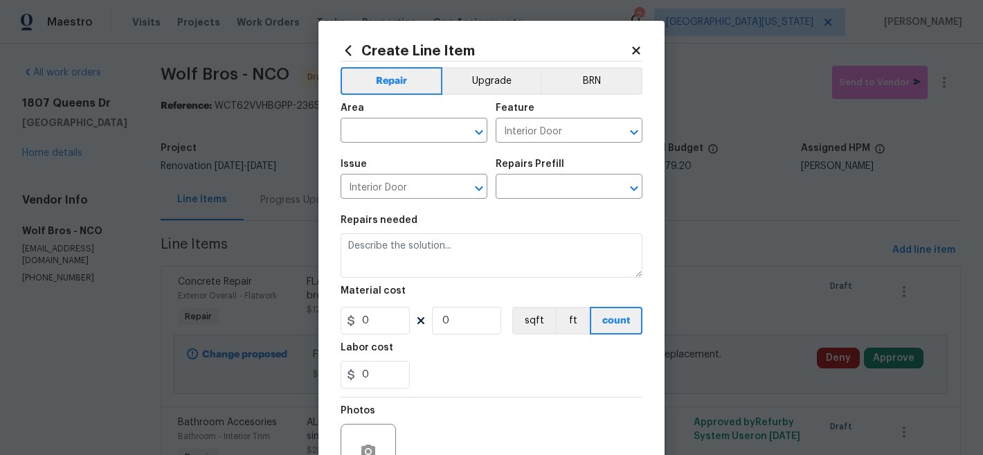
type input "Interior Door Slab $60.00"
type textarea "Remove the existing door slab and replace it with new. Ensure that the new door…"
type input "60"
type input "1"
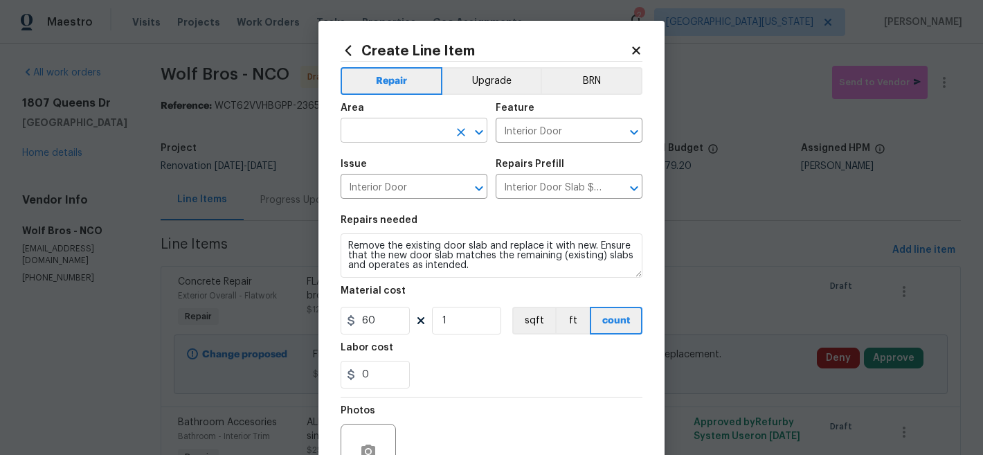
click at [441, 133] on input "text" at bounding box center [394, 131] width 108 height 21
type input "l"
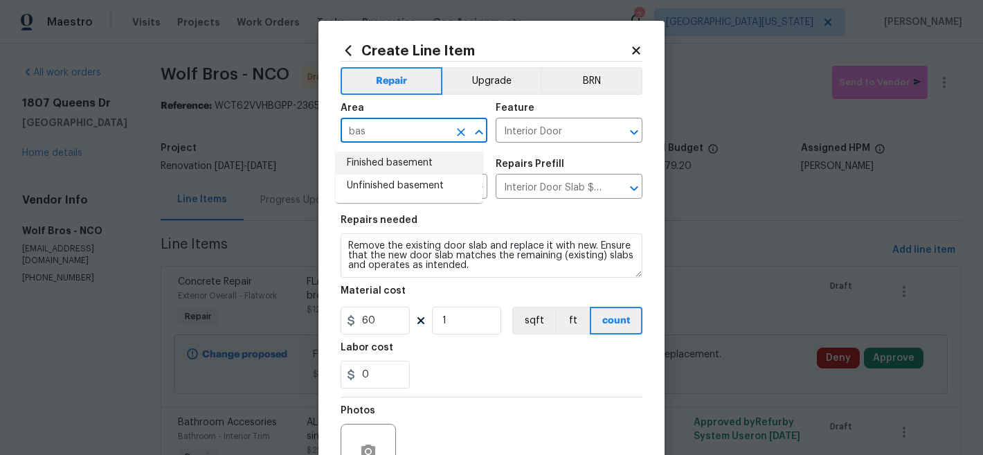
click at [383, 170] on li "Finished basement" at bounding box center [409, 163] width 147 height 23
type input "Finished basement"
click at [561, 178] on input "Interior Door Slab $60.00" at bounding box center [549, 187] width 108 height 21
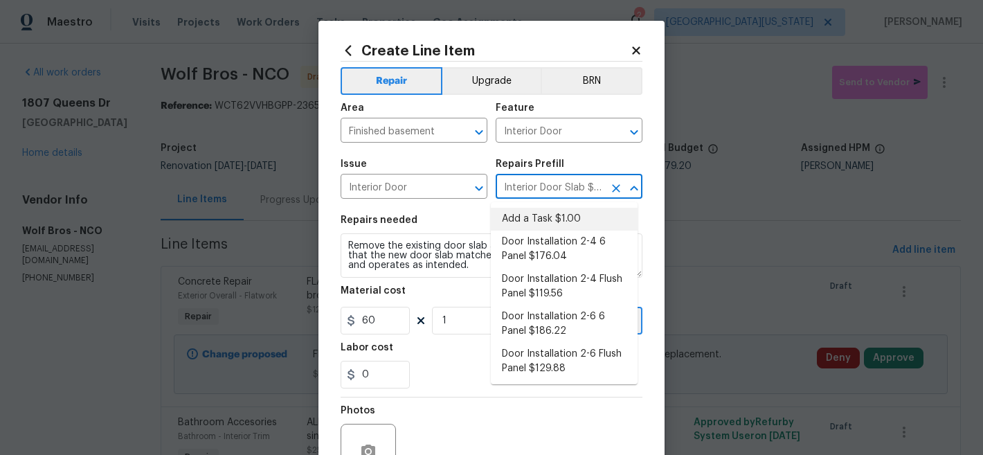
click at [558, 219] on li "Add a Task $1.00" at bounding box center [564, 219] width 147 height 23
type input "Add a Task $1.00"
type textarea "HPM to detail"
type input "1"
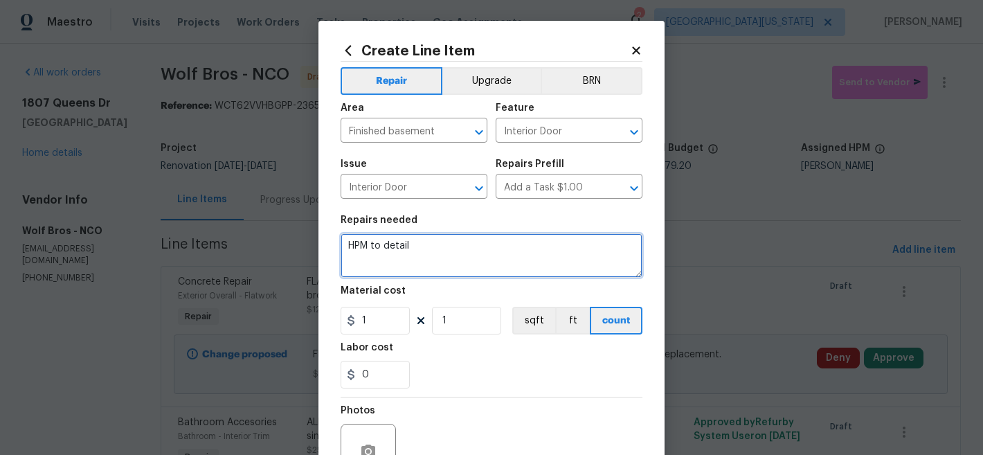
click at [409, 247] on textarea "HPM to detail" at bounding box center [491, 255] width 302 height 44
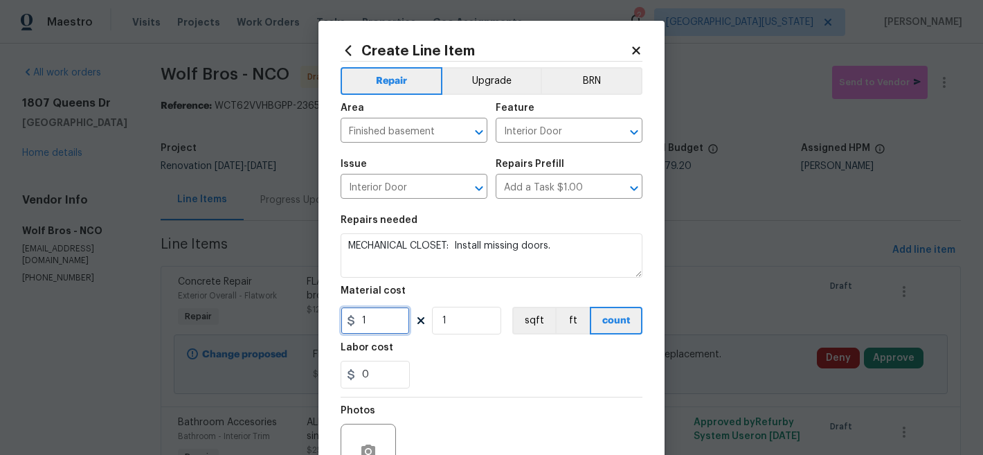
click at [388, 316] on input "1" at bounding box center [374, 321] width 69 height 28
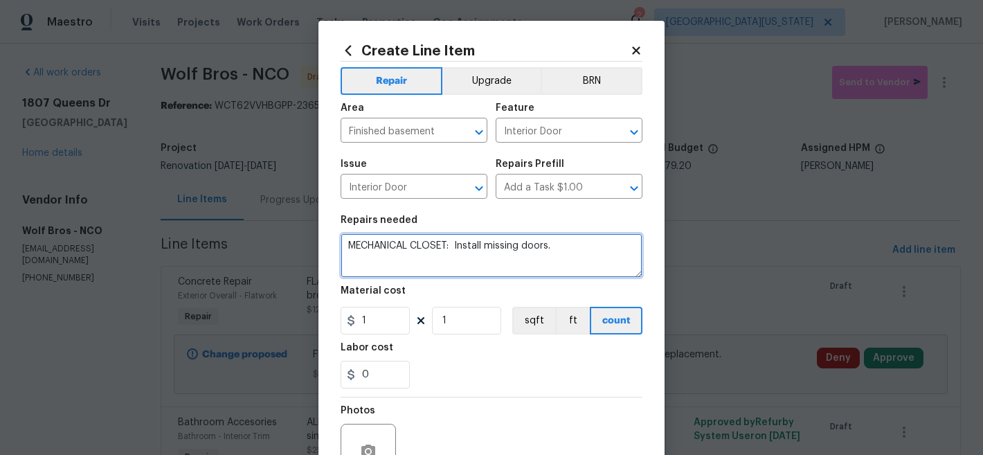
click at [599, 244] on textarea "MECHANICAL CLOSET: Install missing doors." at bounding box center [491, 255] width 302 height 44
type textarea "MECHANICAL CLOSET: Install missing doors, include framing."
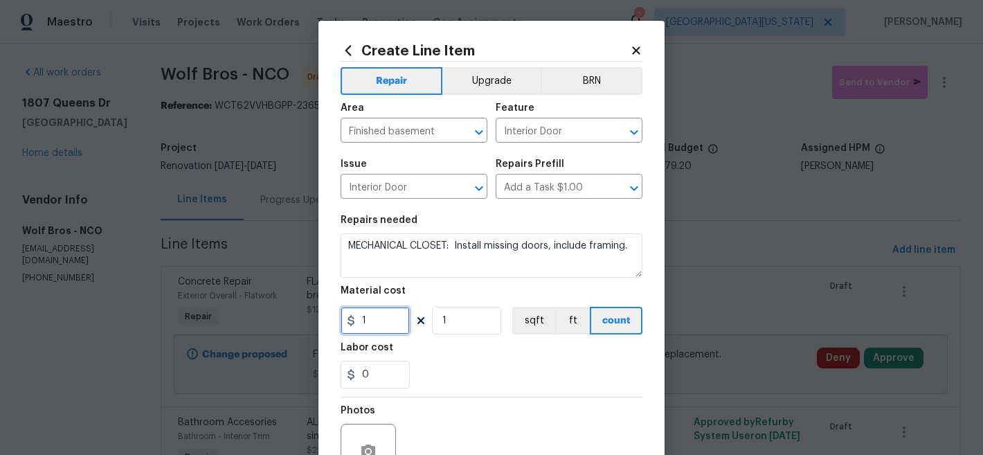
click at [372, 316] on input "1" at bounding box center [374, 321] width 69 height 28
type input "450"
click at [462, 372] on div "0" at bounding box center [491, 375] width 302 height 28
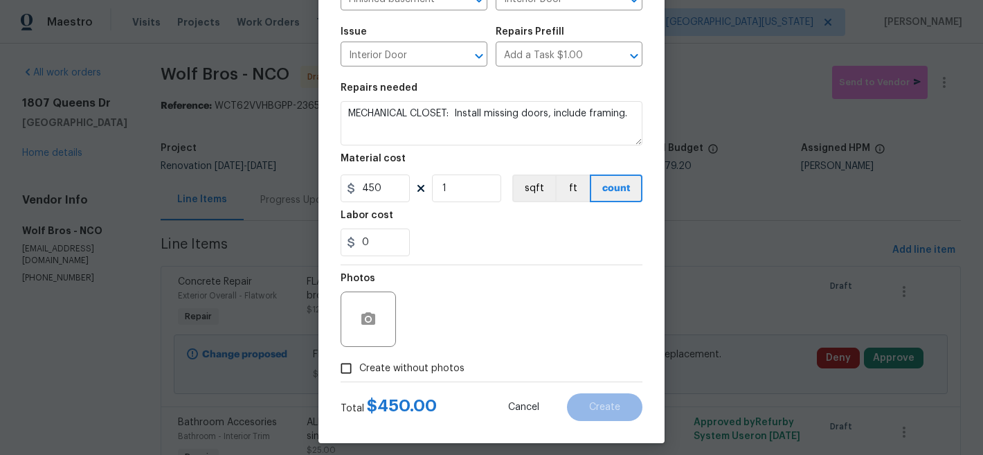
scroll to position [142, 0]
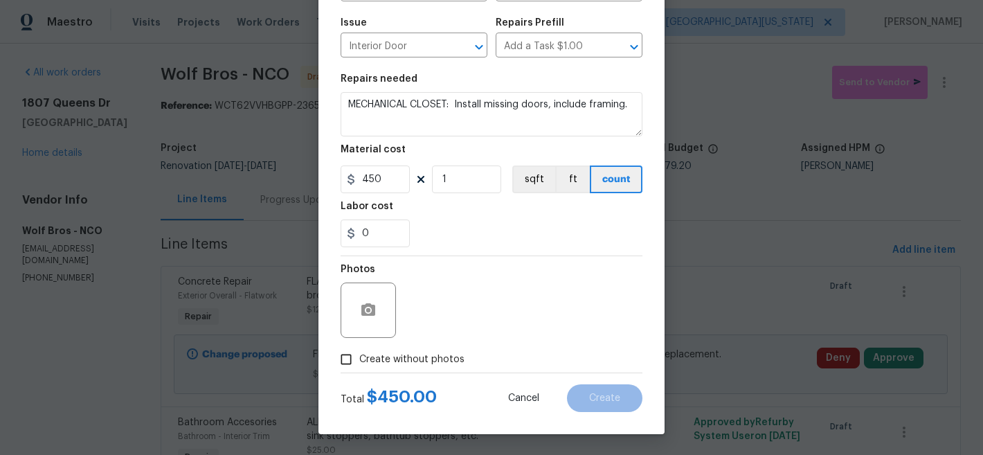
click at [424, 363] on span "Create without photos" at bounding box center [411, 359] width 105 height 15
click at [359, 363] on input "Create without photos" at bounding box center [346, 359] width 26 height 26
checkbox input "true"
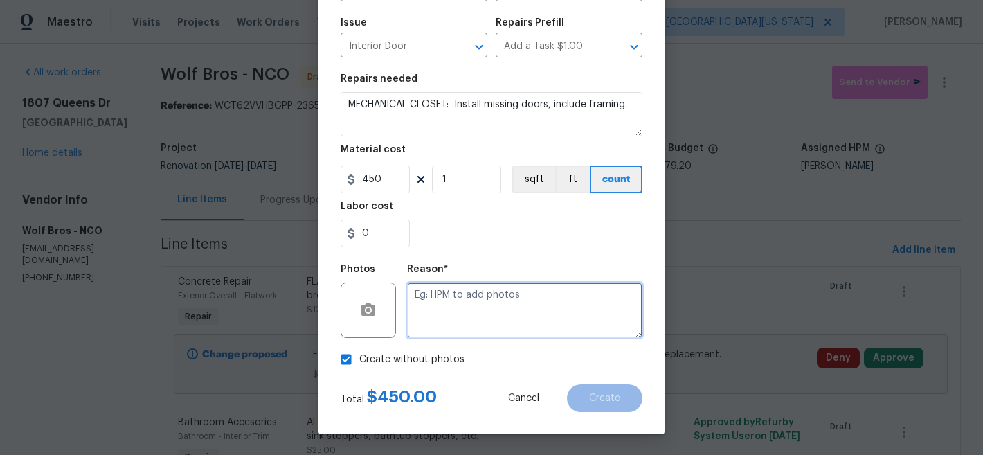
click at [501, 320] on textarea at bounding box center [524, 309] width 235 height 55
type textarea "Later"
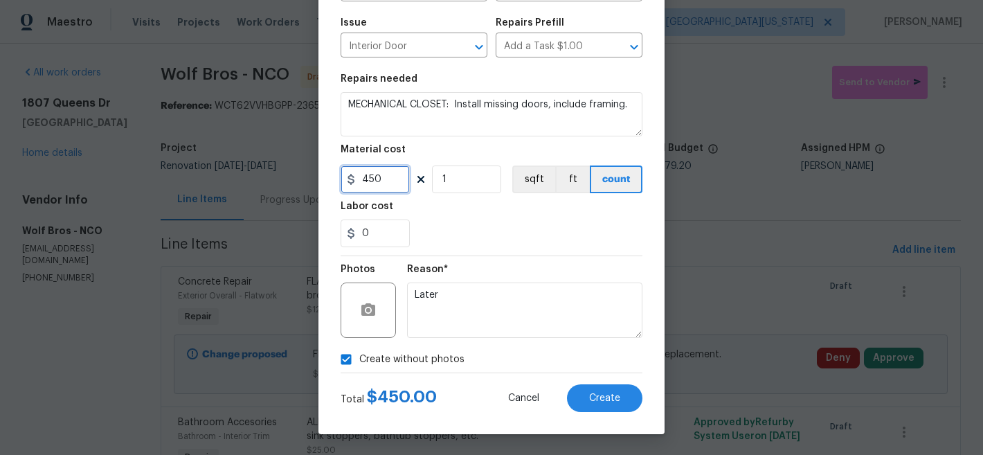
click at [390, 176] on input "450" at bounding box center [374, 179] width 69 height 28
type input "350"
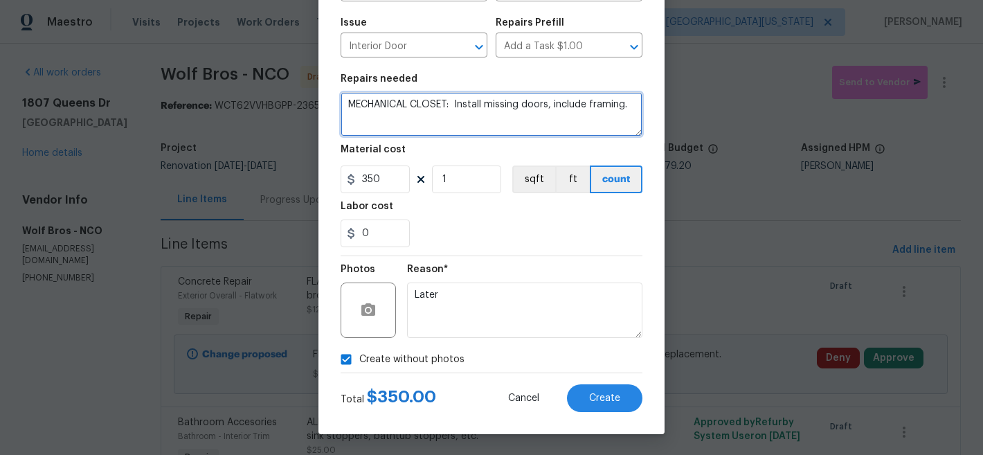
drag, startPoint x: 626, startPoint y: 111, endPoint x: 693, endPoint y: 95, distance: 69.5
click at [626, 111] on textarea "MECHANICAL CLOSET: Install missing doors, include framing." at bounding box center [491, 114] width 302 height 44
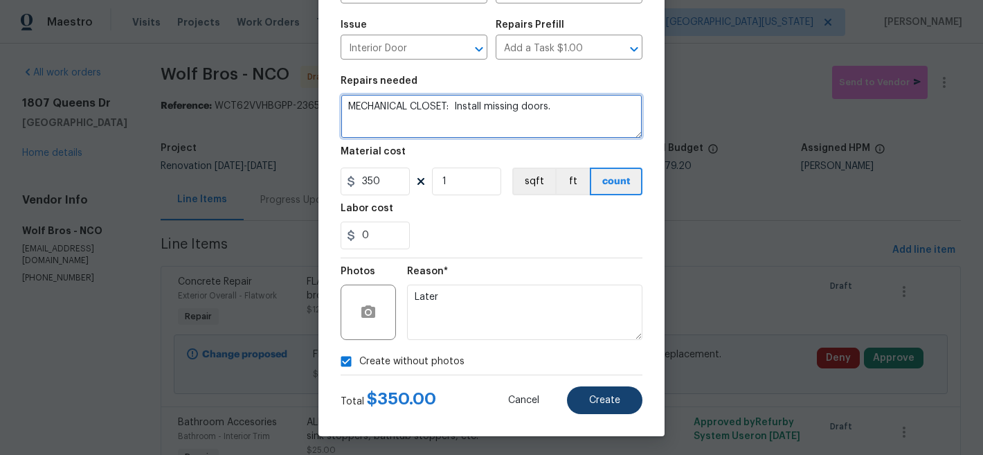
type textarea "MECHANICAL CLOSET: Install missing doors."
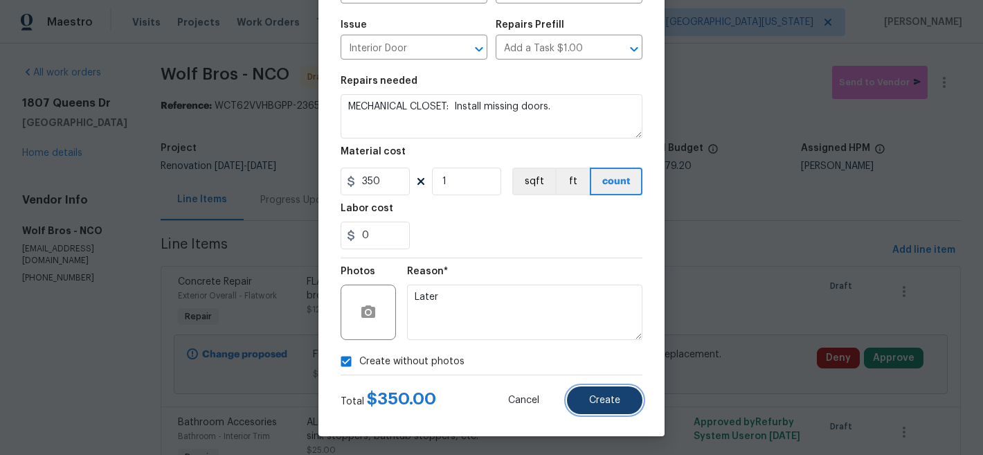
click at [591, 400] on span "Create" at bounding box center [604, 400] width 31 height 10
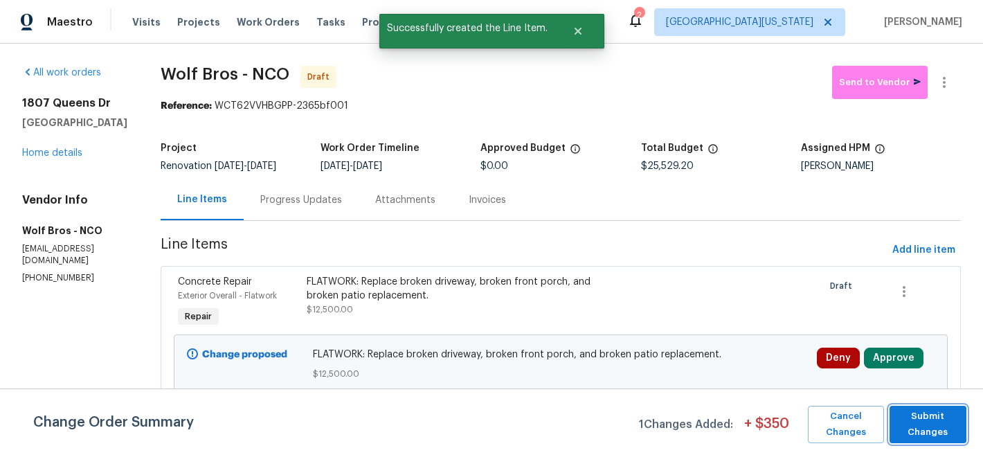
click at [943, 419] on span "Submit Changes" at bounding box center [927, 424] width 63 height 32
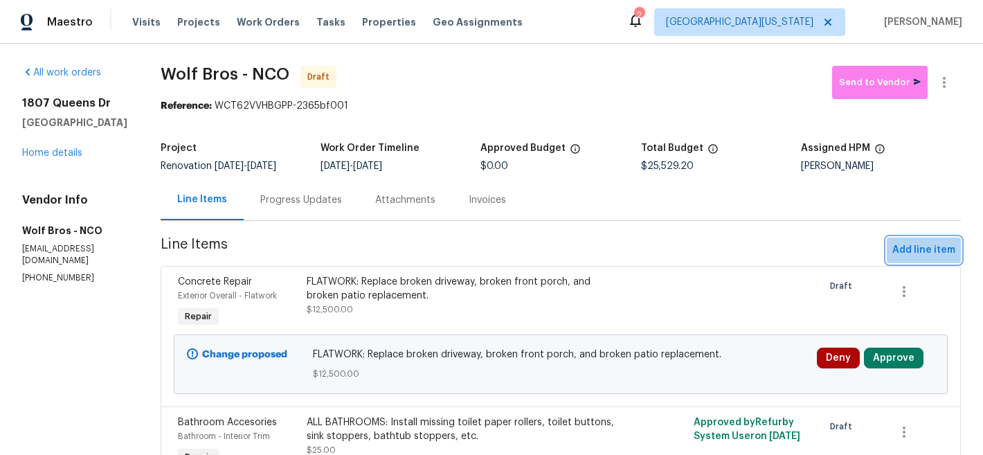
click at [907, 245] on span "Add line item" at bounding box center [923, 250] width 63 height 17
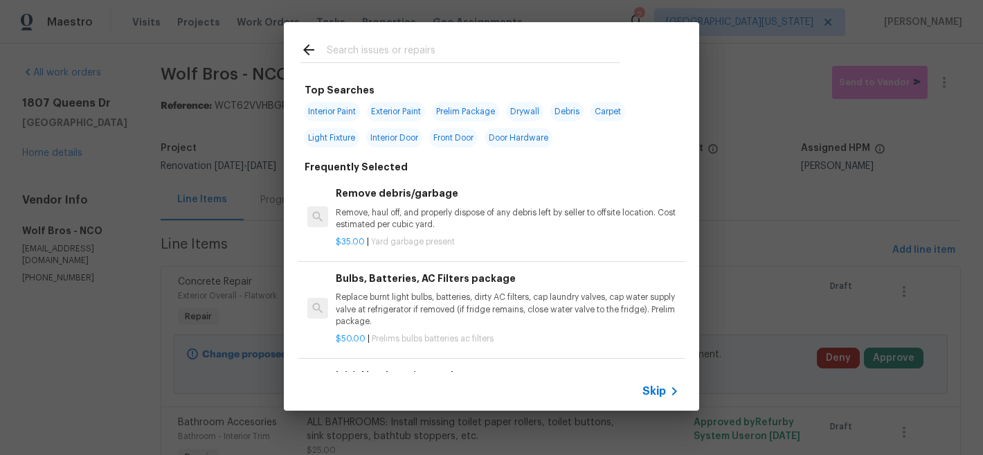
click at [500, 46] on div at bounding box center [460, 49] width 353 height 55
click at [500, 46] on input "text" at bounding box center [473, 52] width 293 height 21
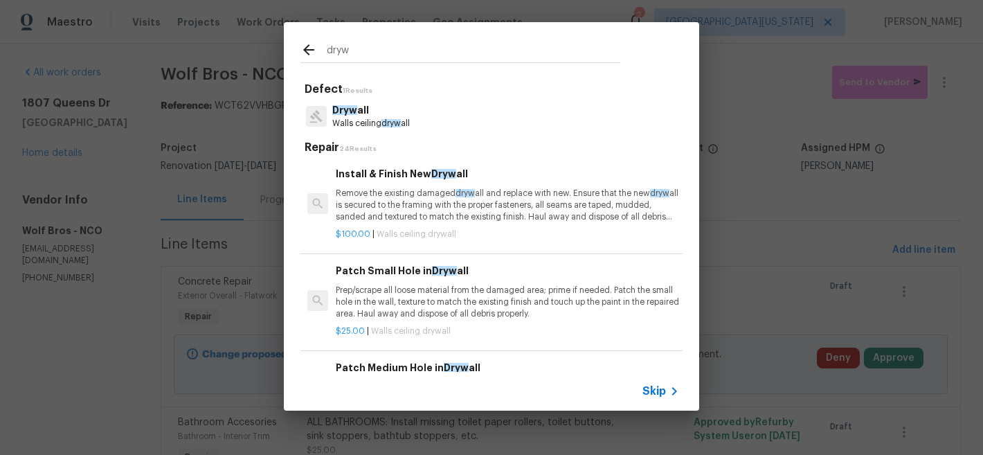
type input "dryw"
click at [380, 107] on p "Dryw all" at bounding box center [371, 110] width 78 height 15
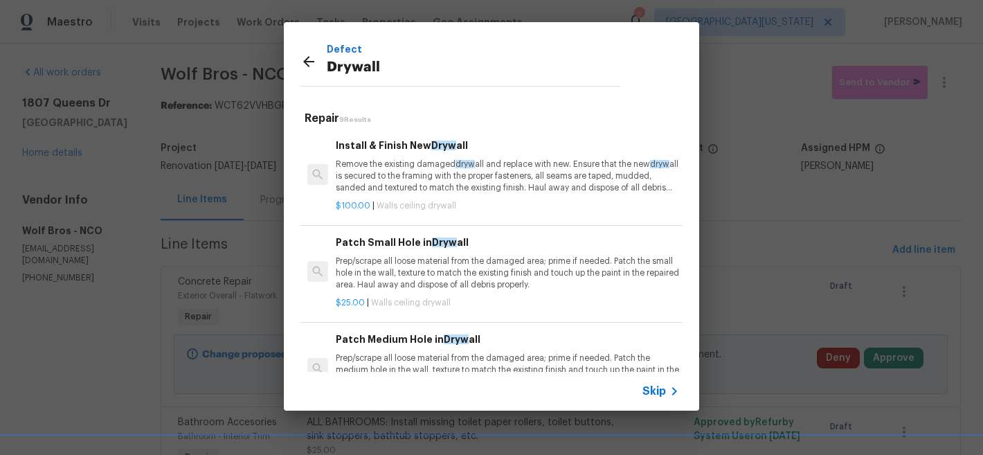
click at [472, 174] on p "Remove the existing damaged dryw all and replace with new. Ensure that the new …" at bounding box center [507, 175] width 343 height 35
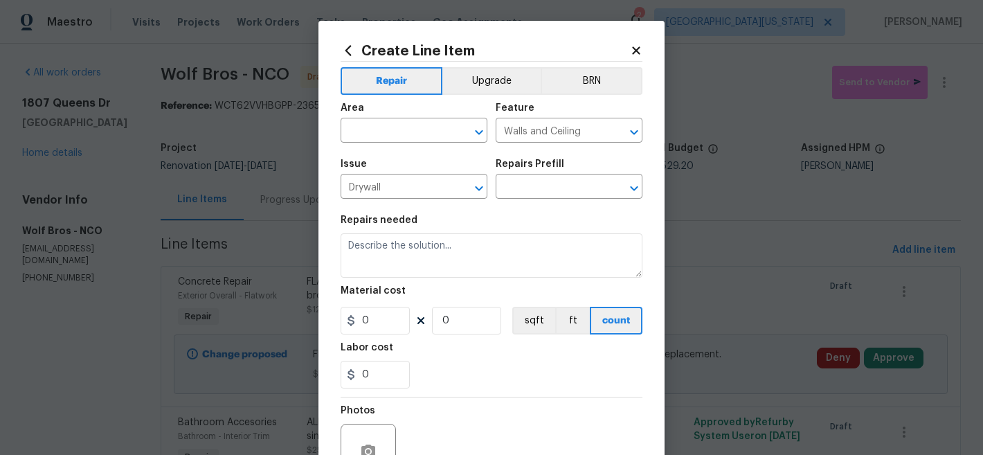
type input "Install & Finish New Drywall $100.00"
type textarea "Remove the existing damaged drywall and replace with new. Ensure that the new d…"
type input "100"
type input "1"
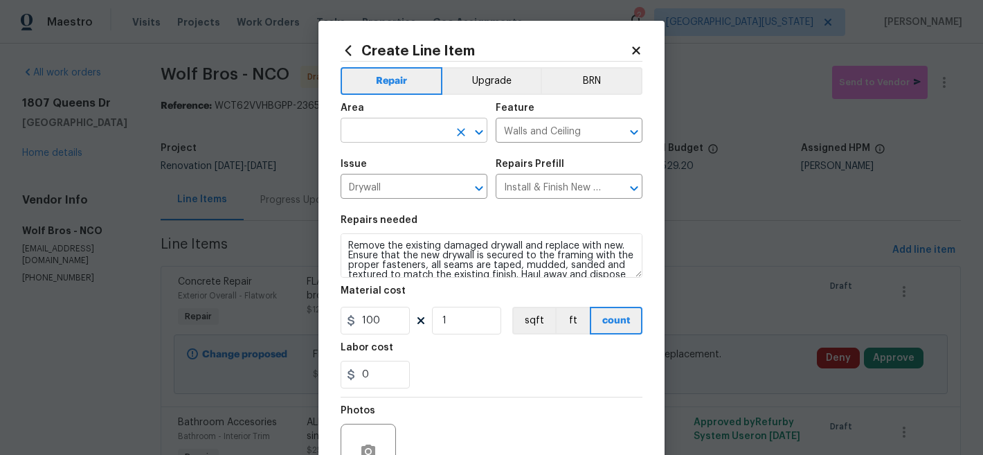
click at [414, 123] on input "text" at bounding box center [394, 131] width 108 height 21
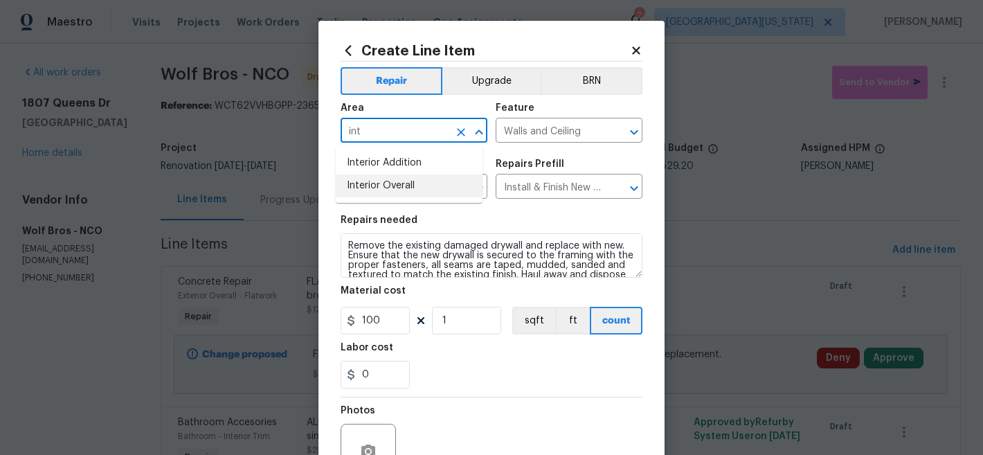
click at [399, 186] on li "Interior Overall" at bounding box center [409, 185] width 147 height 23
type input "Interior Overall"
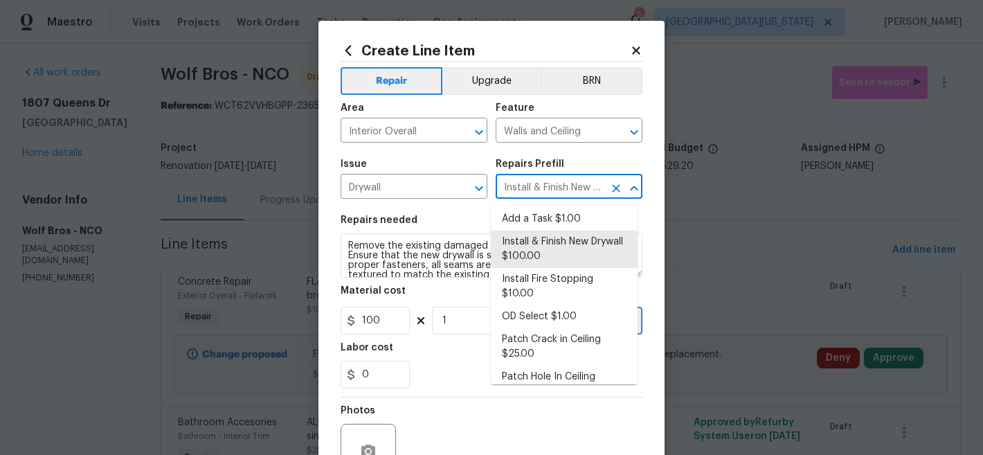
click at [529, 180] on input "Install & Finish New Drywall $100.00" at bounding box center [549, 187] width 108 height 21
click at [531, 217] on li "Add a Task $1.00" at bounding box center [564, 219] width 147 height 23
type input "Add a Task $1.00"
type textarea "HPM to detail"
type input "1"
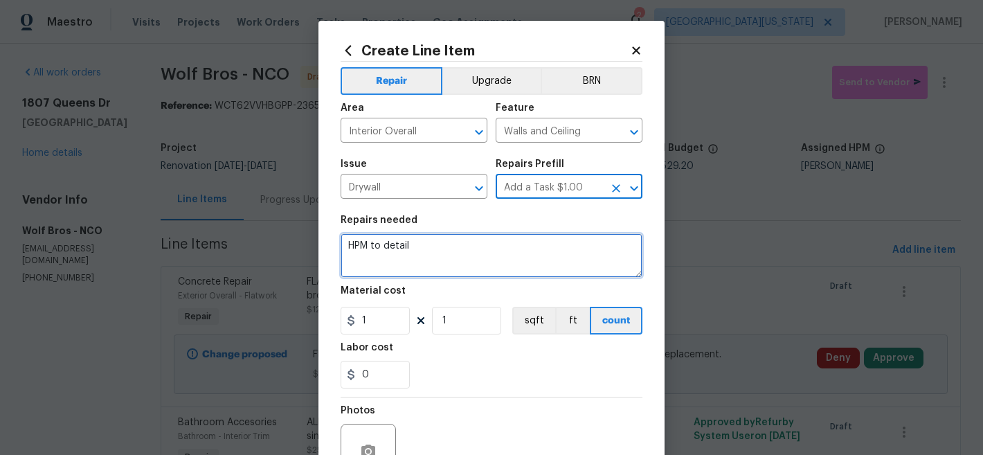
click at [470, 242] on textarea "HPM to detail" at bounding box center [491, 255] width 302 height 44
click at [471, 242] on textarea "HPM to detail" at bounding box center [491, 255] width 302 height 44
click at [472, 243] on textarea "HPM to detail" at bounding box center [491, 255] width 302 height 44
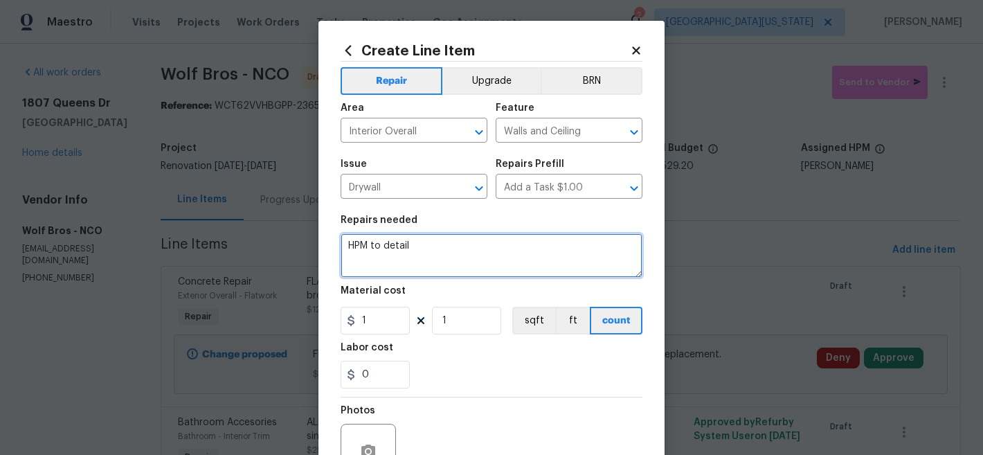
click at [472, 243] on textarea "HPM to detail" at bounding box center [491, 255] width 302 height 44
type textarea "D"
type textarea "INTERIOR DRYWALL REPAIRS:"
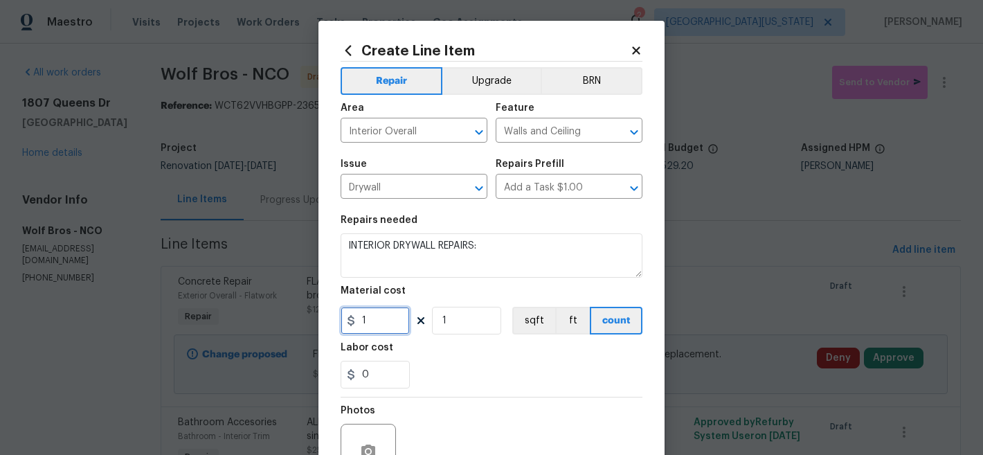
click at [375, 322] on input "1" at bounding box center [374, 321] width 69 height 28
type input "500"
click at [619, 382] on div "0" at bounding box center [491, 375] width 302 height 28
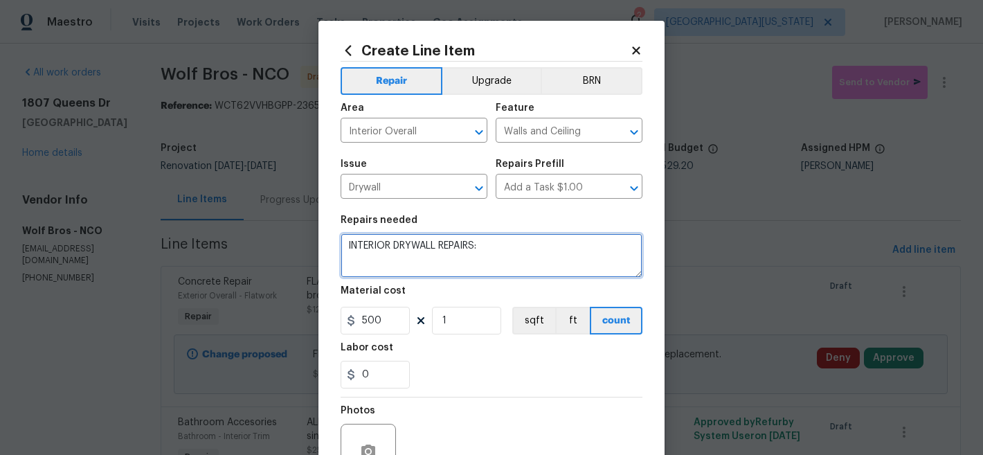
click at [559, 255] on textarea "INTERIOR DRYWALL REPAIRS:" at bounding box center [491, 255] width 302 height 44
click at [517, 245] on textarea "INTERIOR DRYWALL REPAIRS:" at bounding box center [491, 255] width 302 height 44
type textarea "INTERIOR DRYWALL REPAIRS"
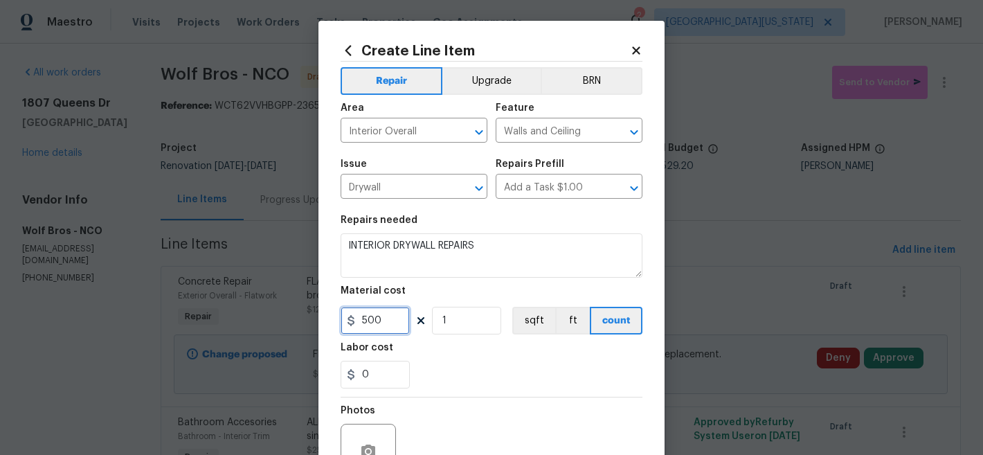
click at [386, 321] on input "500" at bounding box center [374, 321] width 69 height 28
type input "250"
click at [493, 358] on div "Labor cost" at bounding box center [491, 352] width 302 height 18
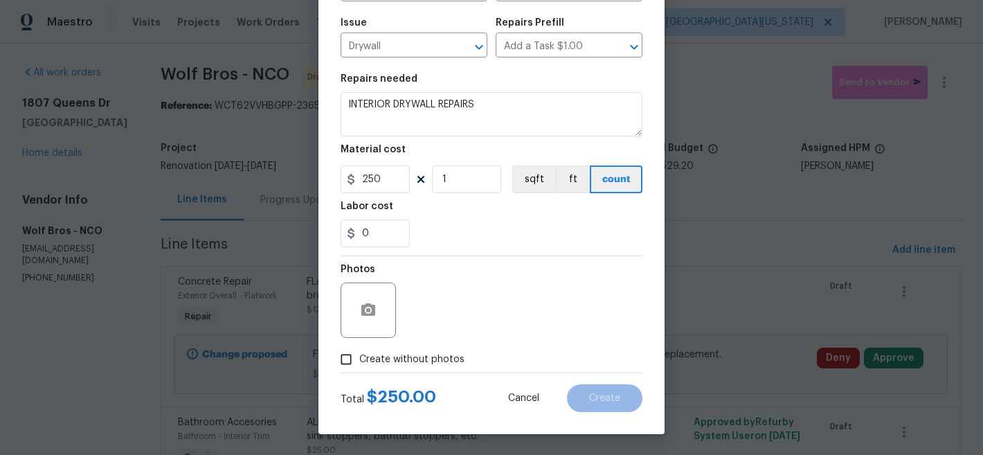
click at [431, 356] on span "Create without photos" at bounding box center [411, 359] width 105 height 15
click at [359, 356] on input "Create without photos" at bounding box center [346, 359] width 26 height 26
checkbox input "true"
click at [524, 309] on textarea at bounding box center [524, 309] width 235 height 55
type textarea "Later"
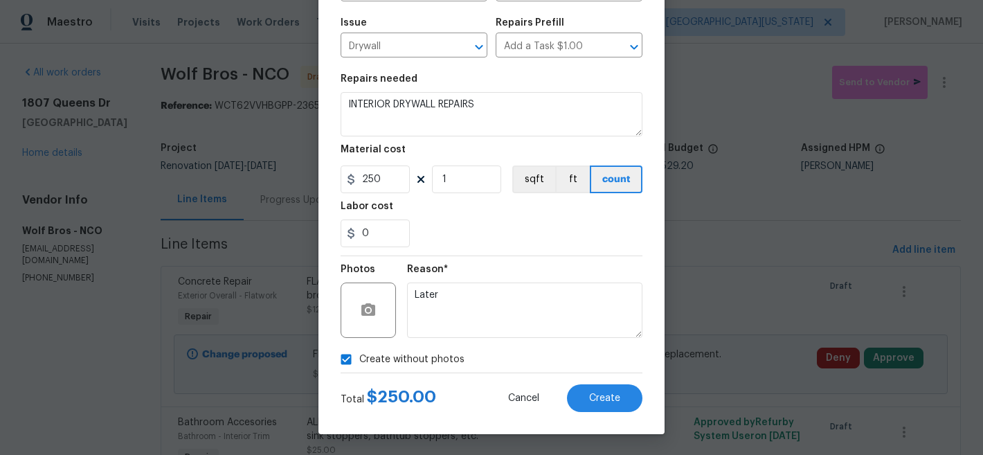
click at [621, 380] on div "Total $ 250.00 Cancel Create" at bounding box center [491, 392] width 302 height 39
click at [618, 394] on button "Create" at bounding box center [604, 398] width 75 height 28
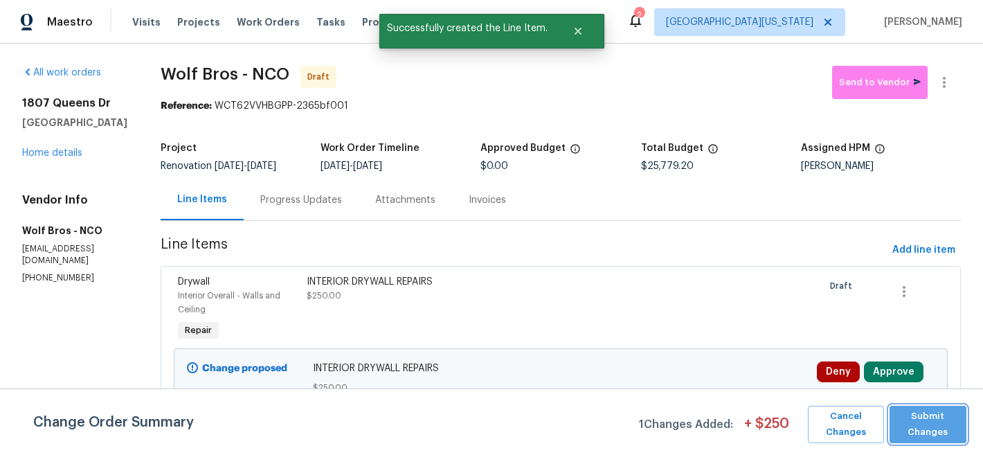
click at [929, 428] on span "Submit Changes" at bounding box center [927, 424] width 63 height 32
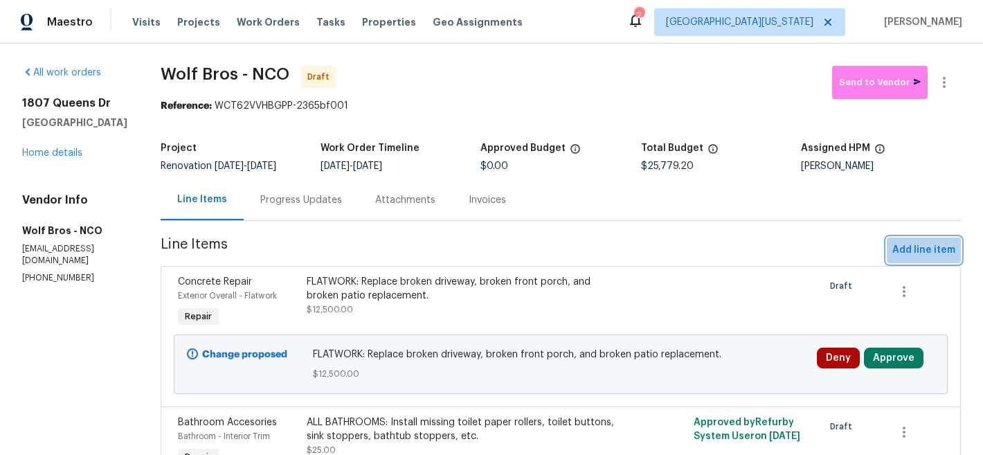
click at [913, 246] on span "Add line item" at bounding box center [923, 250] width 63 height 17
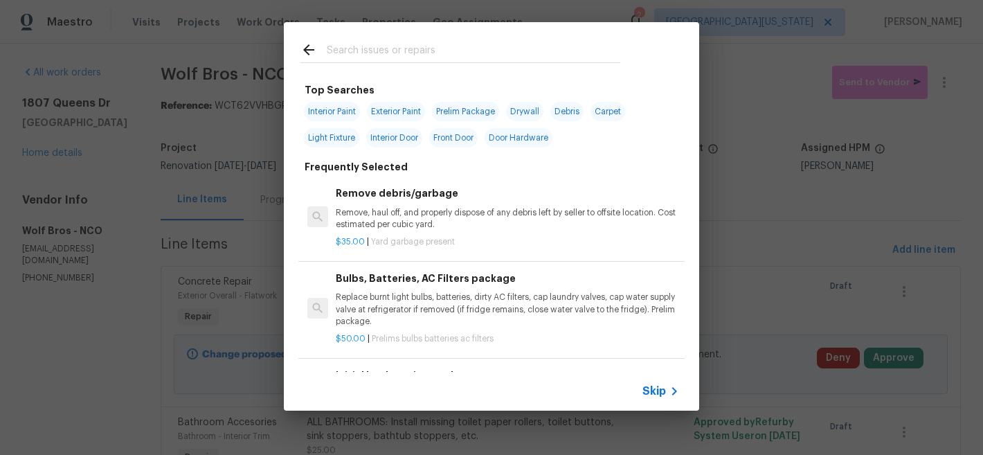
click at [509, 48] on input "text" at bounding box center [473, 52] width 293 height 21
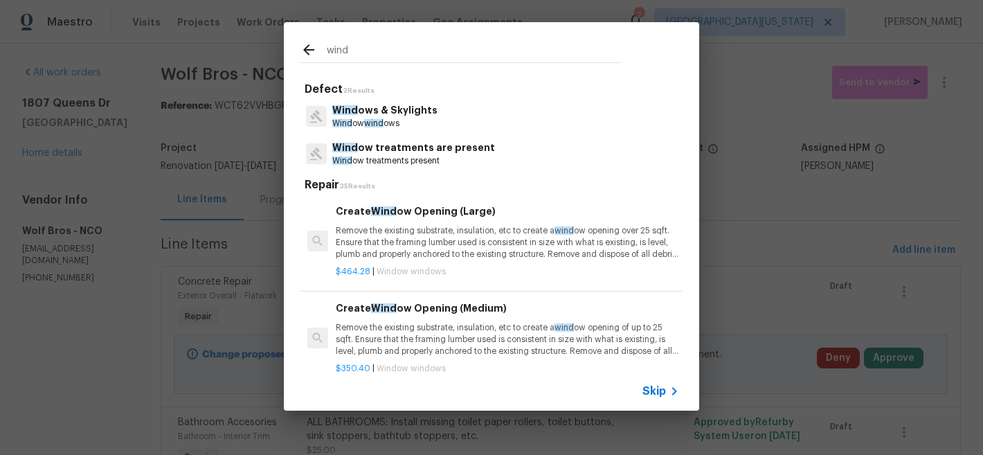
type input "wind"
click at [421, 117] on p "Wind ows & Skylights" at bounding box center [384, 110] width 105 height 15
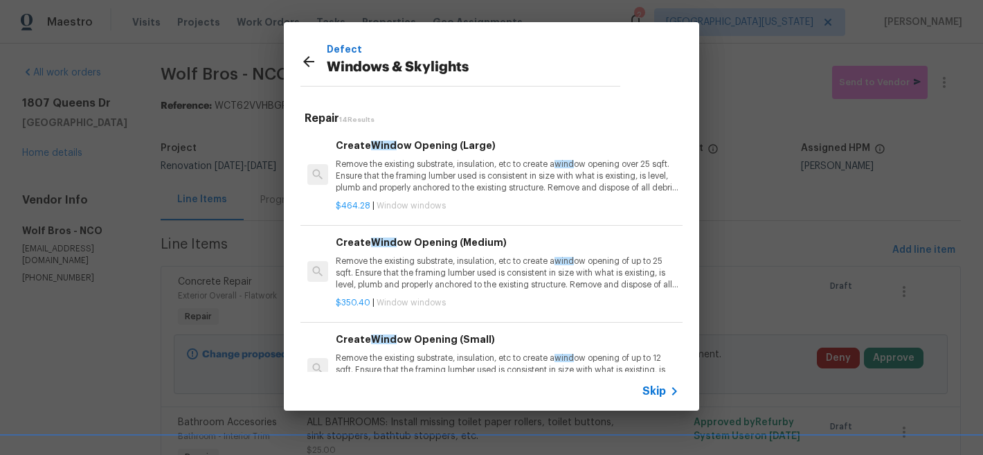
click at [672, 390] on icon at bounding box center [674, 391] width 17 height 17
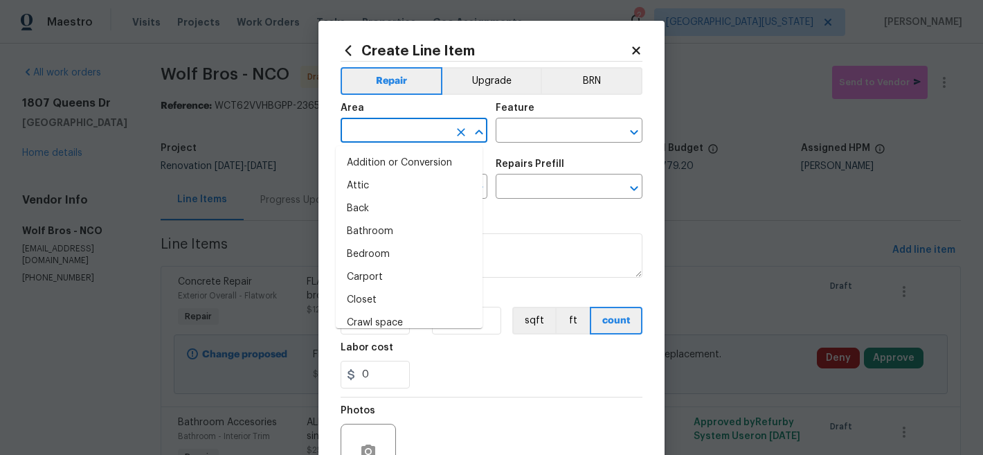
click at [423, 131] on input "text" at bounding box center [394, 131] width 108 height 21
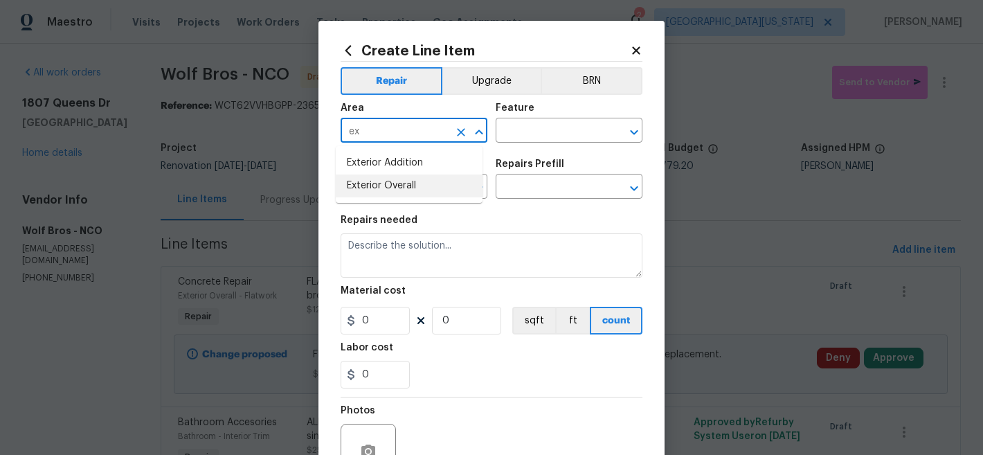
click at [421, 185] on li "Exterior Overall" at bounding box center [409, 185] width 147 height 23
type input "Exterior Overall"
click at [528, 139] on input "text" at bounding box center [549, 131] width 108 height 21
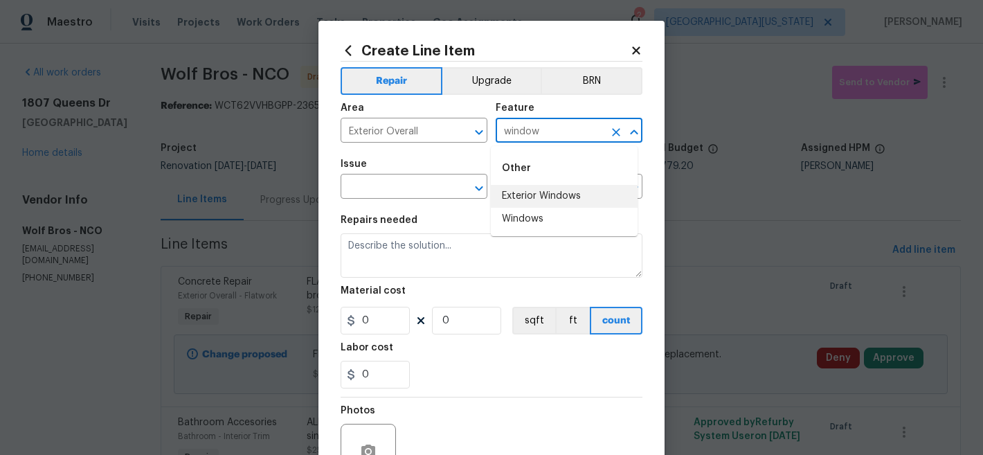
click at [506, 191] on li "Exterior Windows" at bounding box center [564, 196] width 147 height 23
type input "Exterior Windows"
click at [388, 184] on input "text" at bounding box center [394, 187] width 108 height 21
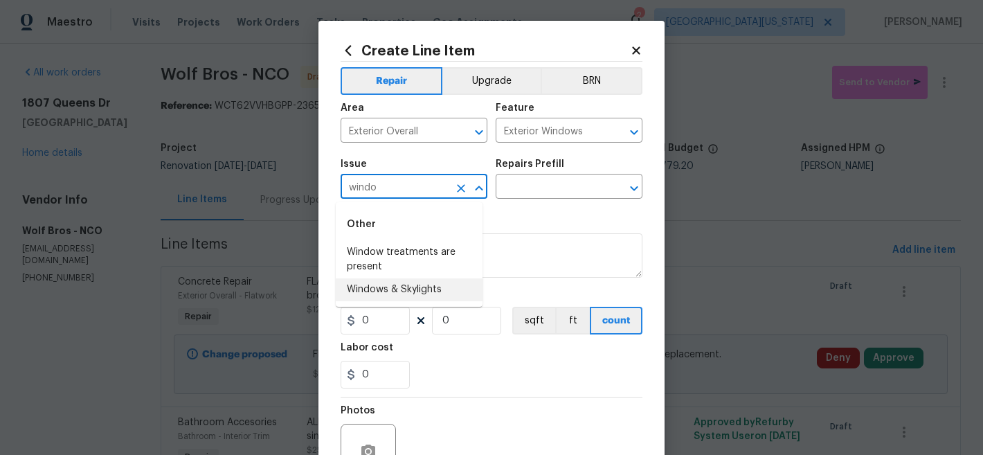
click at [450, 291] on li "Windows & Skylights" at bounding box center [409, 289] width 147 height 23
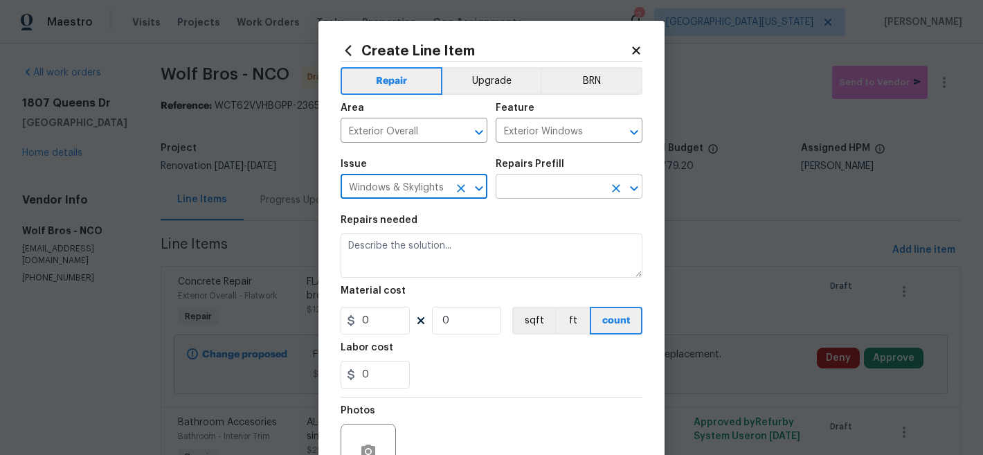
type input "Windows & Skylights"
click at [531, 187] on input "text" at bounding box center [549, 187] width 108 height 21
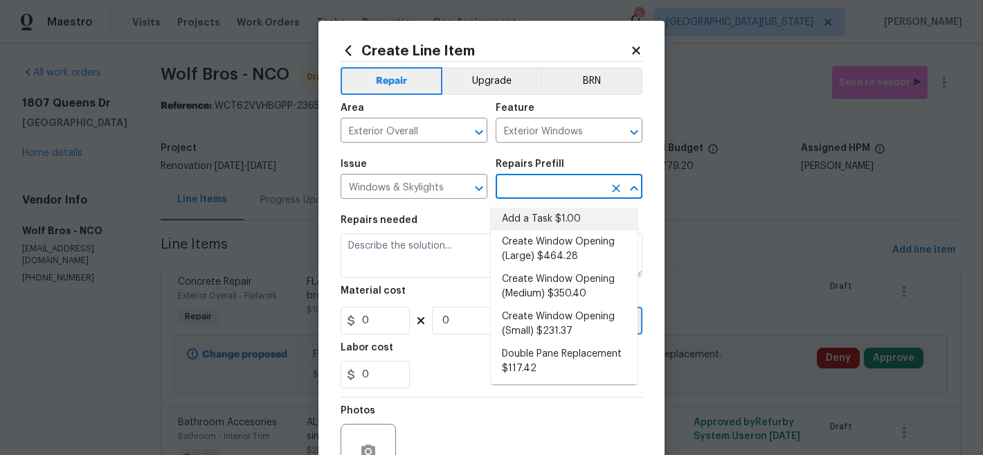
click at [539, 220] on li "Add a Task $1.00" at bounding box center [564, 219] width 147 height 23
type input "Add a Task $1.00"
type textarea "HPM to detail"
type input "1"
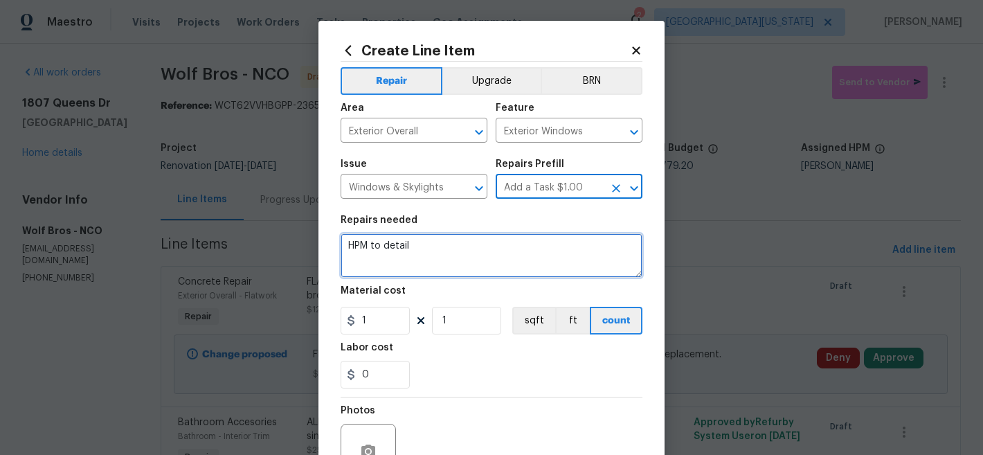
click at [484, 255] on textarea "HPM to detail" at bounding box center [491, 255] width 302 height 44
click at [483, 253] on textarea "HPM to detail" at bounding box center [491, 255] width 302 height 44
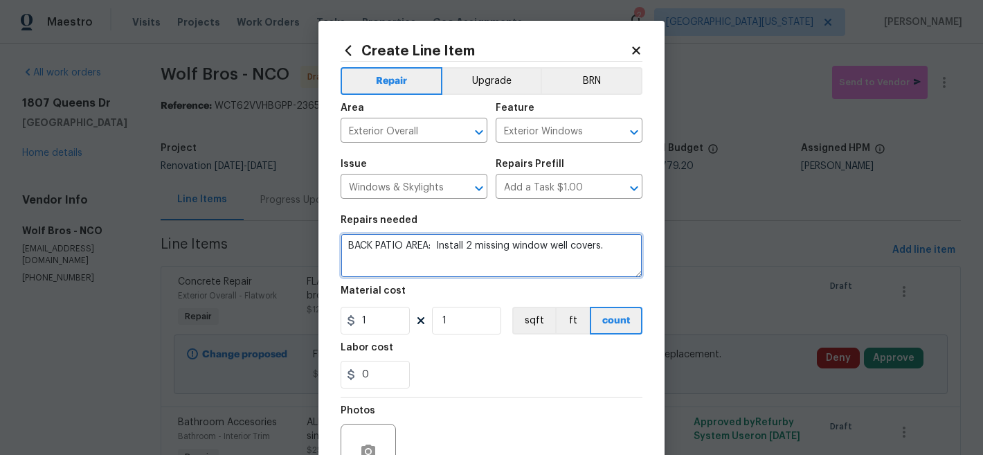
type textarea "BACK PATIO AREA: Install 2 missing window well covers."
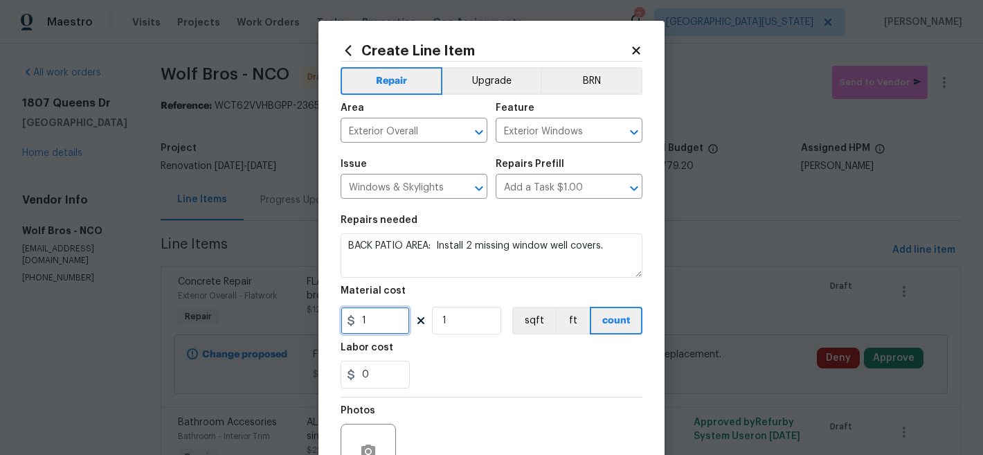
click at [377, 325] on input "1" at bounding box center [374, 321] width 69 height 28
type input "200"
drag, startPoint x: 451, startPoint y: 320, endPoint x: 425, endPoint y: 324, distance: 26.5
click at [450, 321] on input "1" at bounding box center [466, 321] width 69 height 28
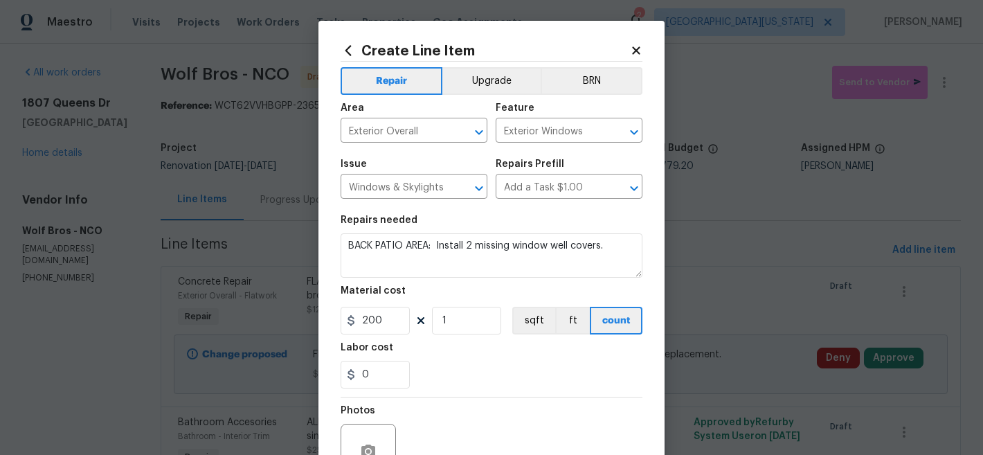
click at [418, 324] on div "200 1 sqft ft count" at bounding box center [491, 321] width 302 height 28
click at [479, 322] on input "1" at bounding box center [466, 321] width 69 height 28
click at [478, 322] on input "1" at bounding box center [466, 321] width 69 height 28
type input "2"
click at [377, 321] on input "200" at bounding box center [374, 321] width 69 height 28
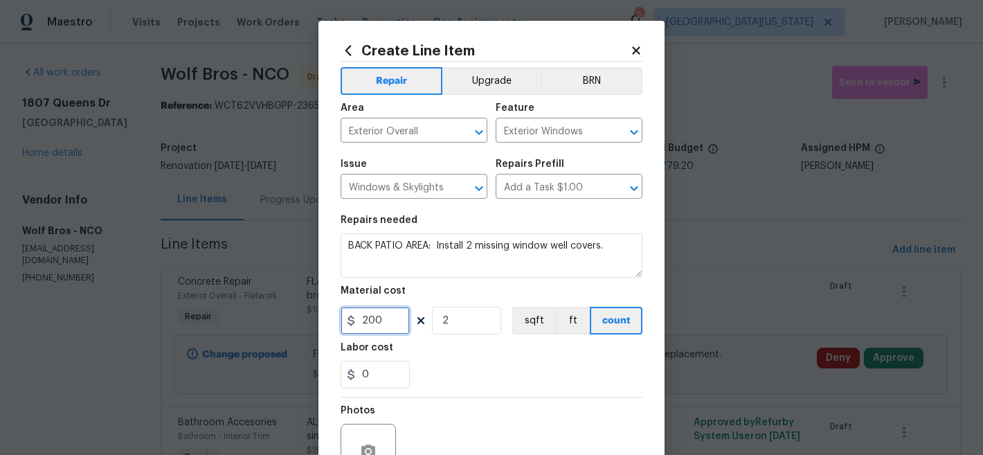
click at [377, 321] on input "200" at bounding box center [374, 321] width 69 height 28
type input "175"
click at [466, 384] on div "0" at bounding box center [491, 375] width 302 height 28
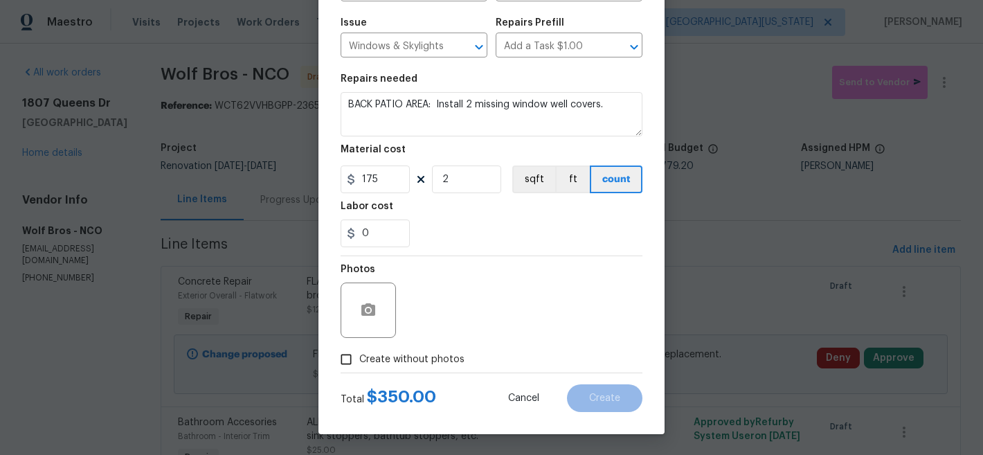
click at [347, 356] on input "Create without photos" at bounding box center [346, 359] width 26 height 26
checkbox input "true"
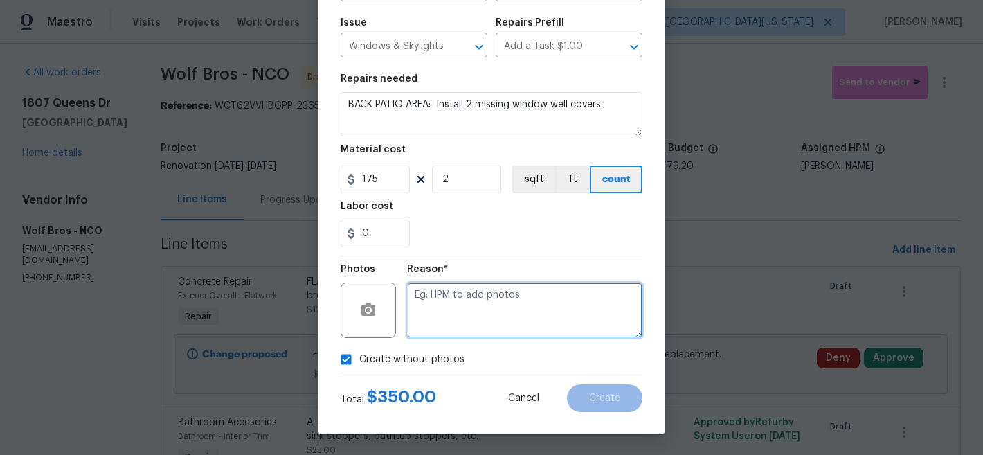
click at [495, 313] on textarea at bounding box center [524, 309] width 235 height 55
type textarea "Later"
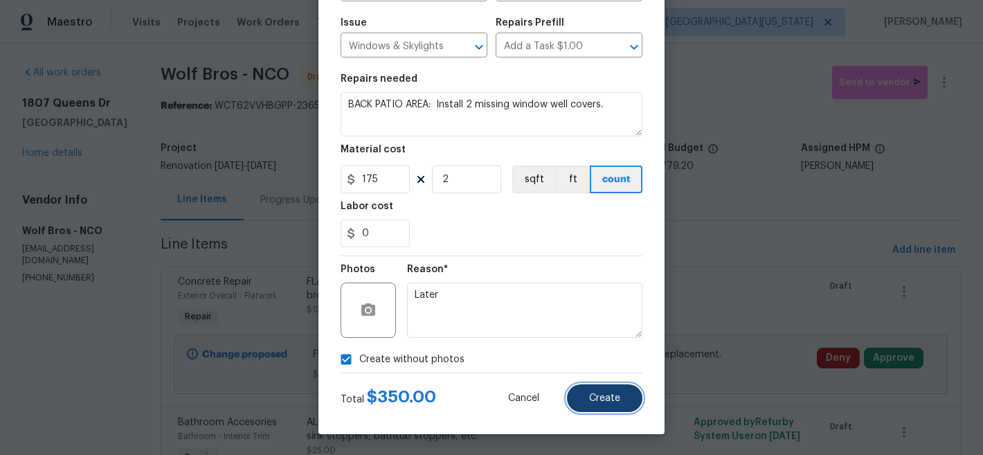
click at [612, 395] on span "Create" at bounding box center [604, 398] width 31 height 10
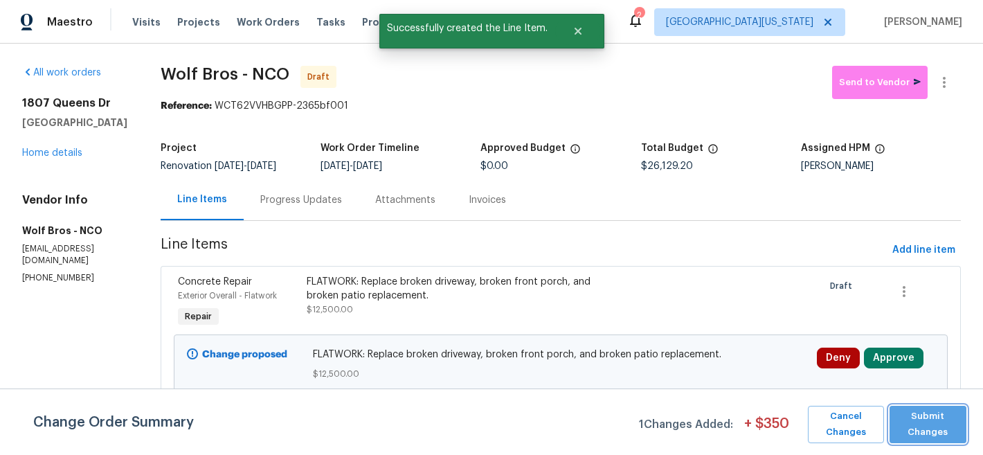
click at [942, 420] on span "Submit Changes" at bounding box center [927, 424] width 63 height 32
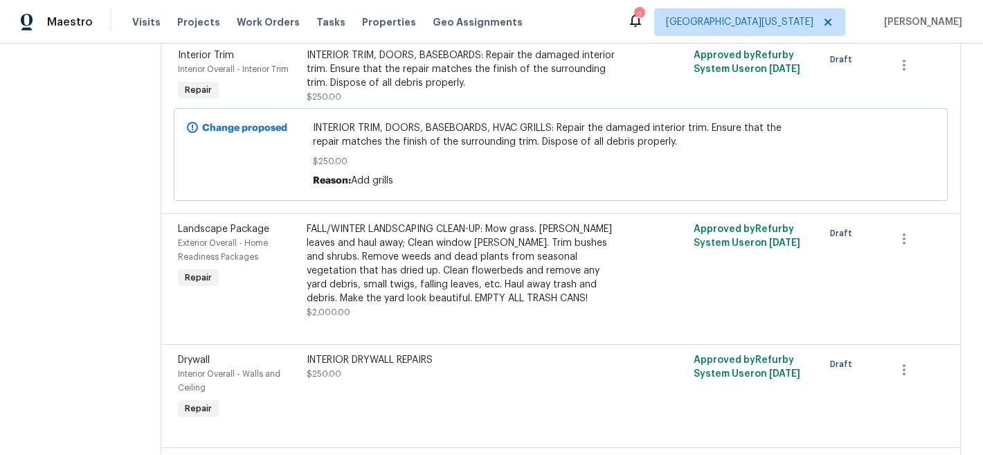
scroll to position [1686, 0]
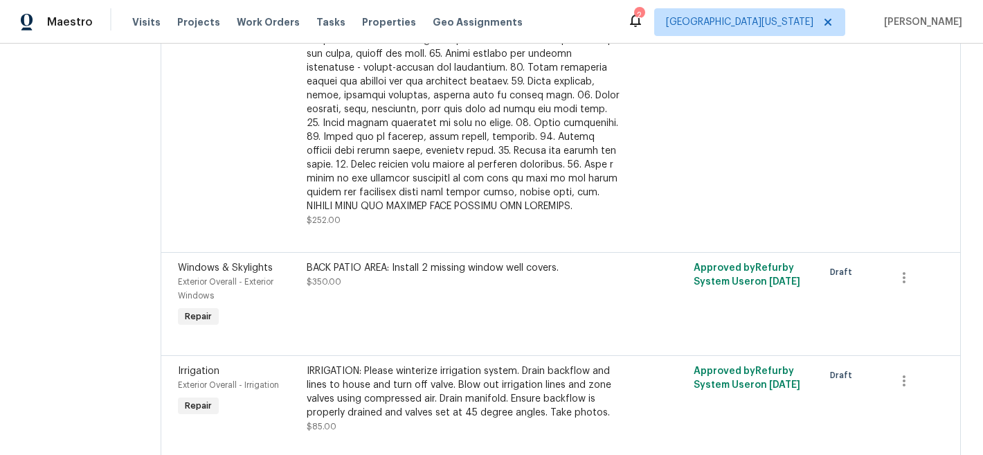
click at [385, 261] on div "BACK PATIO AREA: Install 2 missing window well covers. $350.00" at bounding box center [464, 275] width 314 height 28
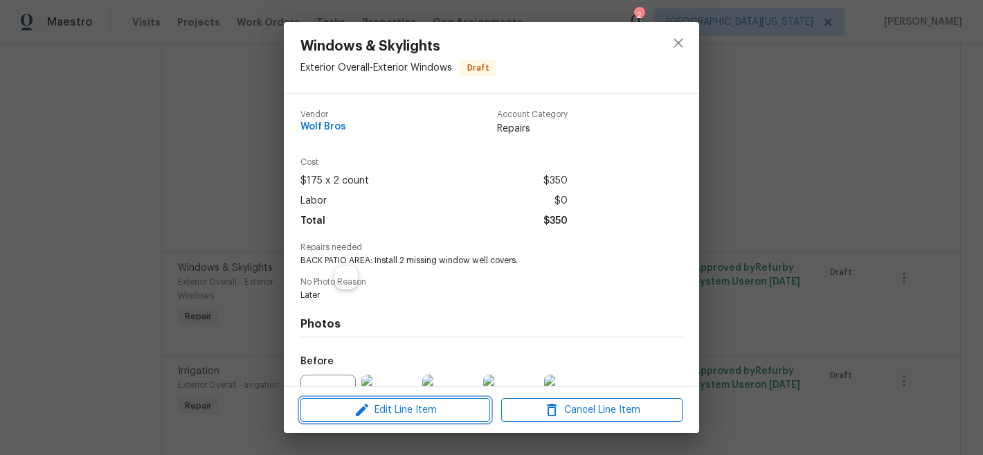
click at [423, 410] on span "Edit Line Item" at bounding box center [394, 409] width 181 height 17
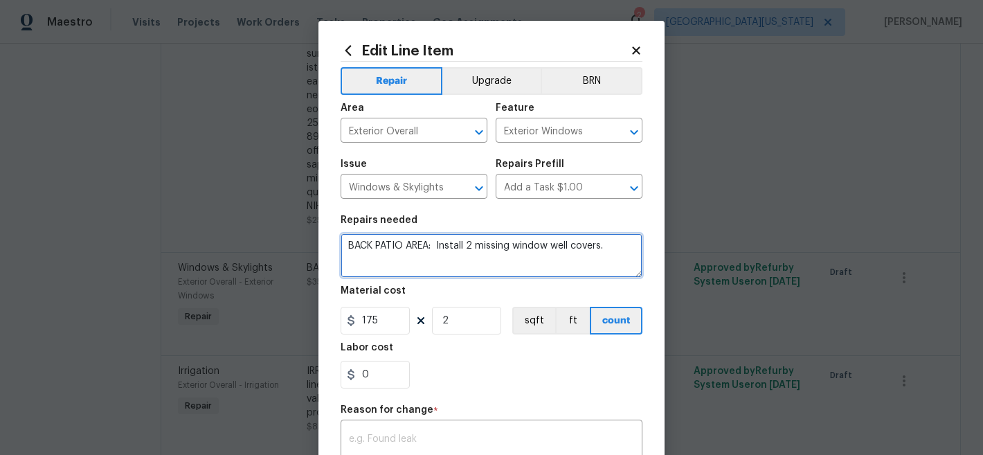
drag, startPoint x: 423, startPoint y: 247, endPoint x: 338, endPoint y: 253, distance: 84.6
click at [340, 253] on textarea "BACK PATIO AREA: Install 2 missing window well covers." at bounding box center [491, 255] width 302 height 44
click at [380, 246] on textarea "BACK PATIO AREA: Install 2 missing window well covers." at bounding box center [491, 255] width 302 height 44
click at [424, 246] on textarea "BACK PATIO AREA: Install 2 missing window well covers." at bounding box center [491, 255] width 302 height 44
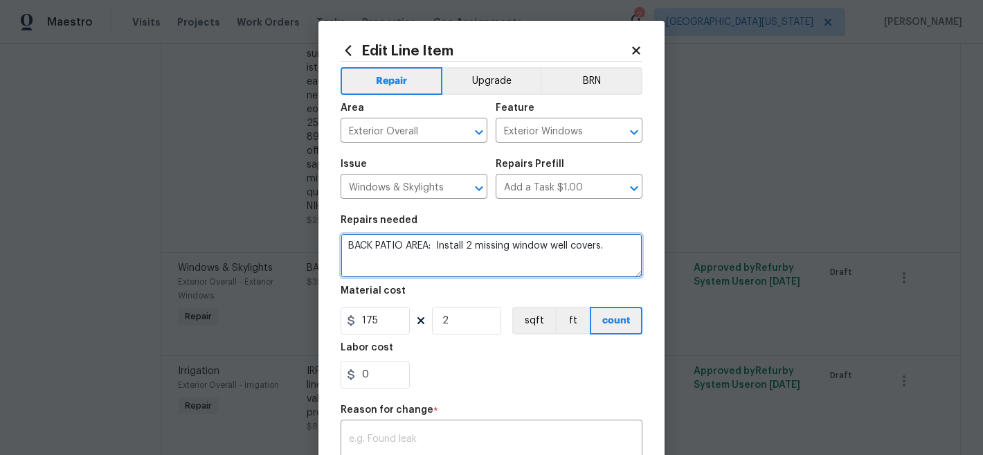
drag, startPoint x: 424, startPoint y: 246, endPoint x: 342, endPoint y: 240, distance: 82.5
click at [342, 240] on textarea "BACK PATIO AREA: Install 2 missing window well covers." at bounding box center [491, 255] width 302 height 44
click at [428, 244] on textarea "EXTERIOR Install 2 missing window well covers." at bounding box center [491, 255] width 302 height 44
type textarea "EXTERIOR Install 4 missing window well covers."
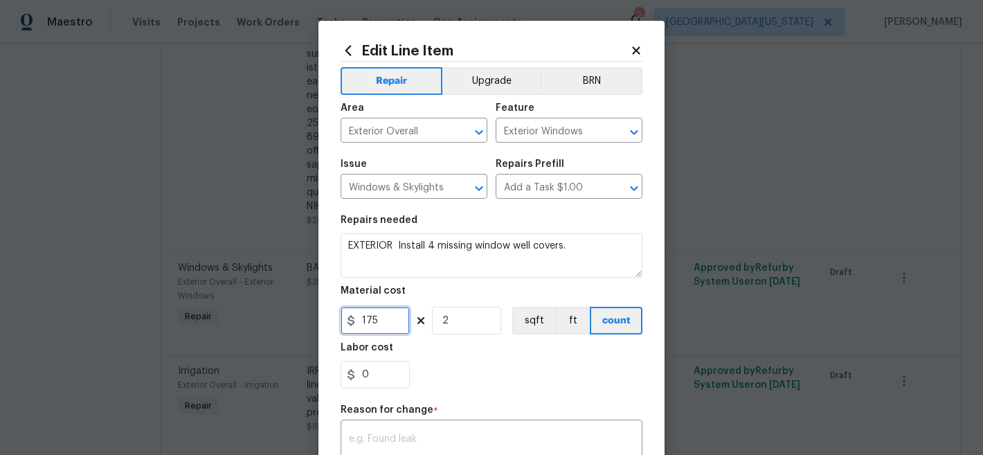
click at [387, 317] on input "175" at bounding box center [374, 321] width 69 height 28
type input "150"
click at [461, 317] on input "2" at bounding box center [466, 321] width 69 height 28
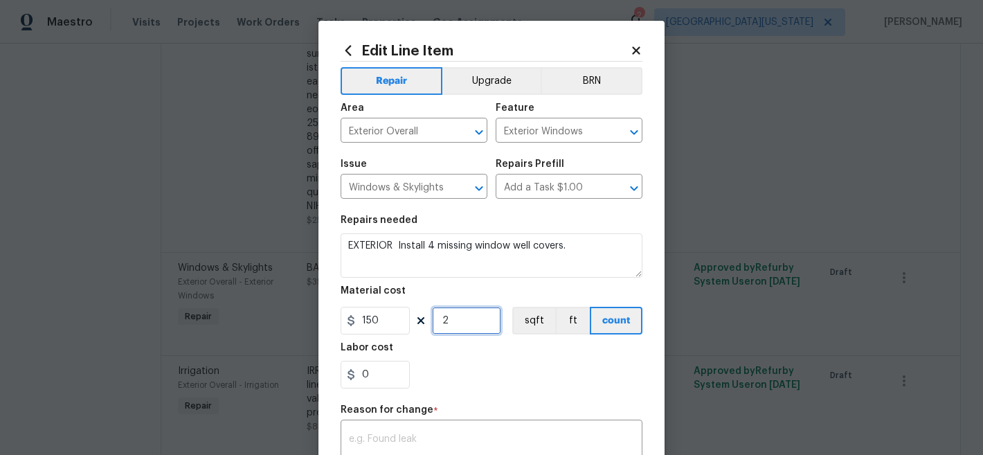
click at [461, 317] on input "2" at bounding box center [466, 321] width 69 height 28
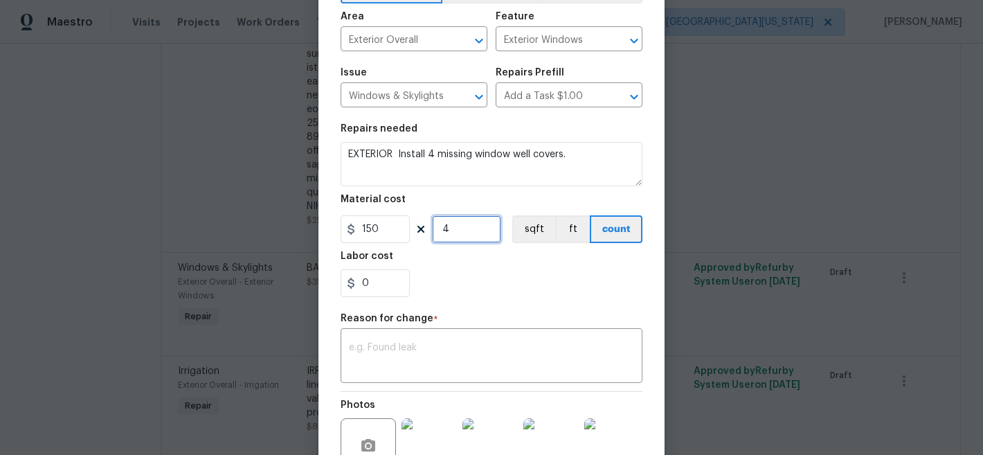
scroll to position [228, 0]
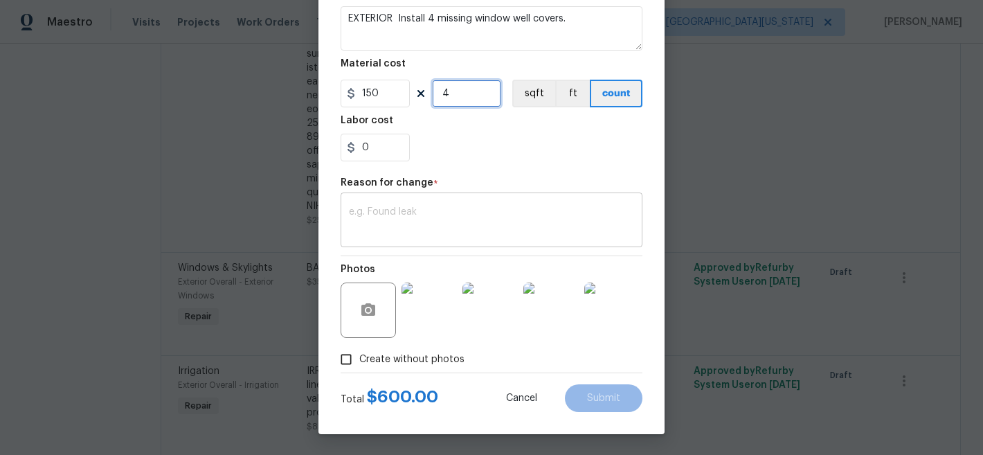
type input "4"
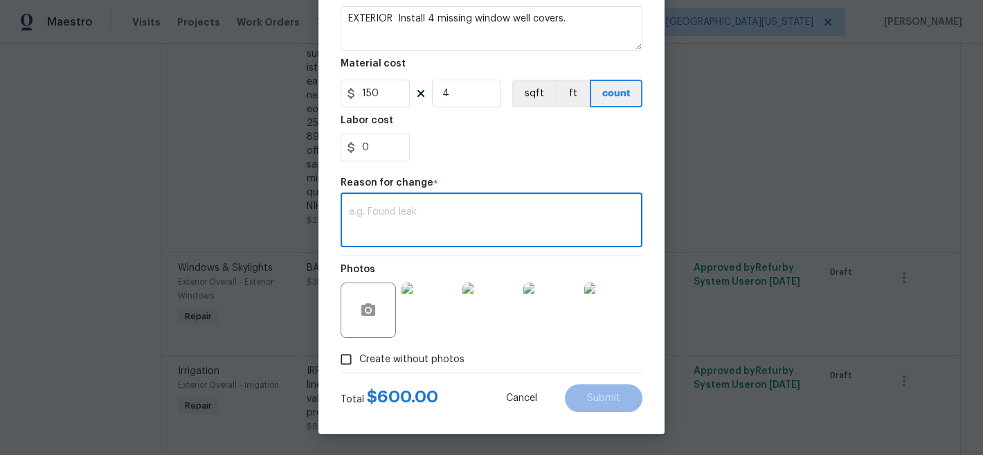
click at [495, 208] on textarea at bounding box center [491, 221] width 285 height 29
type textarea "Correction"
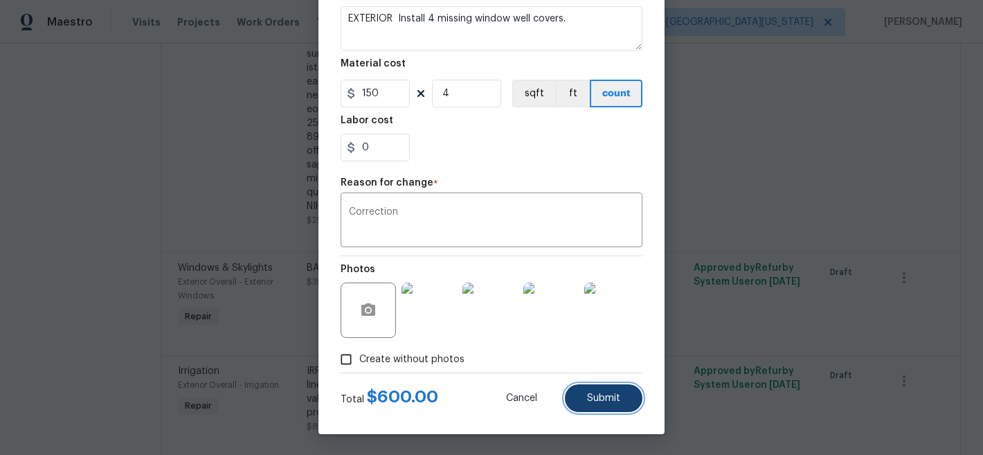
click at [610, 384] on button "Submit" at bounding box center [604, 398] width 78 height 28
type textarea "BACK PATIO AREA: Install 2 missing window well covers."
type input "2"
type input "175"
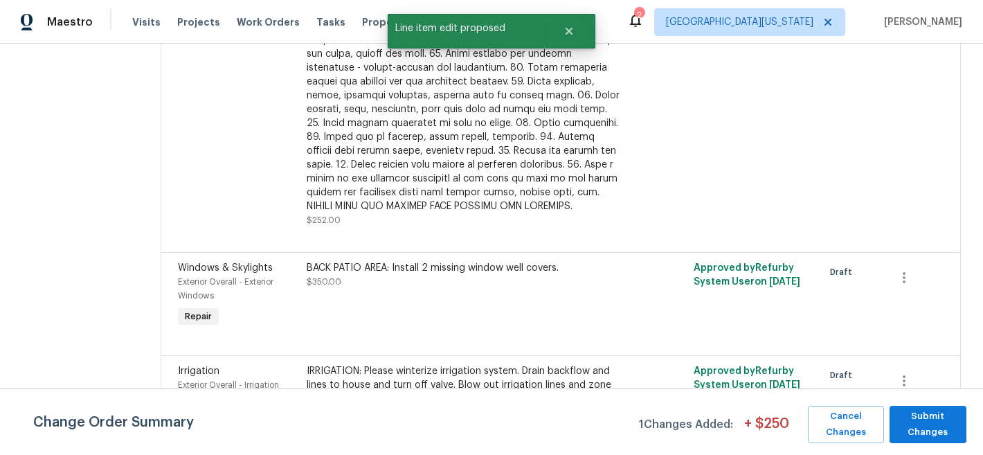
scroll to position [0, 0]
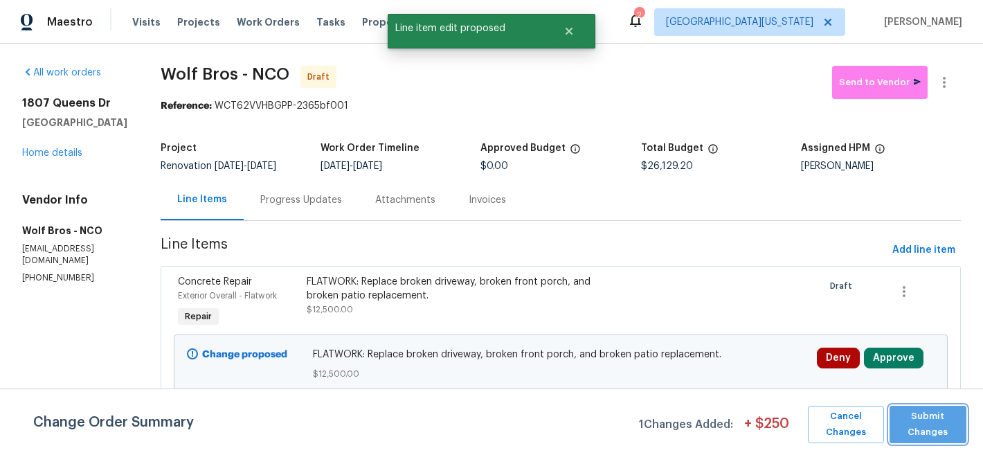
click at [936, 427] on span "Submit Changes" at bounding box center [927, 424] width 63 height 32
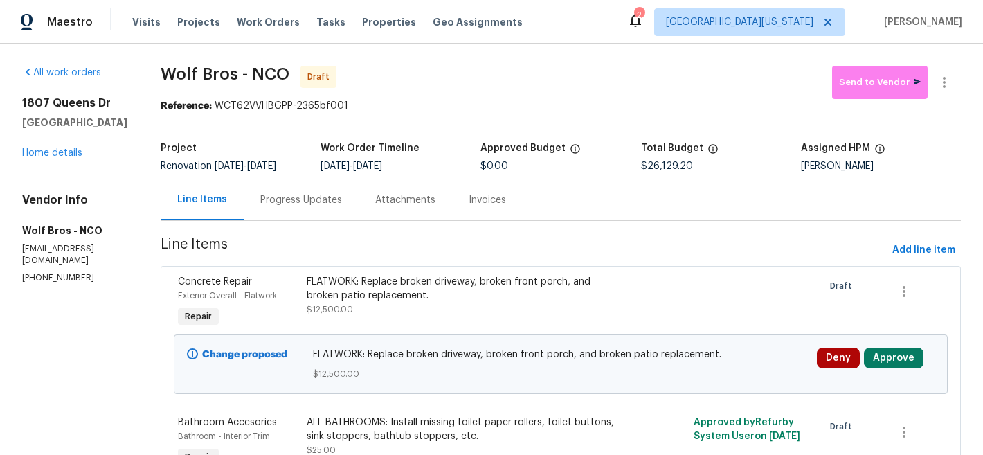
scroll to position [442, 0]
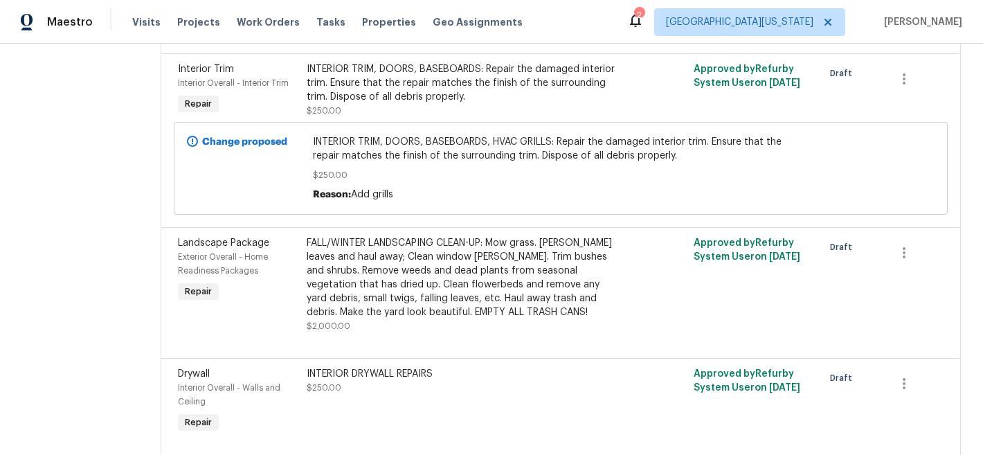
click at [484, 282] on div "FALL/WINTER LANDSCAPING CLEAN-UP: Mow grass. [PERSON_NAME] leaves and haul away…" at bounding box center [464, 277] width 314 height 83
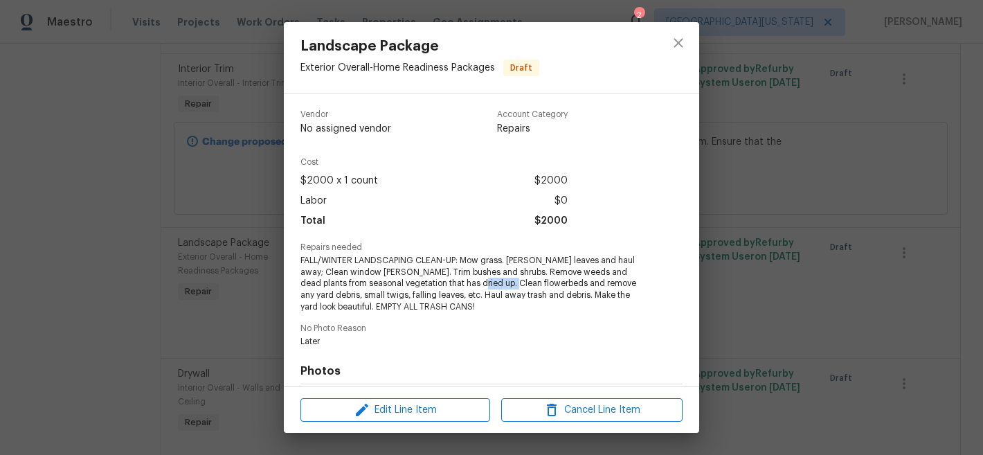
click at [484, 282] on span "FALL/WINTER LANDSCAPING CLEAN-UP: Mow grass. [PERSON_NAME] leaves and haul away…" at bounding box center [472, 284] width 344 height 58
click at [448, 415] on span "Edit Line Item" at bounding box center [394, 409] width 181 height 17
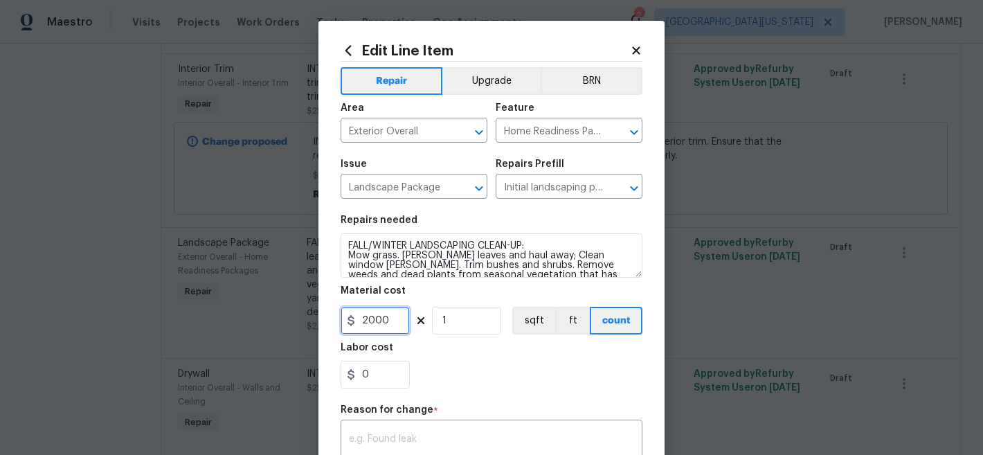
click at [388, 320] on input "2000" at bounding box center [374, 321] width 69 height 28
type input "1000"
click at [442, 361] on div "0" at bounding box center [491, 375] width 302 height 28
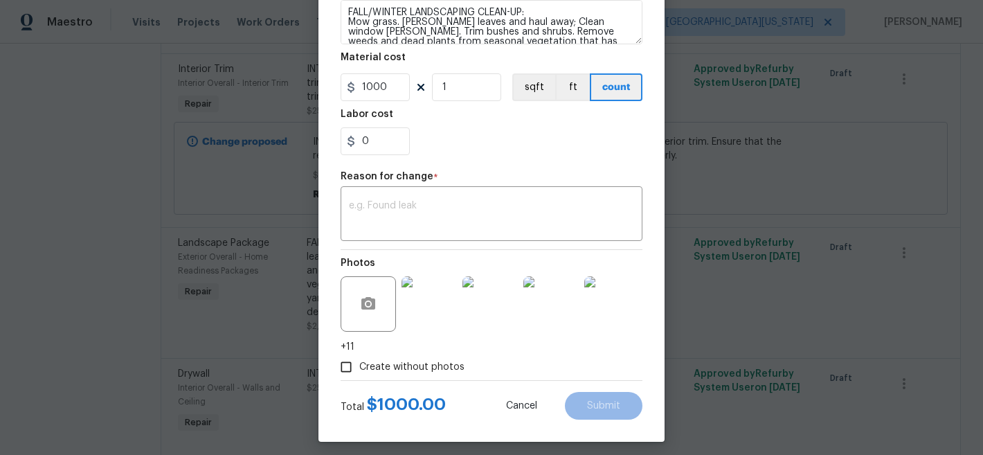
scroll to position [242, 0]
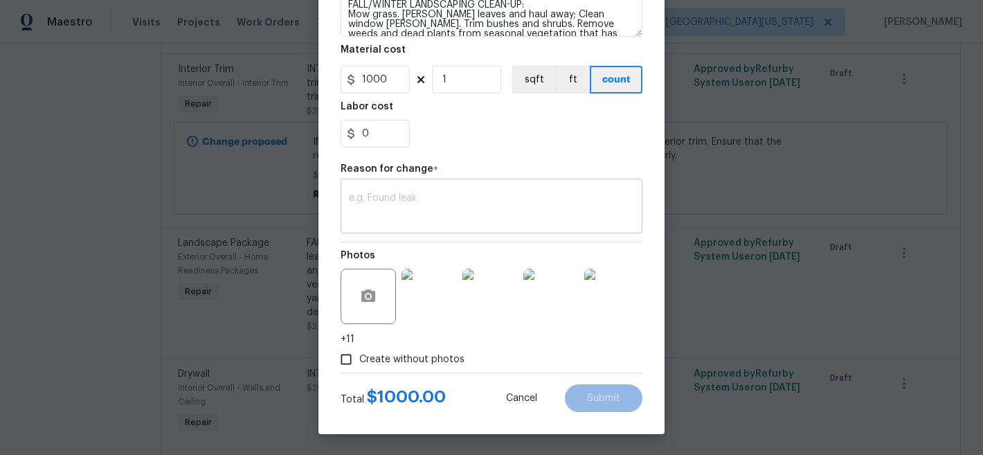
click at [544, 198] on textarea at bounding box center [491, 207] width 285 height 29
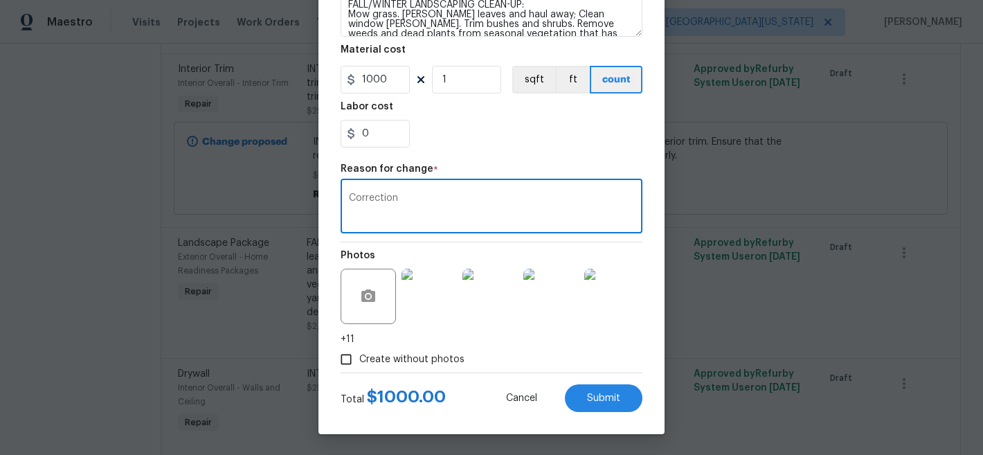
type textarea "Correction"
click at [610, 382] on div "Total $ 1000.00 Cancel Submit" at bounding box center [491, 392] width 302 height 39
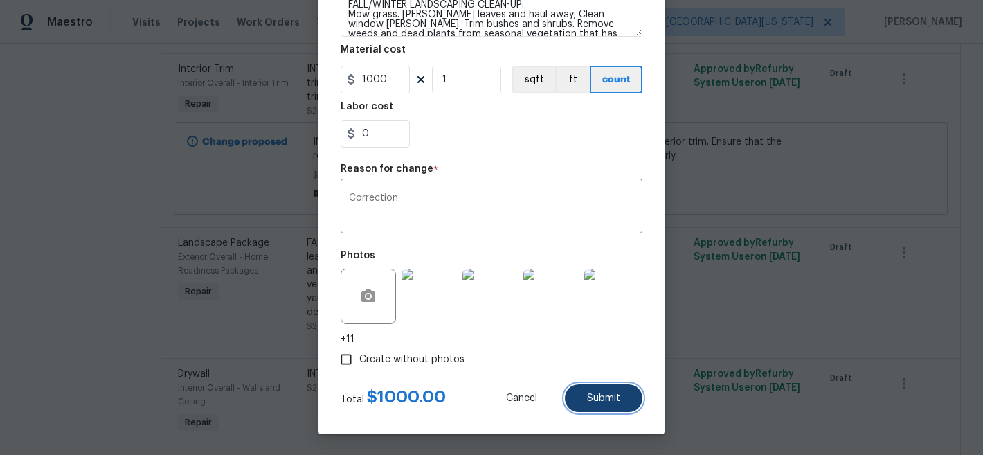
click at [608, 405] on button "Submit" at bounding box center [604, 398] width 78 height 28
type input "2000"
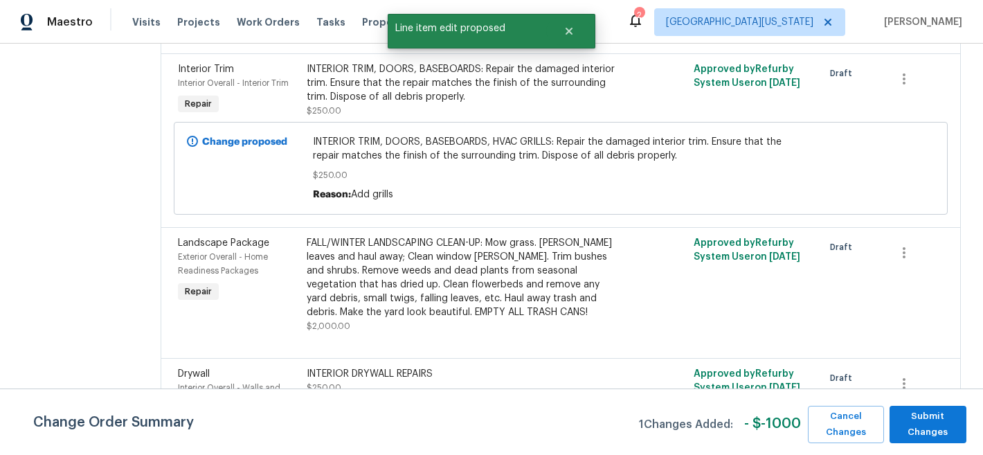
scroll to position [0, 0]
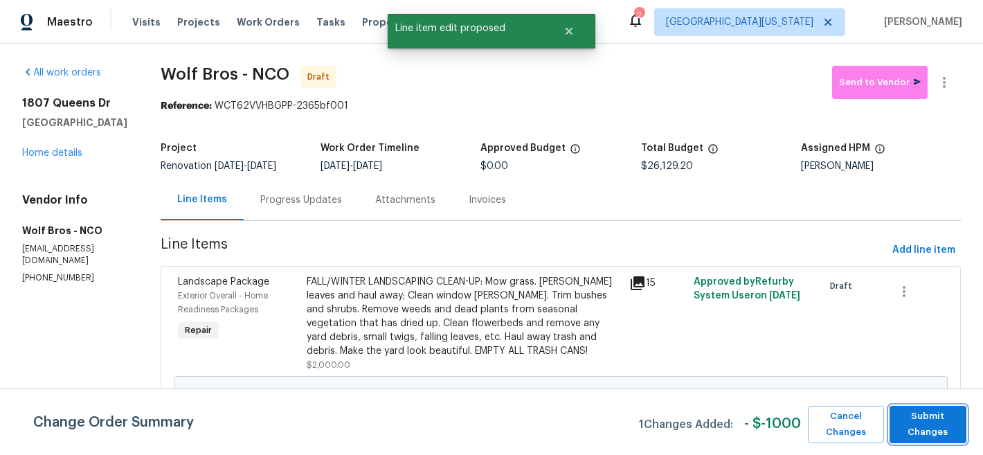
click at [938, 430] on span "Submit Changes" at bounding box center [927, 424] width 63 height 32
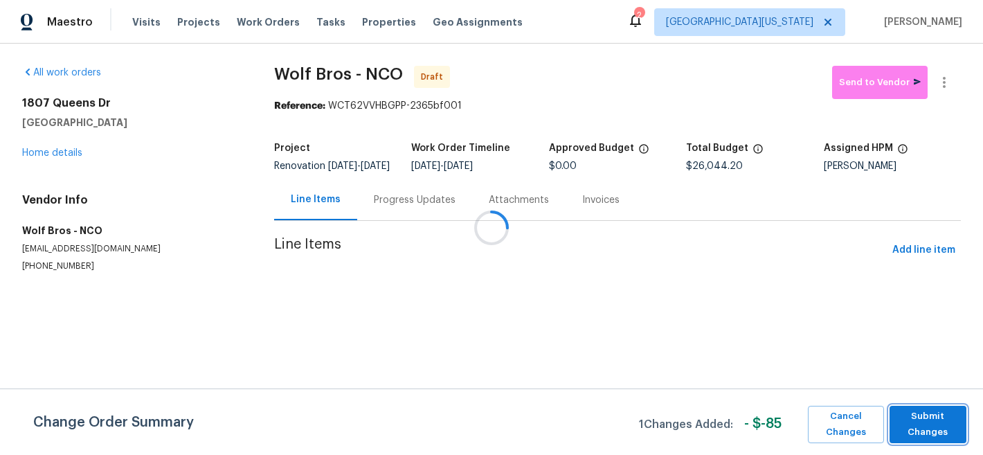
click at [939, 422] on span "Submit Changes" at bounding box center [927, 424] width 63 height 32
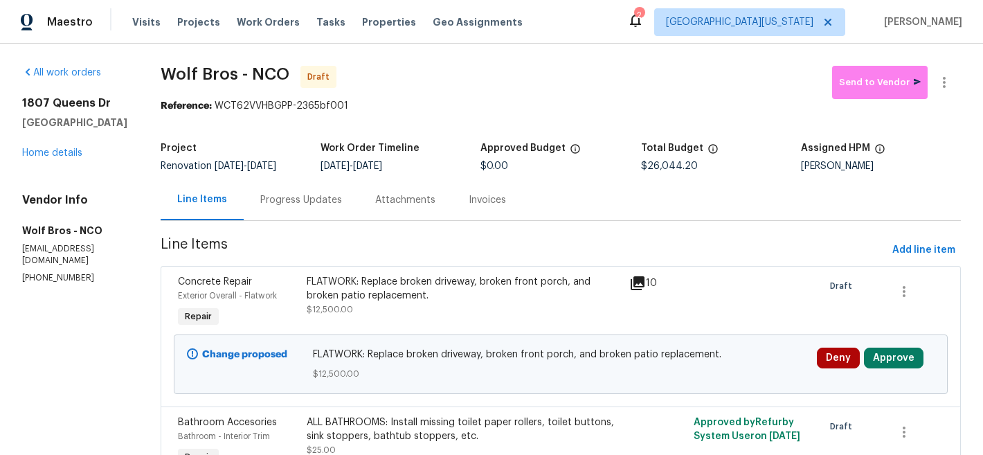
click at [580, 90] on span "Wolf Bros - NCO Draft" at bounding box center [496, 82] width 671 height 33
click at [636, 69] on span "Wolf Bros - NCO Draft" at bounding box center [496, 82] width 671 height 33
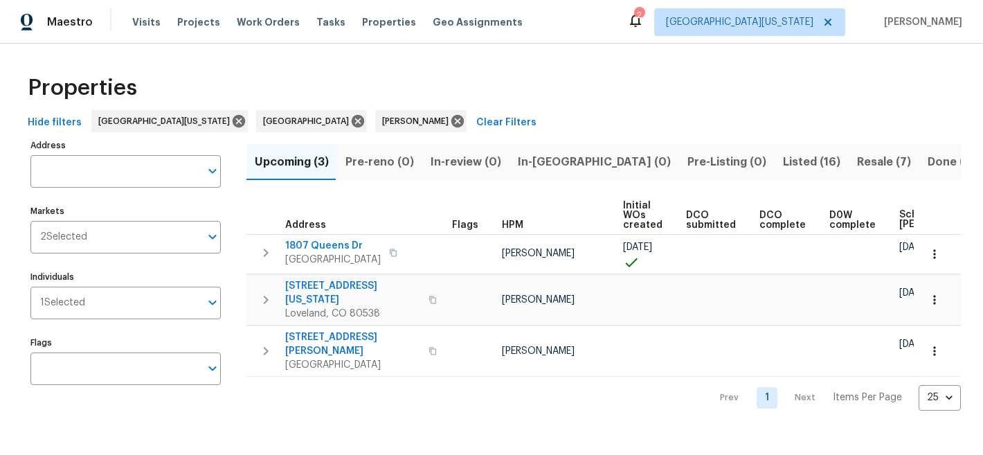
click at [857, 160] on span "Resale (7)" at bounding box center [884, 161] width 54 height 19
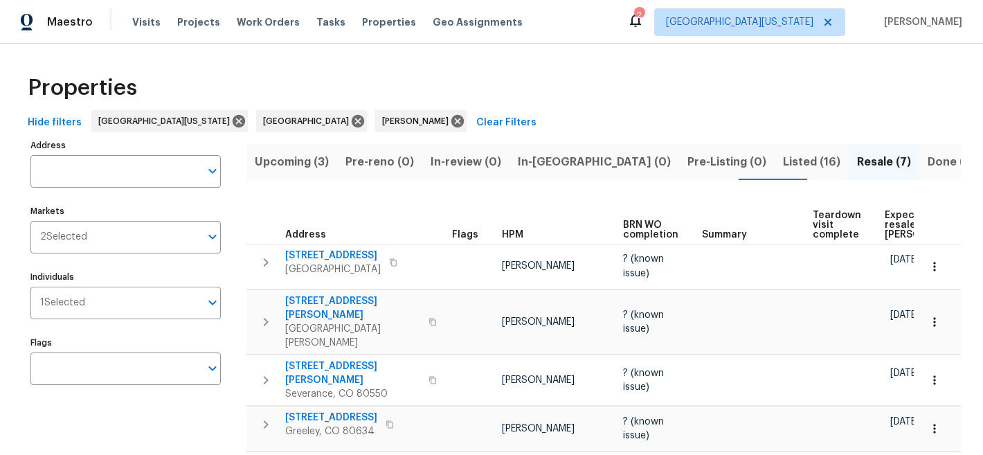
click at [884, 220] on span "Expected resale [PERSON_NAME]" at bounding box center [923, 224] width 78 height 29
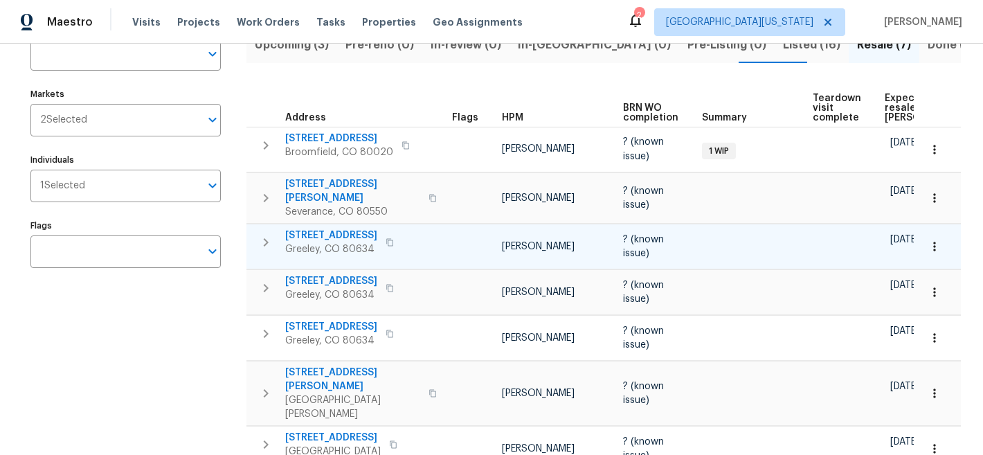
scroll to position [185, 0]
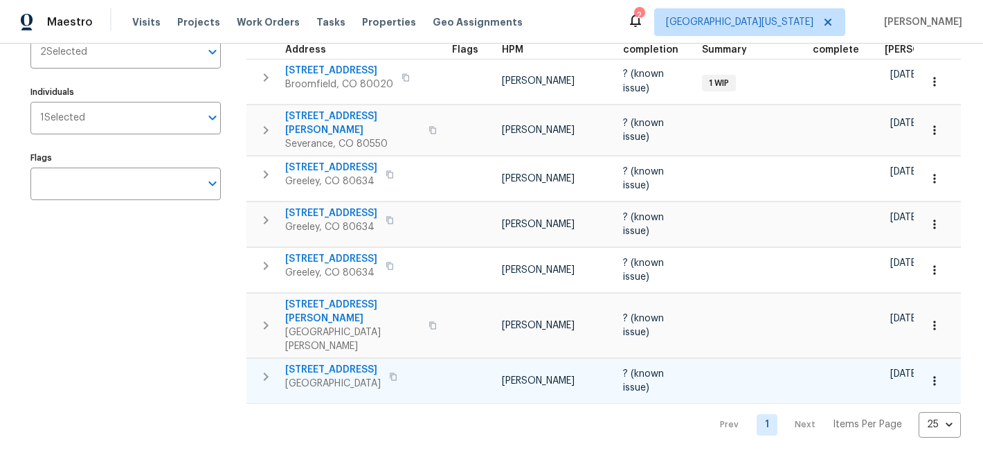
click at [336, 363] on span "[STREET_ADDRESS]" at bounding box center [332, 370] width 95 height 14
click at [932, 365] on button "button" at bounding box center [934, 380] width 30 height 30
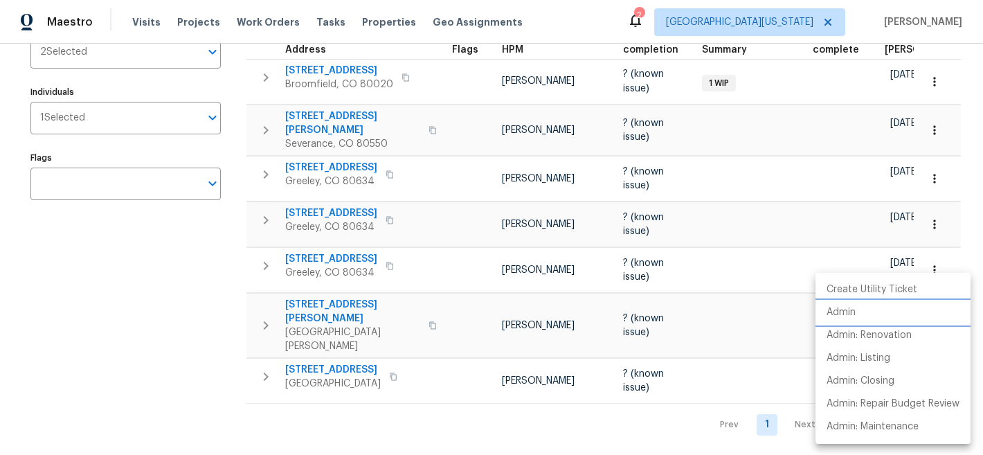
click at [857, 310] on li "Admin" at bounding box center [892, 312] width 155 height 23
click at [219, 321] on div at bounding box center [491, 227] width 983 height 455
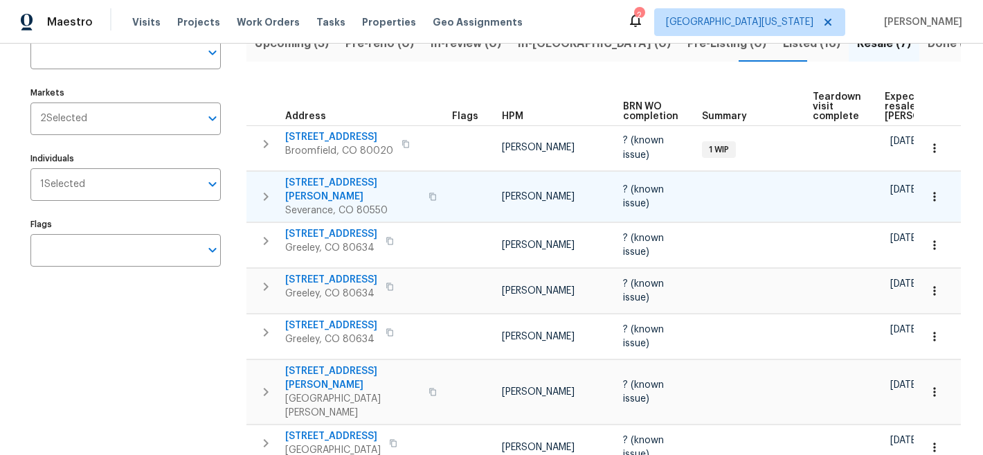
scroll to position [0, 0]
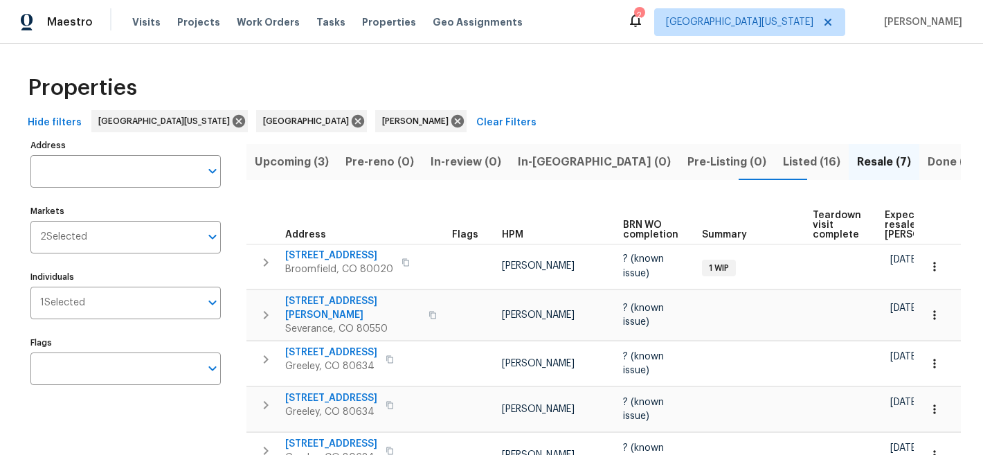
click at [608, 72] on div "Properties" at bounding box center [491, 88] width 938 height 44
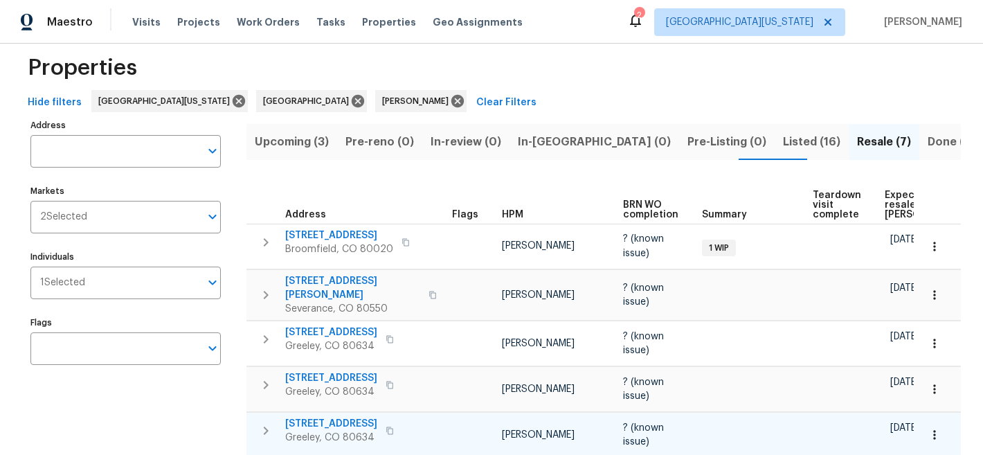
scroll to position [185, 0]
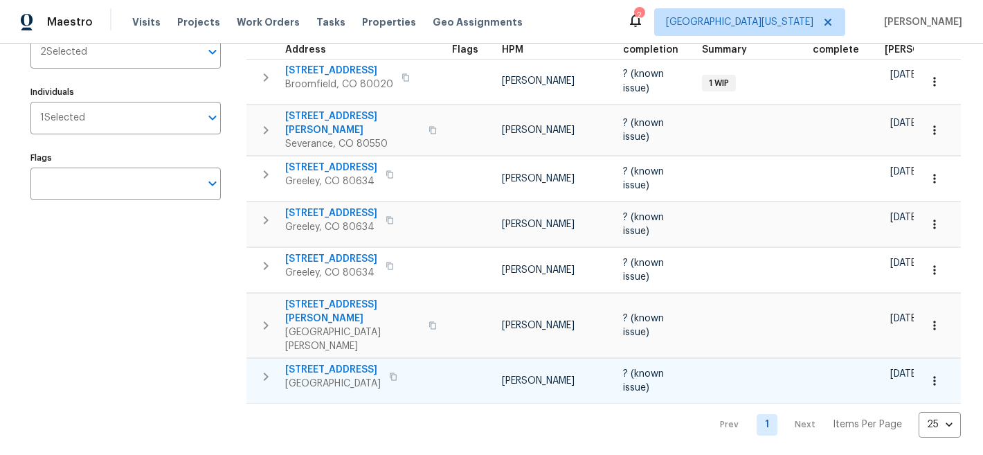
click at [312, 363] on span "12742 E 104th Dr" at bounding box center [332, 370] width 95 height 14
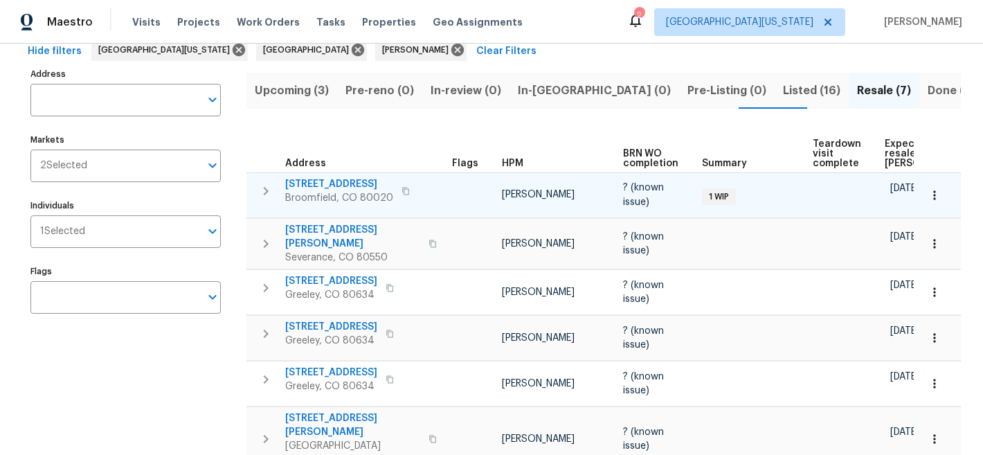
scroll to position [0, 0]
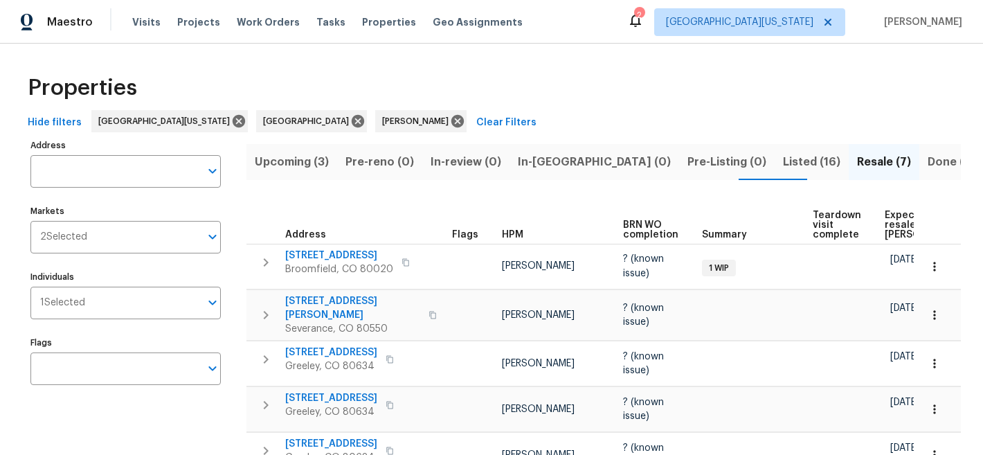
click at [533, 89] on div "Properties" at bounding box center [491, 88] width 938 height 44
click at [654, 98] on div "Properties" at bounding box center [491, 88] width 938 height 44
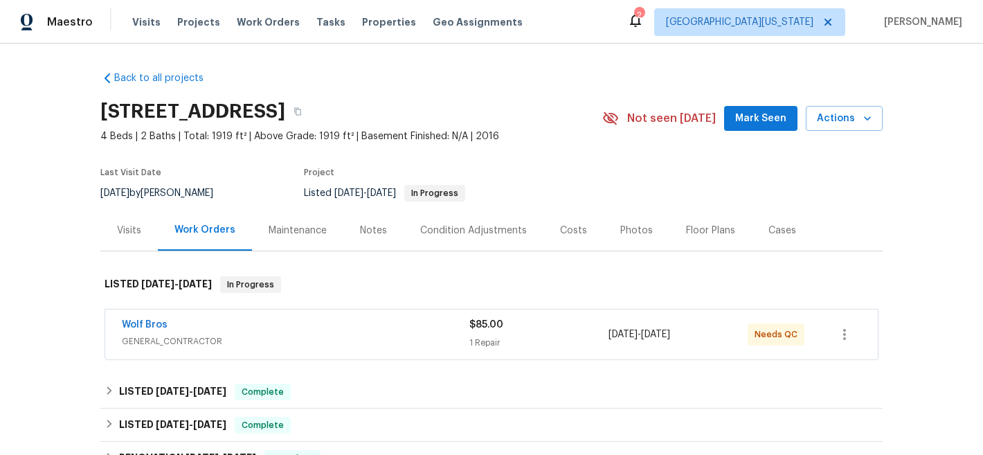
click at [383, 230] on div "Notes" at bounding box center [373, 230] width 60 height 41
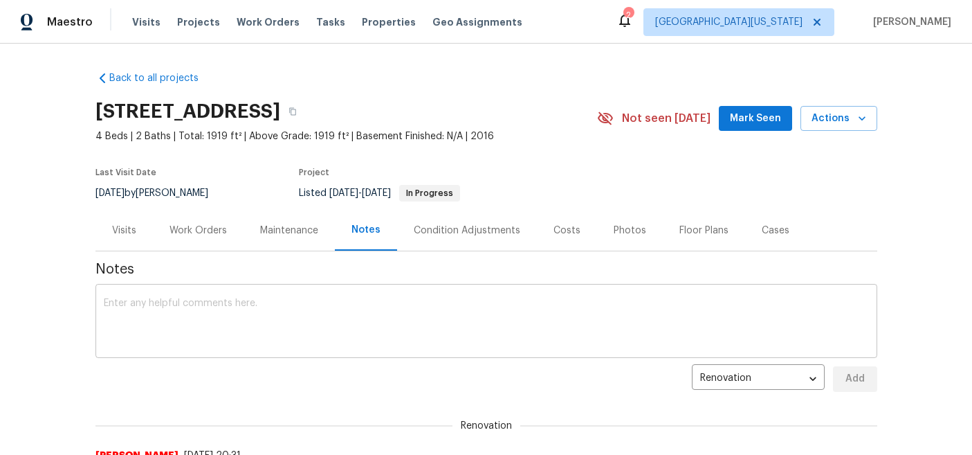
click at [493, 312] on textarea at bounding box center [486, 322] width 765 height 48
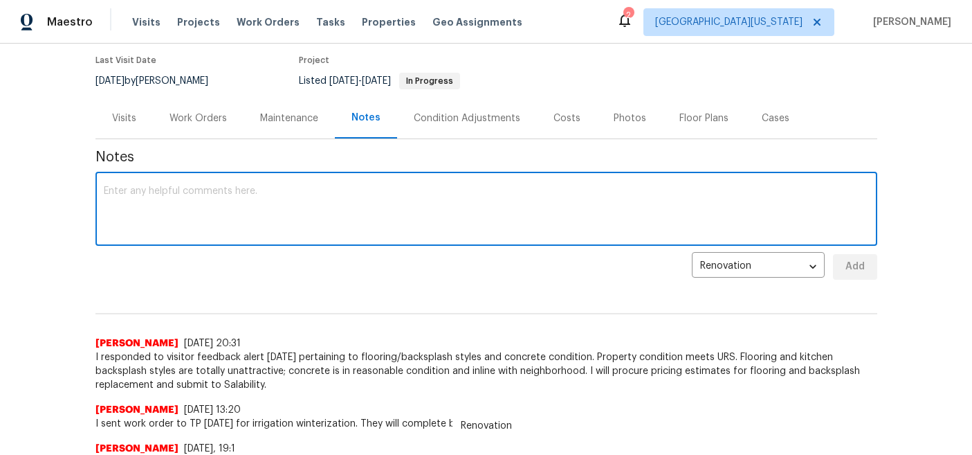
scroll to position [110, 0]
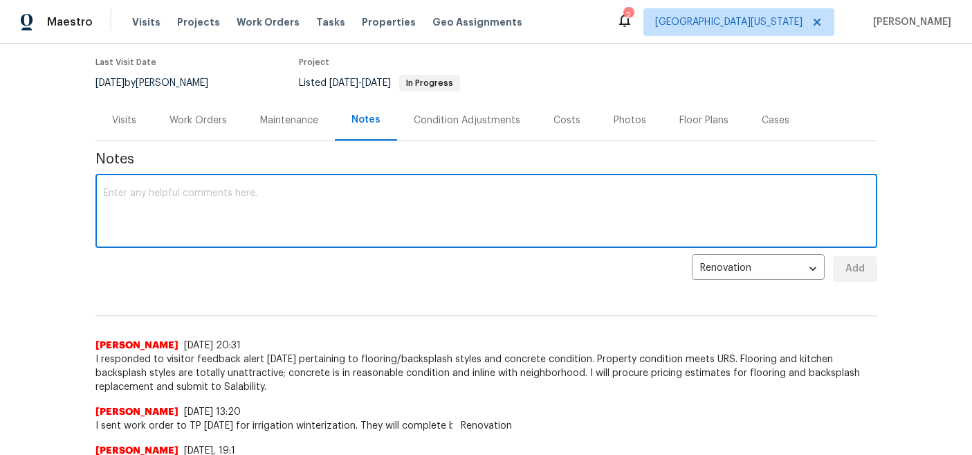
click at [489, 221] on textarea at bounding box center [486, 212] width 765 height 48
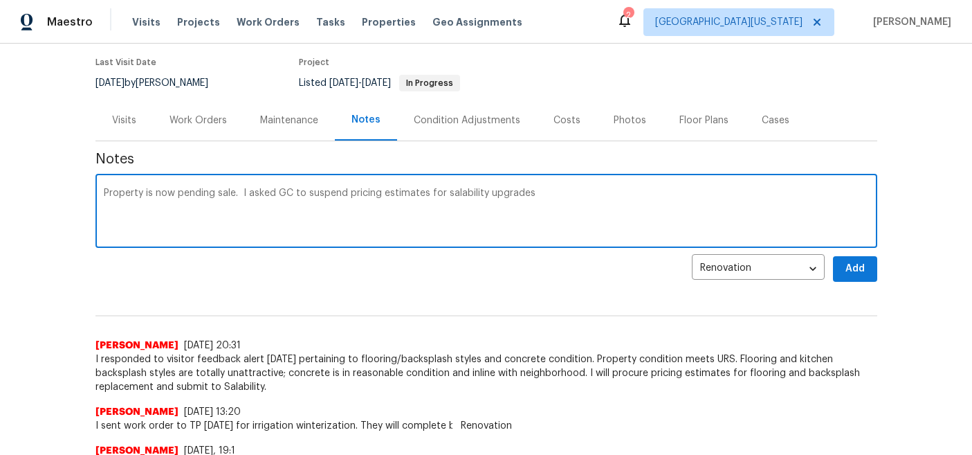
click at [619, 194] on textarea "Property is now pending sale. I asked GC to suspend pricing estimates for salab…" at bounding box center [486, 212] width 765 height 48
type textarea "Property is now pending sale. I asked GC to suspend pricing estimates for salab…"
click at [849, 268] on span "Add" at bounding box center [855, 268] width 22 height 17
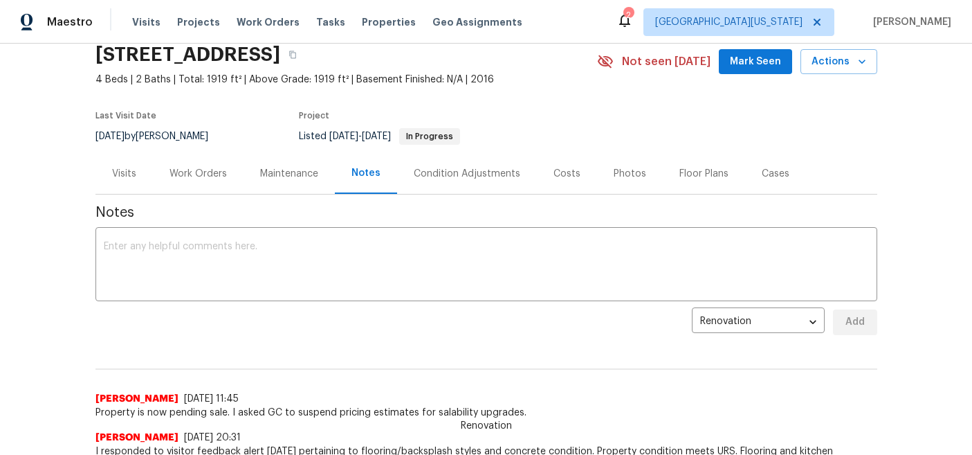
scroll to position [0, 0]
